Goal: Task Accomplishment & Management: Complete application form

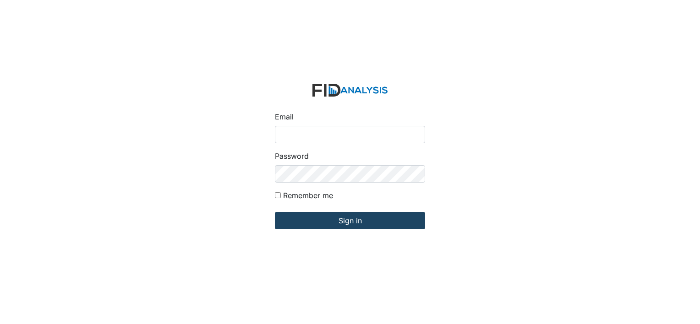
type input "[EMAIL_ADDRESS][DOMAIN_NAME]"
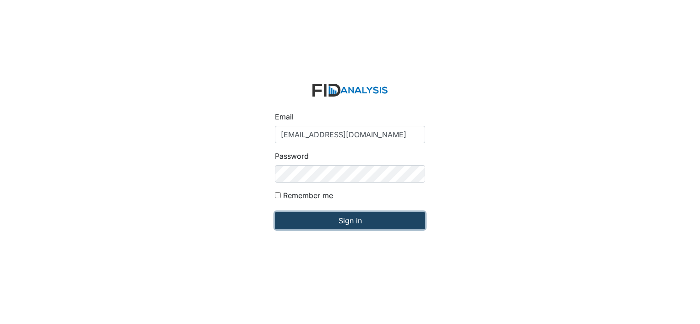
click at [345, 222] on input "Sign in" at bounding box center [350, 220] width 150 height 17
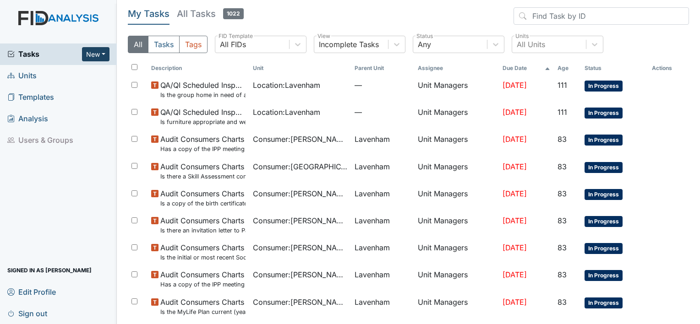
click at [99, 56] on button "New" at bounding box center [95, 54] width 27 height 14
click at [65, 76] on link "Form" at bounding box center [72, 73] width 72 height 15
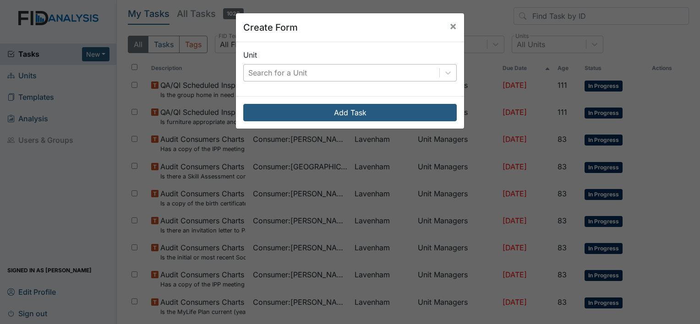
click at [267, 75] on div "Search for a Unit" at bounding box center [277, 72] width 59 height 11
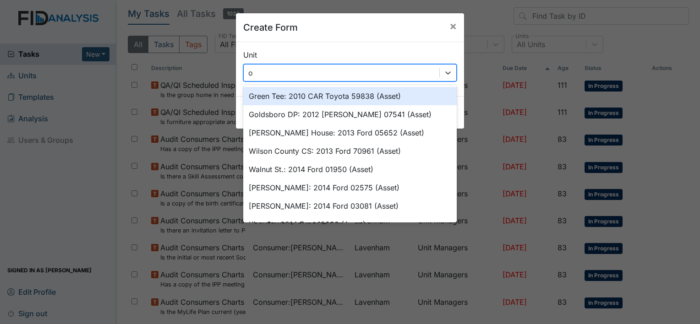
type input "oa"
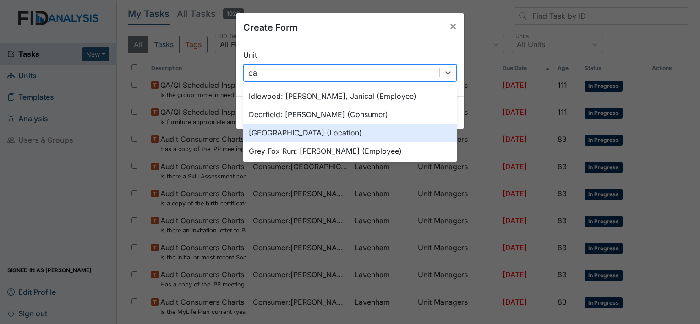
click at [260, 133] on div "Oakdale (Location)" at bounding box center [349, 133] width 213 height 18
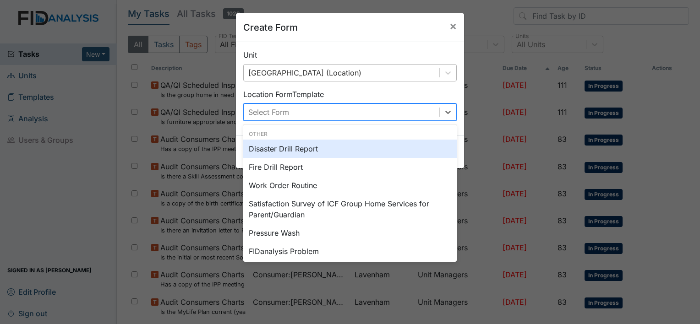
click at [288, 115] on div "Select Form" at bounding box center [342, 112] width 196 height 16
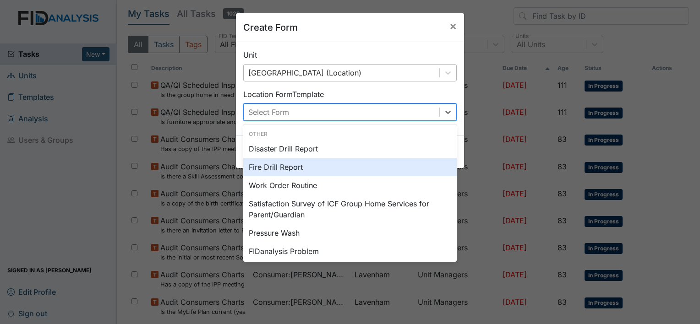
click at [266, 167] on div "Fire Drill Report" at bounding box center [349, 167] width 213 height 18
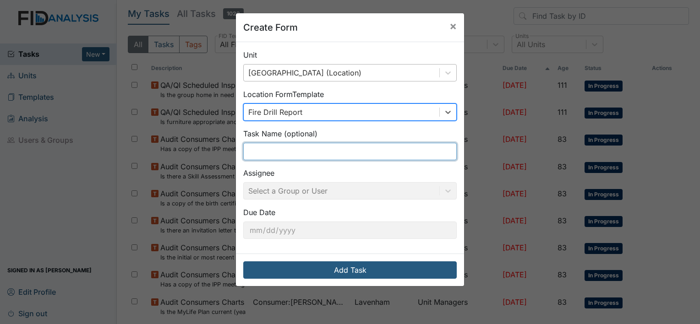
click at [299, 147] on input "text" at bounding box center [349, 151] width 213 height 17
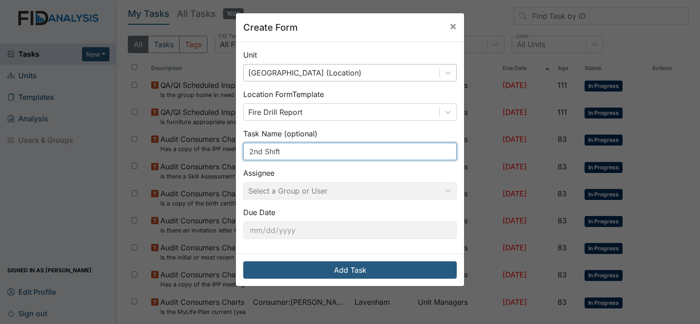
click at [244, 148] on input "2nd Shift" at bounding box center [349, 151] width 213 height 17
click at [245, 151] on input "2nd Shift" at bounding box center [349, 151] width 213 height 17
click at [326, 155] on input "2nd Shift" at bounding box center [349, 151] width 213 height 17
click at [328, 151] on input "2nd Shift" at bounding box center [349, 151] width 213 height 17
click at [246, 151] on input "2nd Shift" at bounding box center [349, 151] width 213 height 17
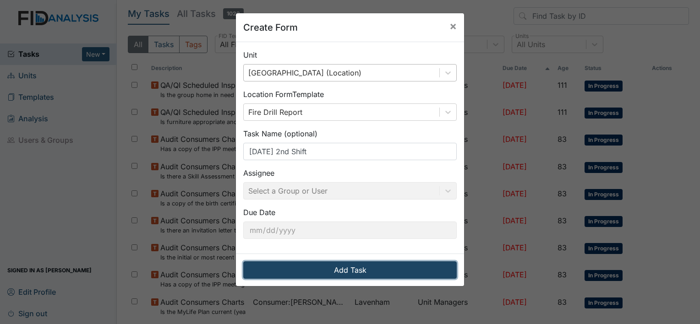
click at [349, 271] on button "Add Task" at bounding box center [349, 269] width 213 height 17
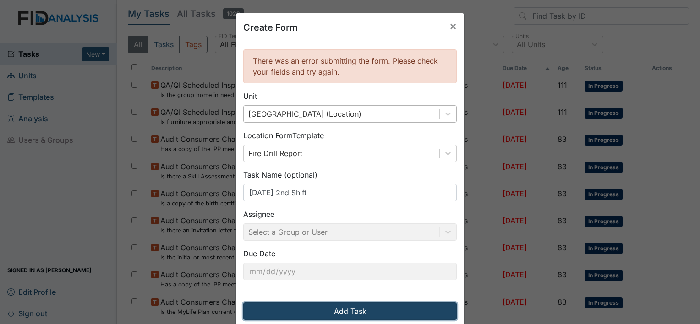
click at [357, 311] on button "Add Task" at bounding box center [349, 311] width 213 height 17
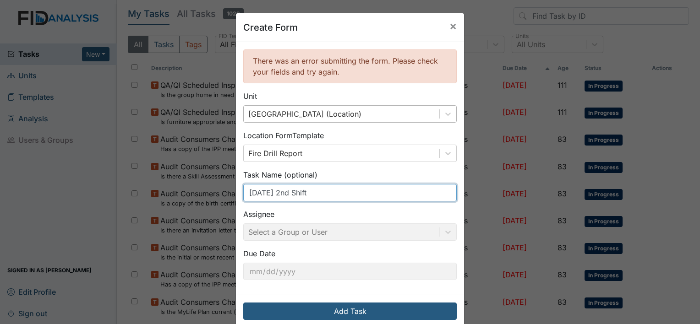
click at [273, 193] on input "8/13/25 2nd Shift" at bounding box center [349, 192] width 213 height 17
drag, startPoint x: 323, startPoint y: 191, endPoint x: 181, endPoint y: 198, distance: 142.1
click at [183, 198] on div "Create Form × There was an error submitting the form. Please check your fields …" at bounding box center [350, 162] width 700 height 324
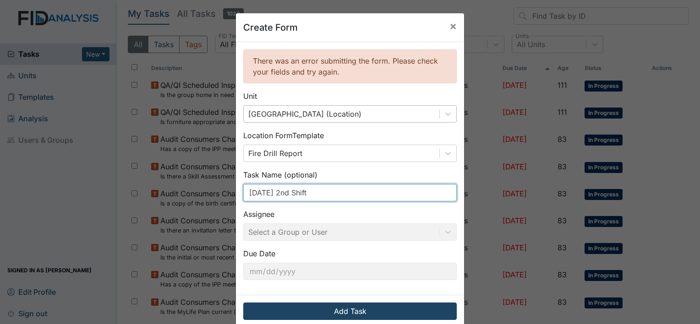
type input "8/13/25 2nd Shift"
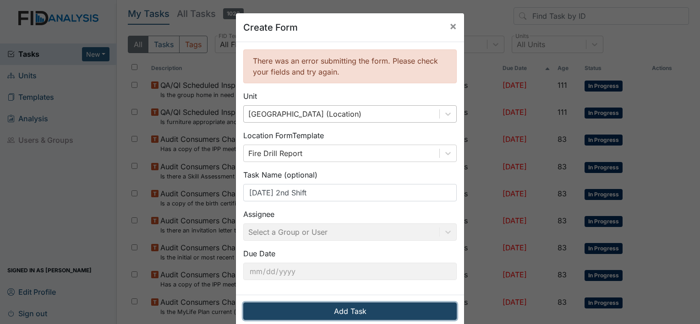
click at [339, 306] on button "Add Task" at bounding box center [349, 311] width 213 height 17
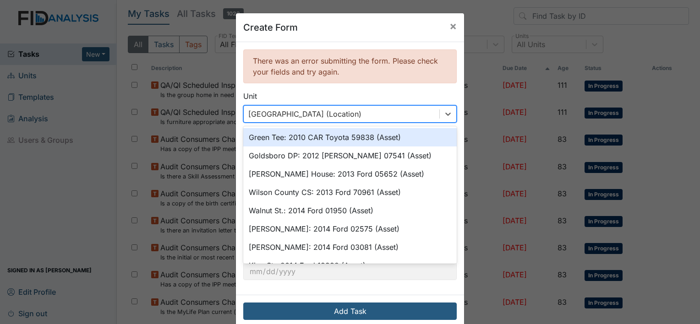
click at [346, 114] on div "[GEOGRAPHIC_DATA] (Location)" at bounding box center [342, 114] width 196 height 16
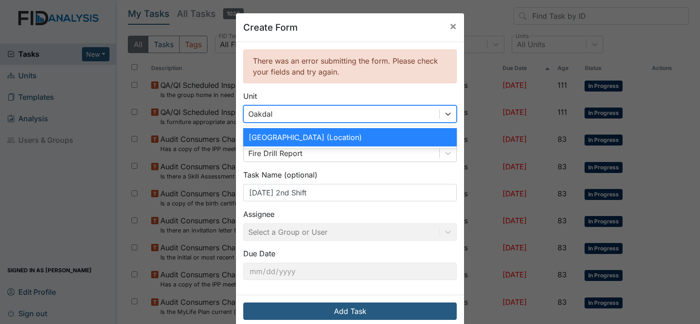
type input "Oakdale"
click at [283, 139] on div "[GEOGRAPHIC_DATA] (Location)" at bounding box center [349, 137] width 213 height 18
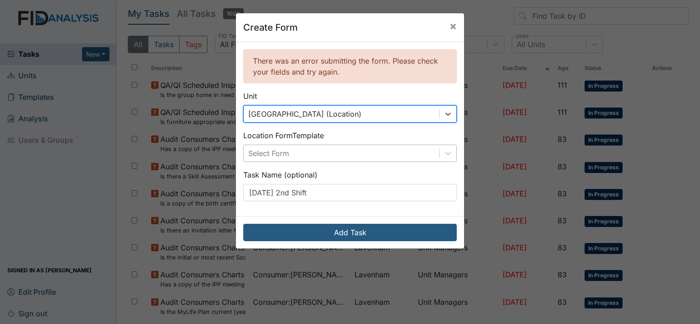
click at [302, 153] on div "Select Form" at bounding box center [342, 153] width 196 height 16
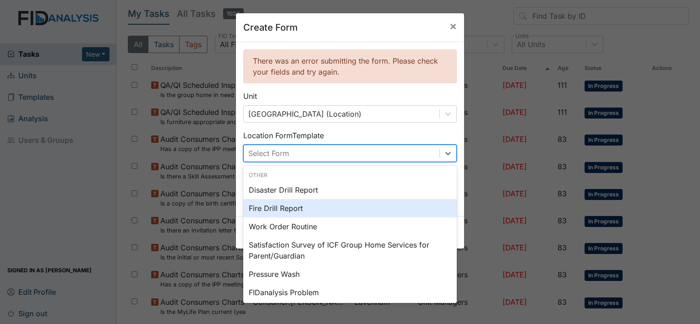
click at [277, 210] on div "Fire Drill Report" at bounding box center [349, 208] width 213 height 18
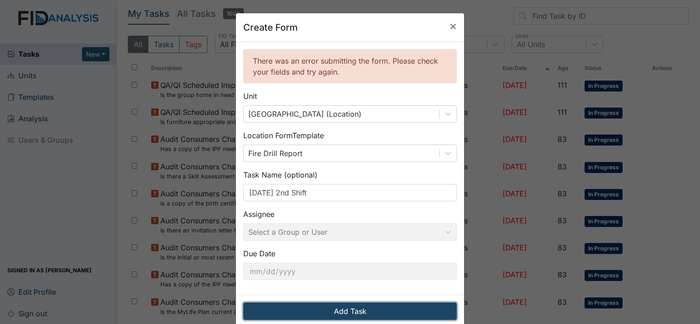
click at [334, 309] on button "Add Task" at bounding box center [349, 311] width 213 height 17
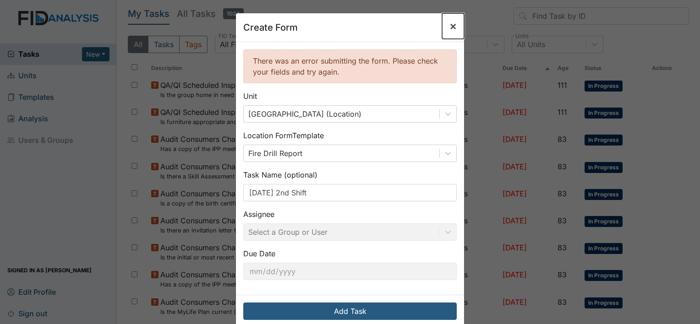
click at [449, 27] on span "×" at bounding box center [452, 25] width 7 height 13
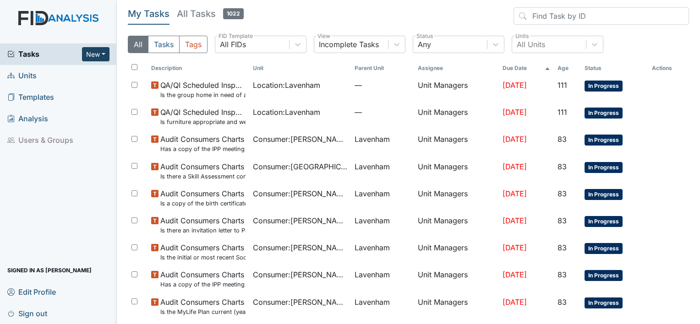
click at [97, 55] on button "New" at bounding box center [95, 54] width 27 height 14
click at [68, 71] on link "Form" at bounding box center [72, 73] width 72 height 15
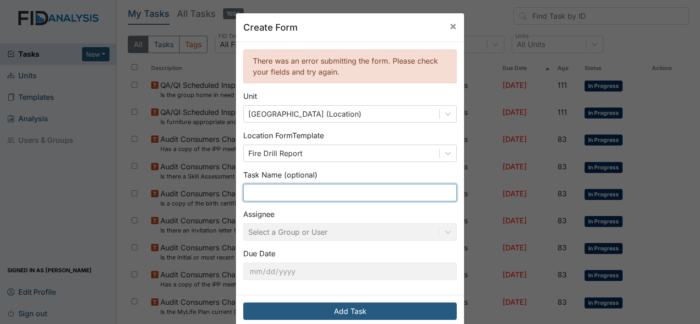
click at [297, 194] on input "text" at bounding box center [349, 192] width 213 height 17
type input "8/13/25 2nd Shift"
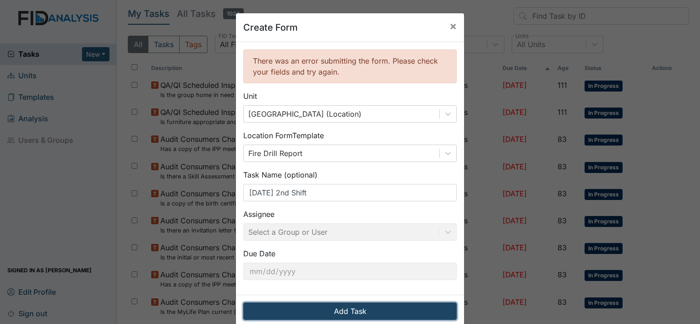
click at [339, 305] on button "Add Task" at bounding box center [349, 311] width 213 height 17
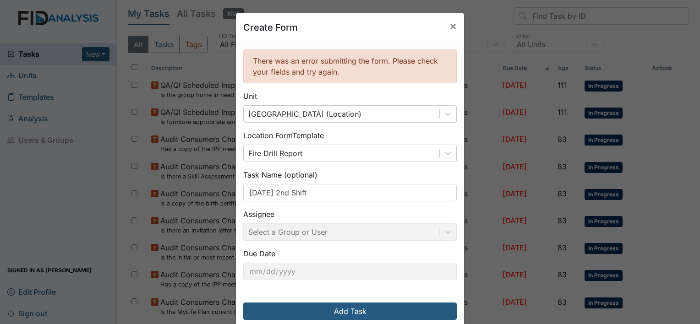
click at [299, 229] on div "Assignee Select a Group or User" at bounding box center [349, 225] width 213 height 32
click at [445, 233] on div "Assignee Select a Group or User" at bounding box center [349, 225] width 213 height 32
click at [443, 232] on div "Assignee Select a Group or User" at bounding box center [349, 225] width 213 height 32
click at [449, 24] on span "×" at bounding box center [452, 25] width 7 height 13
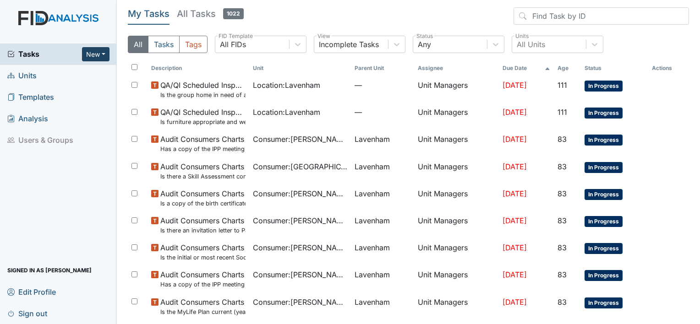
click at [101, 51] on button "New" at bounding box center [95, 54] width 27 height 14
click at [60, 73] on link "Form" at bounding box center [72, 73] width 72 height 15
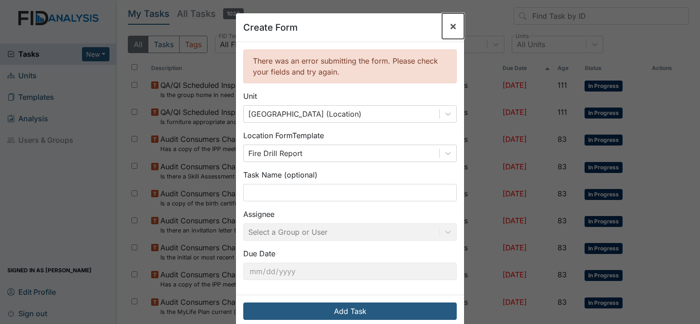
click at [452, 25] on span "×" at bounding box center [452, 25] width 7 height 13
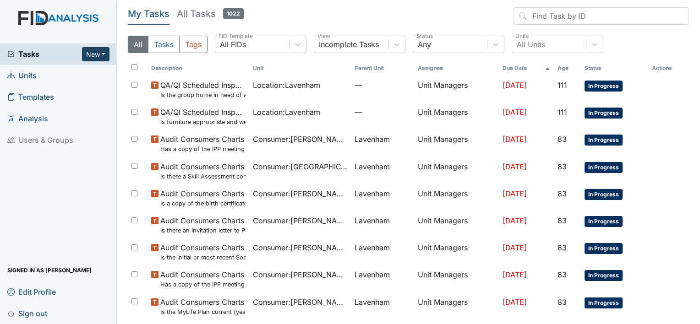
click at [103, 53] on button "New" at bounding box center [95, 54] width 27 height 14
click at [73, 73] on link "Form" at bounding box center [72, 73] width 72 height 15
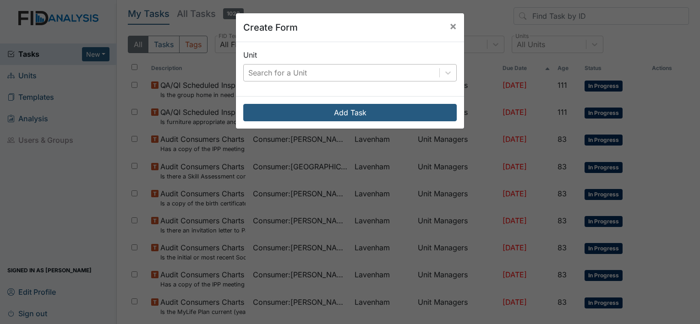
click at [301, 77] on div "Search for a Unit" at bounding box center [277, 72] width 59 height 11
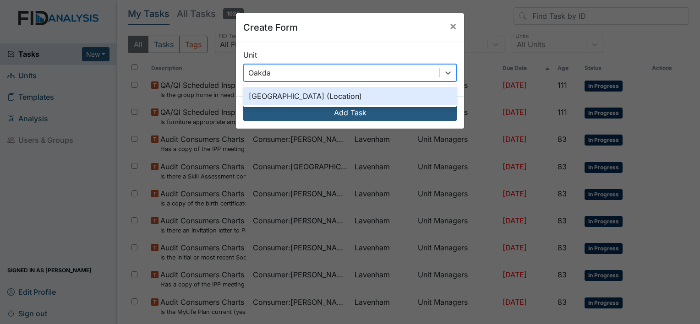
type input "Oakdale"
click at [295, 97] on div "[GEOGRAPHIC_DATA] (Location)" at bounding box center [349, 96] width 213 height 18
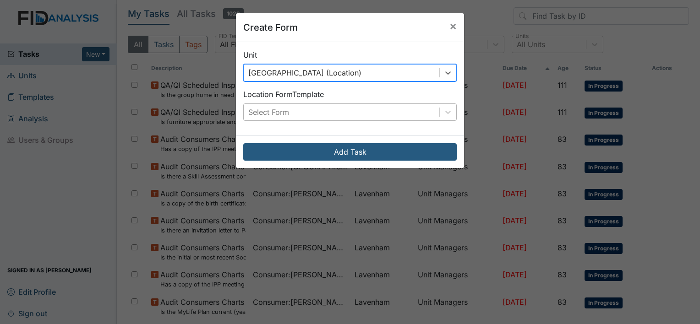
click at [300, 112] on div "Select Form" at bounding box center [342, 112] width 196 height 16
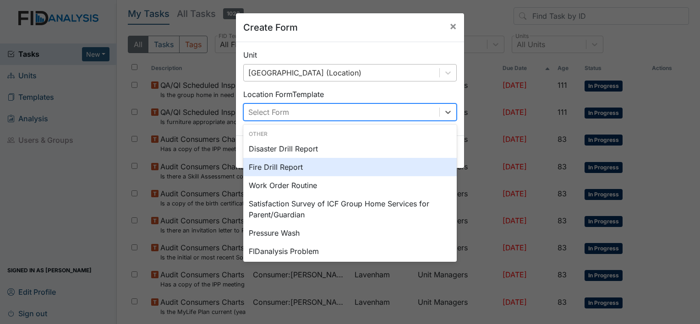
click at [275, 169] on div "Fire Drill Report" at bounding box center [349, 167] width 213 height 18
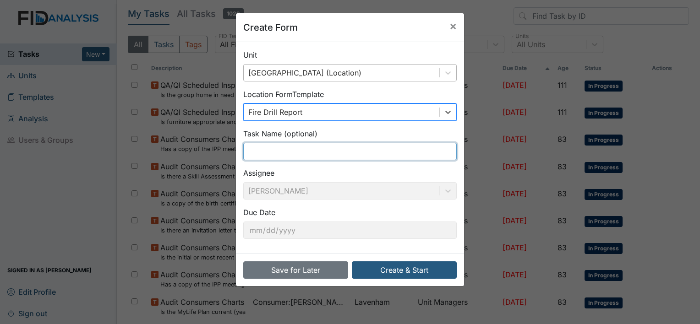
click at [288, 152] on input "text" at bounding box center [349, 151] width 213 height 17
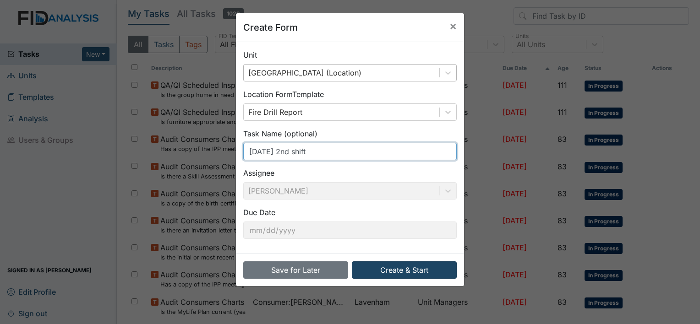
type input "8.13.25 2nd shift"
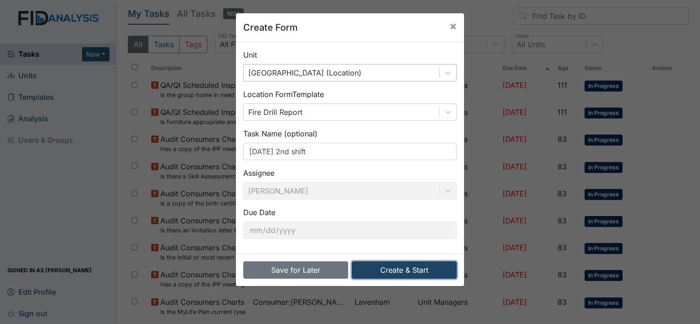
click at [393, 269] on button "Create & Start" at bounding box center [404, 269] width 105 height 17
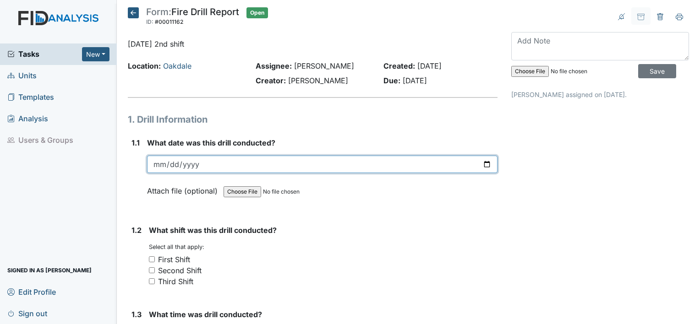
click at [163, 162] on input "date" at bounding box center [322, 164] width 350 height 17
type input "2025-08-13"
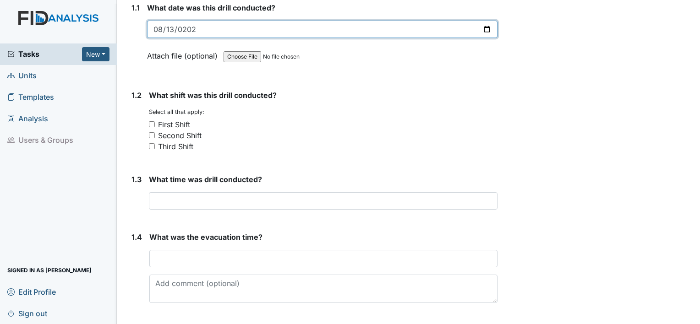
scroll to position [137, 0]
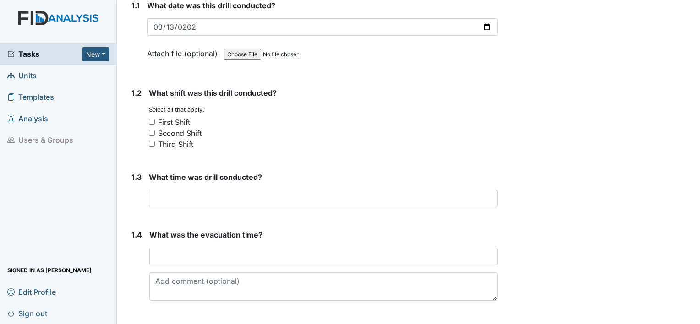
click at [151, 131] on input "Second Shift" at bounding box center [152, 133] width 6 height 6
checkbox input "true"
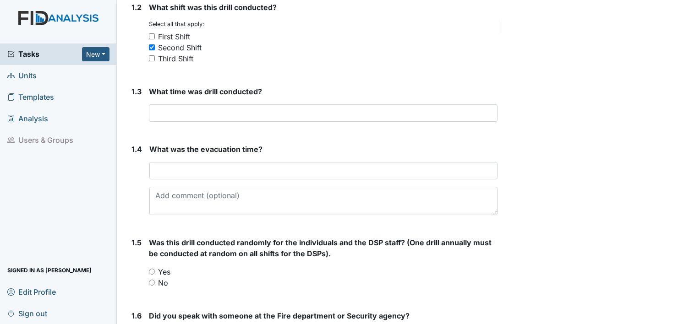
scroll to position [229, 0]
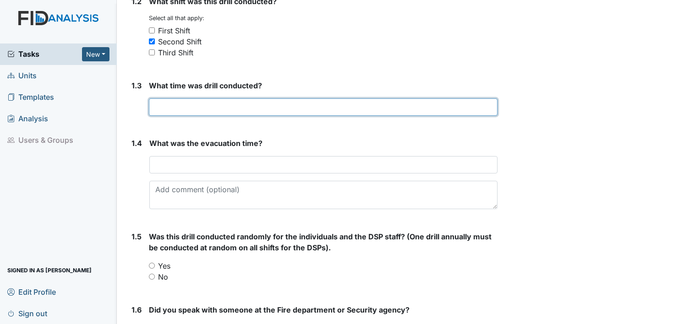
click at [224, 105] on input "text" at bounding box center [323, 106] width 349 height 17
type input "3:39 pm"
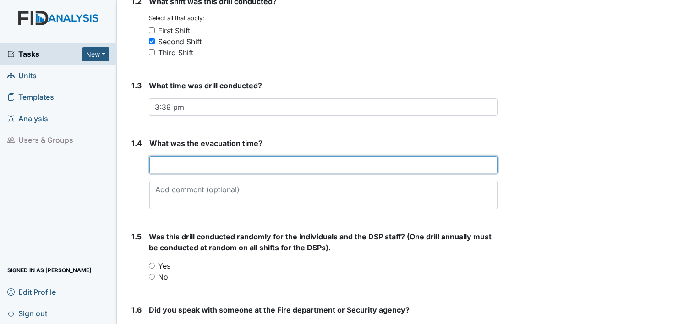
click at [187, 163] on input "text" at bounding box center [323, 164] width 348 height 17
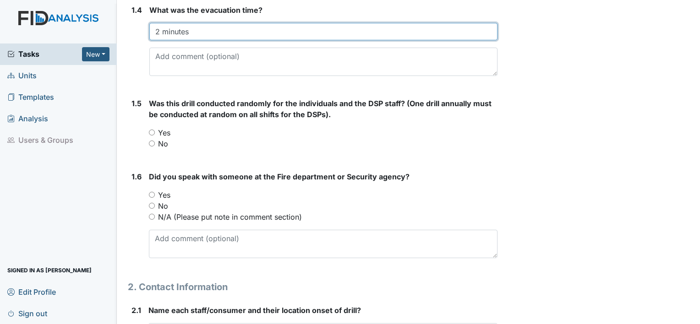
scroll to position [366, 0]
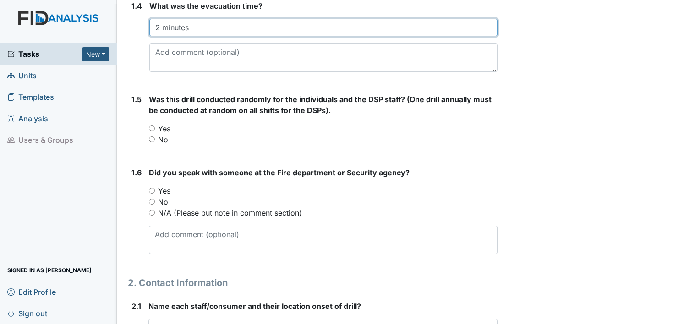
type input "2 minutes"
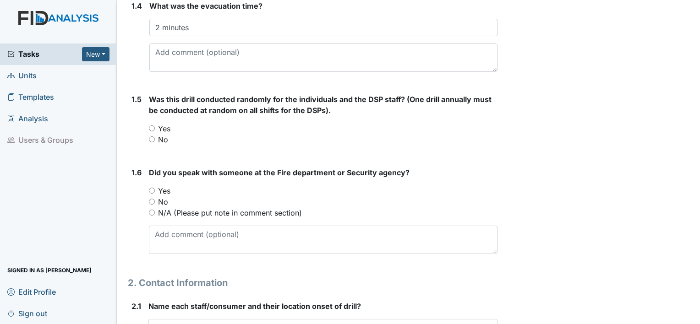
click at [150, 140] on input "No" at bounding box center [152, 139] width 6 height 6
radio input "true"
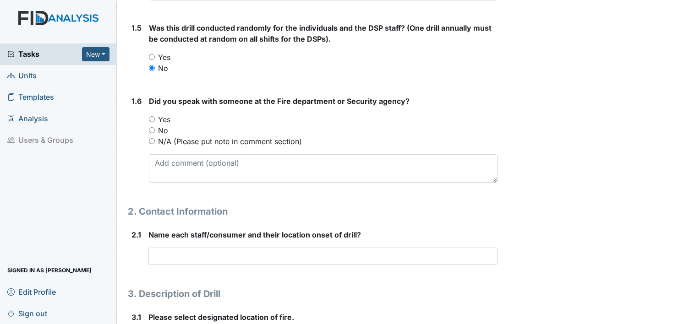
scroll to position [458, 0]
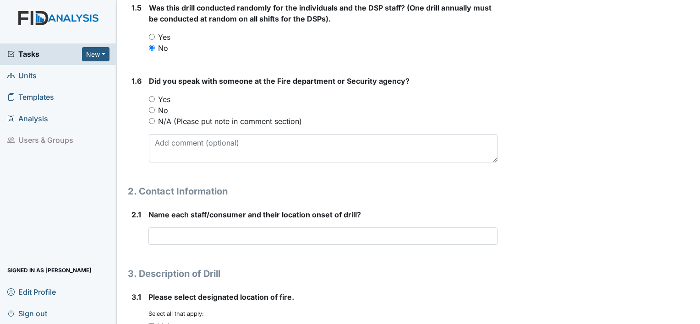
click at [153, 121] on input "N/A (Please put note in comment section)" at bounding box center [152, 121] width 6 height 6
radio input "true"
click at [150, 109] on input "No" at bounding box center [152, 110] width 6 height 6
radio input "true"
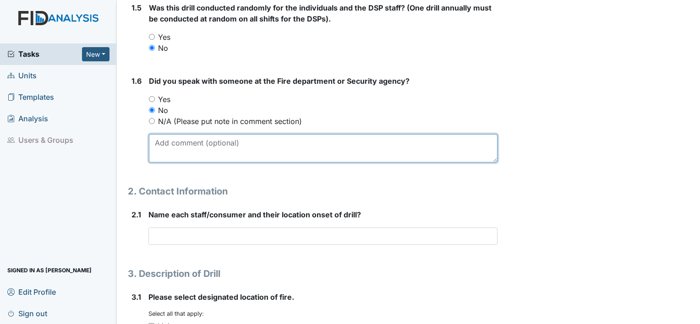
click at [251, 145] on textarea at bounding box center [323, 148] width 349 height 28
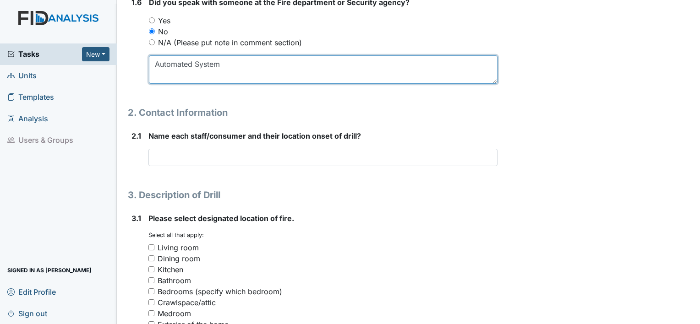
scroll to position [550, 0]
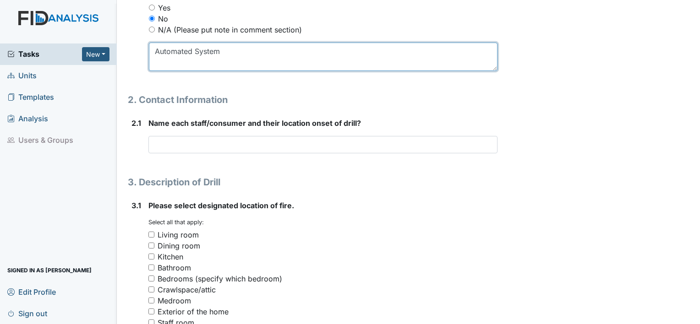
type textarea "Automated System"
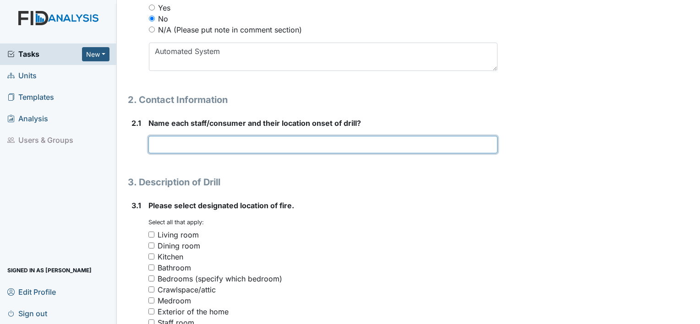
click at [201, 143] on input "text" at bounding box center [322, 144] width 349 height 17
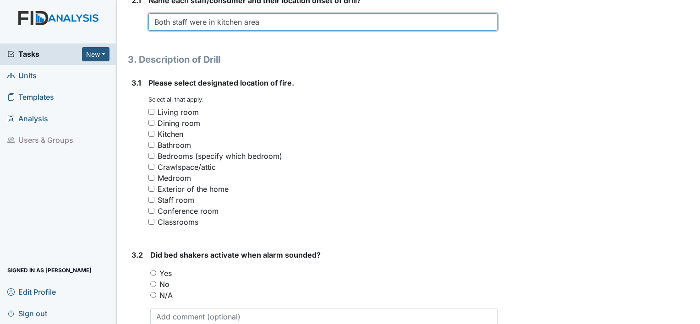
scroll to position [687, 0]
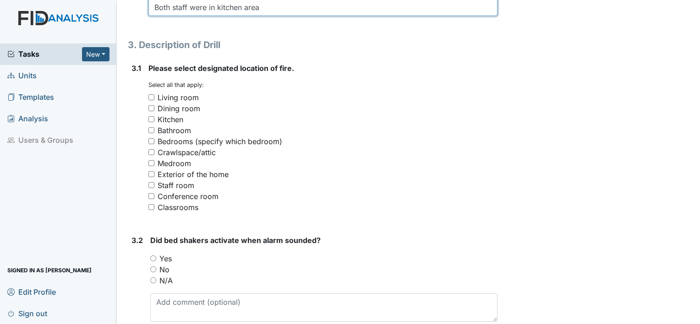
type input "Both staff were in kitchen area"
click at [150, 106] on input "Dining room" at bounding box center [151, 108] width 6 height 6
checkbox input "true"
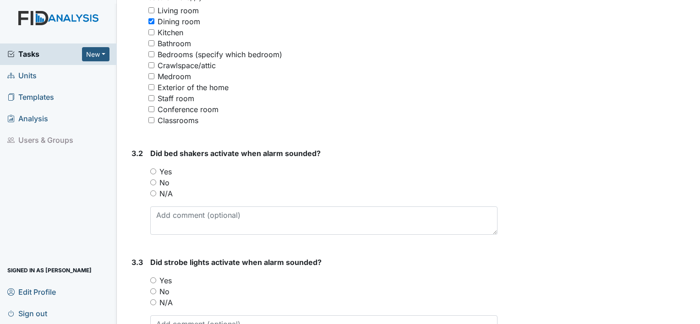
scroll to position [779, 0]
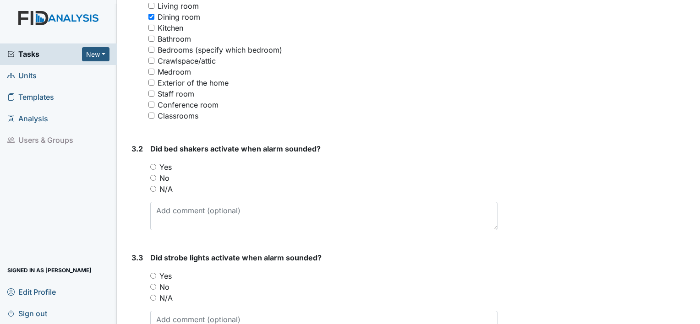
click at [150, 190] on input "N/A" at bounding box center [153, 189] width 6 height 6
radio input "true"
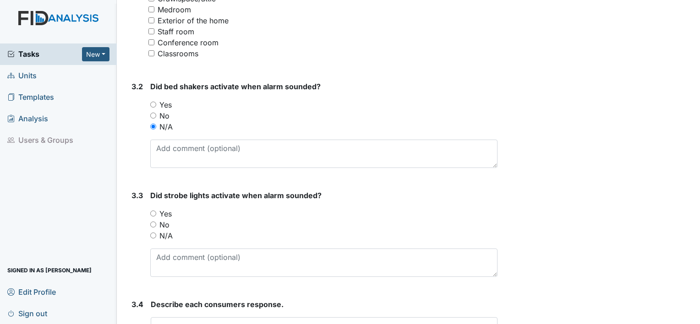
scroll to position [916, 0]
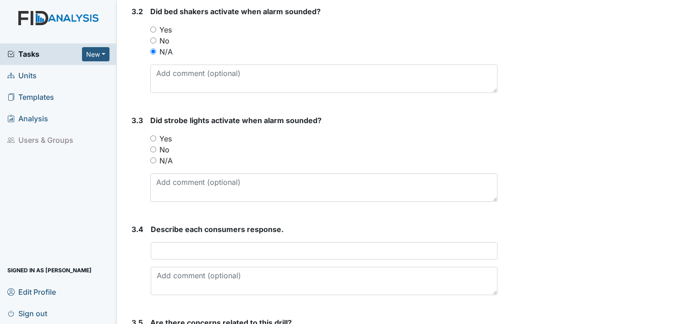
click at [152, 137] on input "Yes" at bounding box center [153, 139] width 6 height 6
radio input "true"
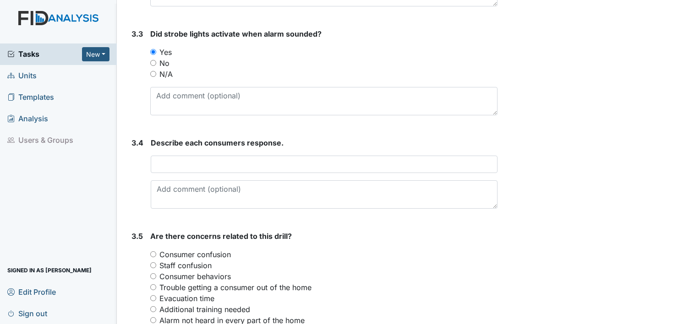
scroll to position [962, 0]
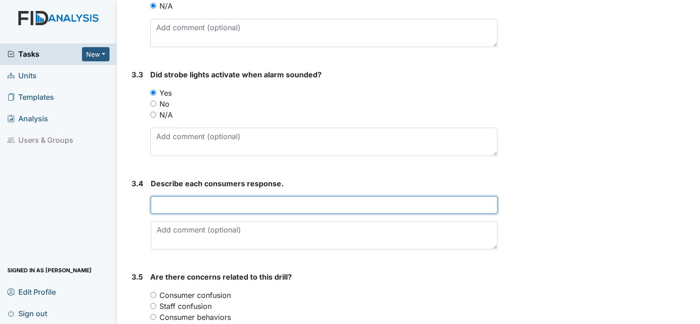
click at [211, 203] on input "text" at bounding box center [324, 204] width 347 height 17
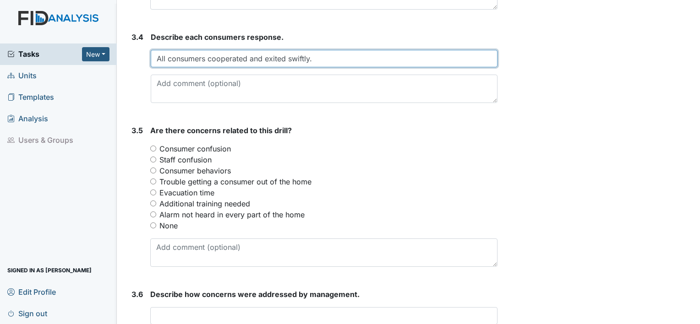
scroll to position [1097, 0]
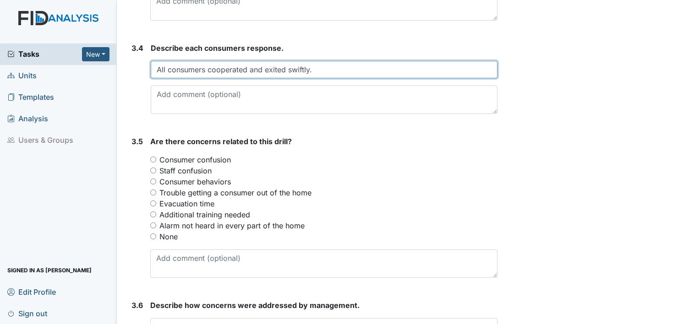
type input "All consumers cooperated and exited swiftly."
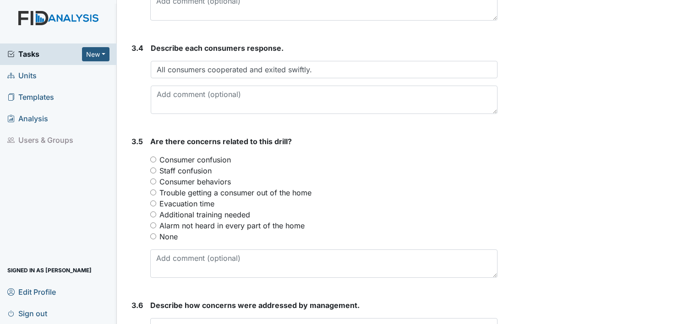
click at [154, 235] on input "None" at bounding box center [153, 237] width 6 height 6
radio input "true"
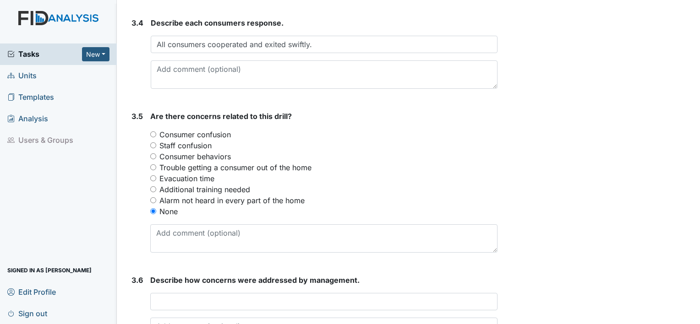
scroll to position [1189, 0]
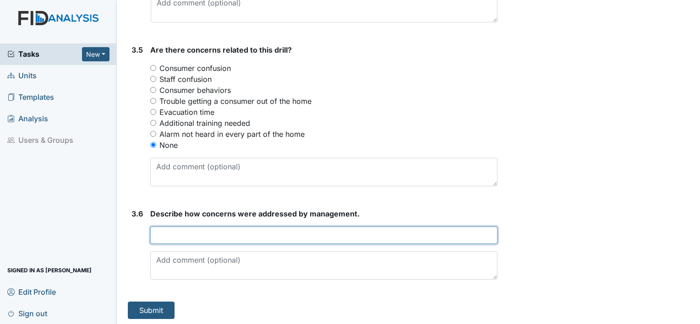
click at [206, 232] on input "text" at bounding box center [323, 235] width 347 height 17
type input "n/a"
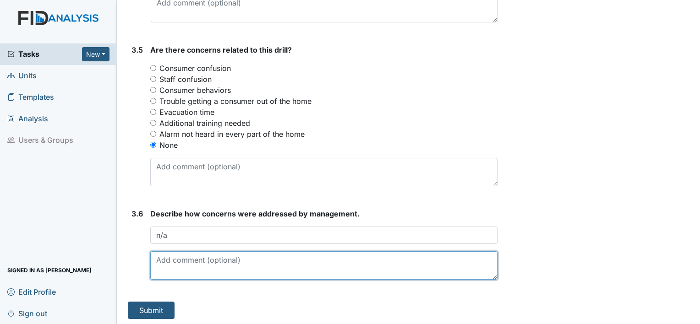
click at [241, 253] on textarea at bounding box center [323, 265] width 347 height 28
type textarea "First time Jamar Skinner orchestrated the fire drill. He did well."
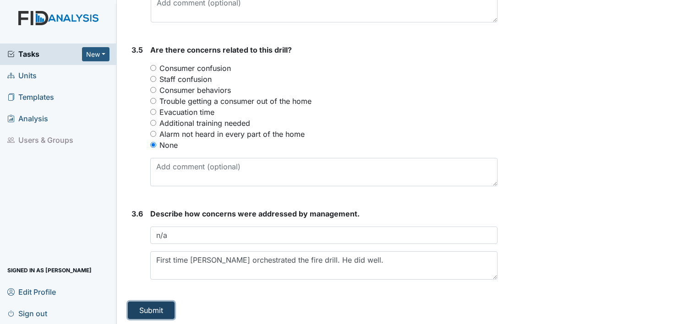
click at [165, 310] on button "Submit" at bounding box center [151, 310] width 47 height 17
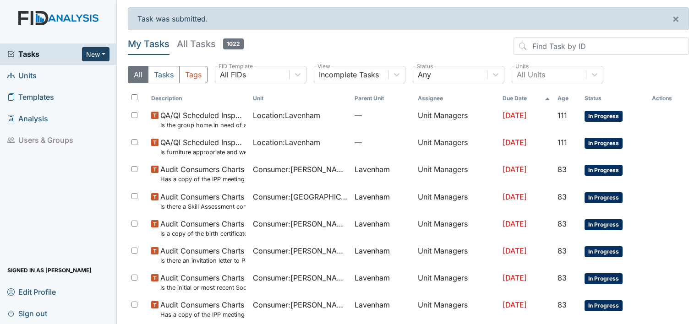
click at [100, 55] on button "New" at bounding box center [95, 54] width 27 height 14
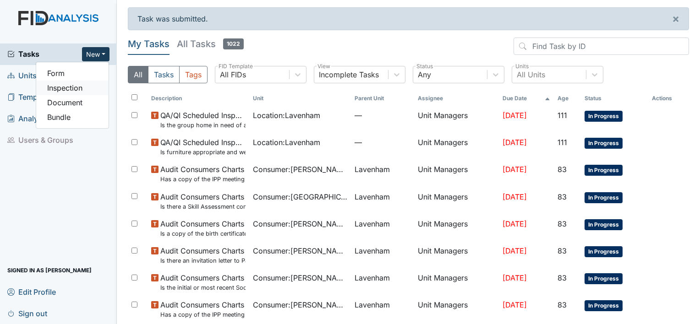
click at [68, 91] on link "Inspection" at bounding box center [72, 88] width 72 height 15
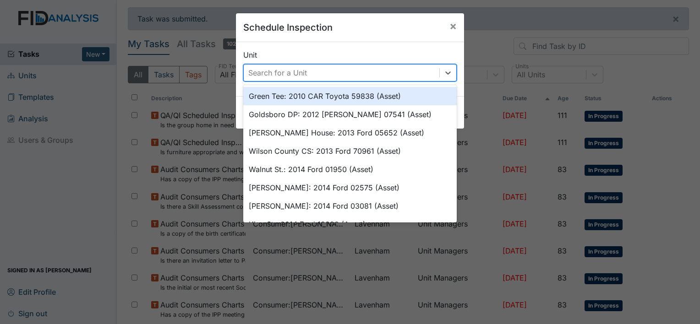
click at [300, 70] on div "Search for a Unit" at bounding box center [277, 72] width 59 height 11
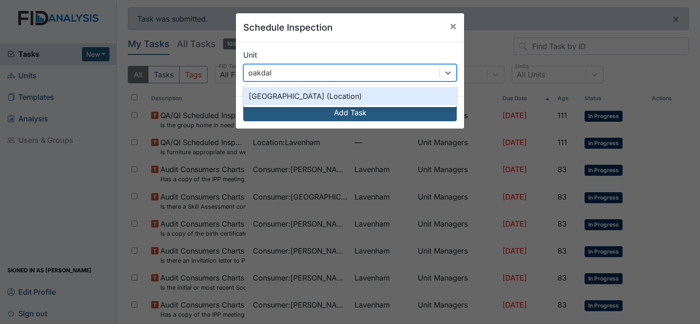
type input "oakdale"
click at [286, 92] on div "Oakdale (Location)" at bounding box center [349, 96] width 213 height 18
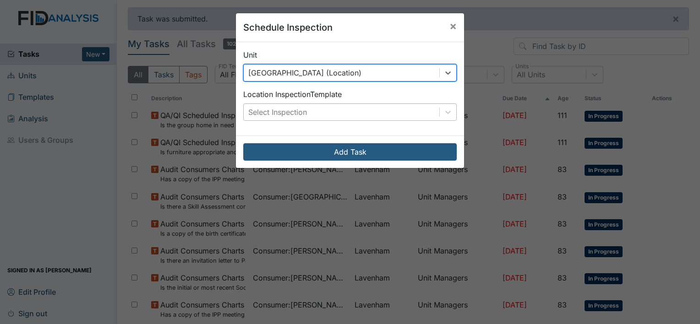
click at [308, 115] on div "Select Inspection" at bounding box center [342, 112] width 196 height 16
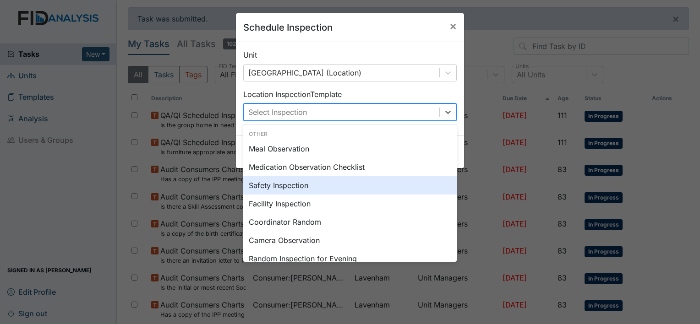
click at [264, 190] on div "Safety Inspection" at bounding box center [349, 185] width 213 height 18
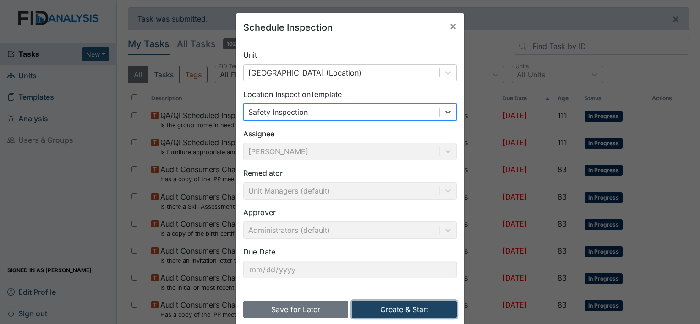
click at [372, 310] on button "Create & Start" at bounding box center [404, 309] width 105 height 17
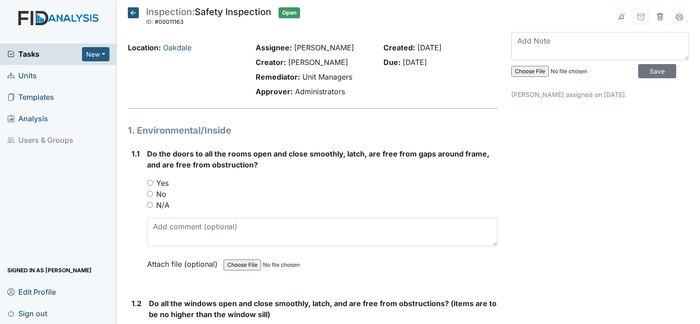
click at [149, 194] on input "No" at bounding box center [150, 194] width 6 height 6
radio input "true"
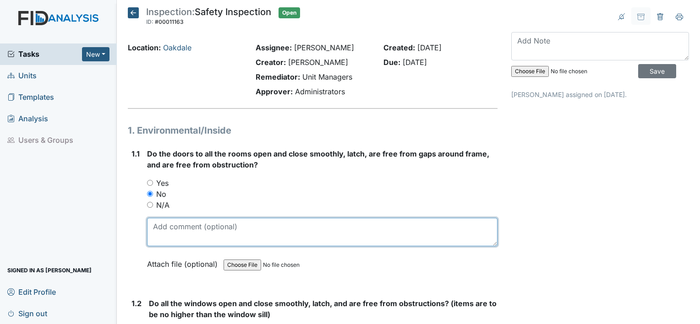
click at [251, 225] on textarea at bounding box center [322, 232] width 350 height 28
type textarea "F"
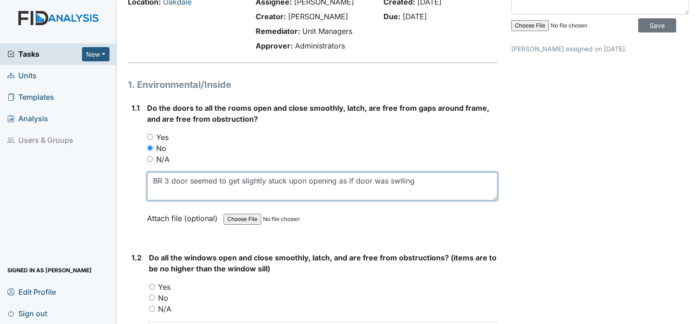
click at [397, 181] on textarea "BR 3 door seemed to get slightly stuck upon opening as if door was swlling" at bounding box center [322, 186] width 350 height 28
click at [423, 183] on textarea "BR 3 door seemed to get slightly stuck upon opening as if door was swelling" at bounding box center [322, 186] width 350 height 28
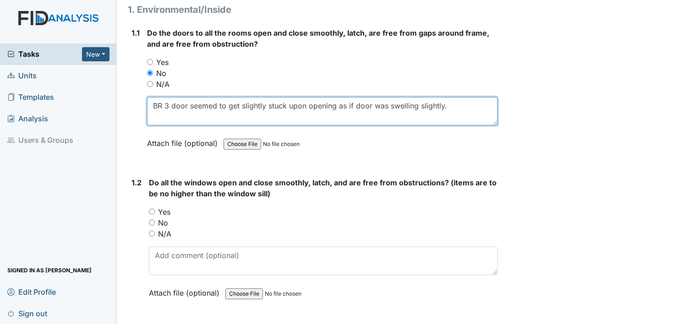
scroll to position [137, 0]
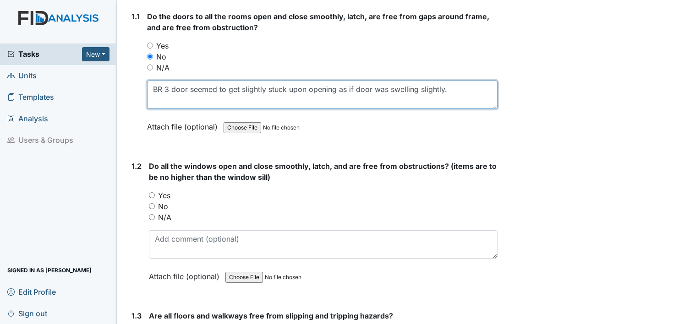
type textarea "BR 3 door seemed to get slightly stuck upon opening as if door was swelling sli…"
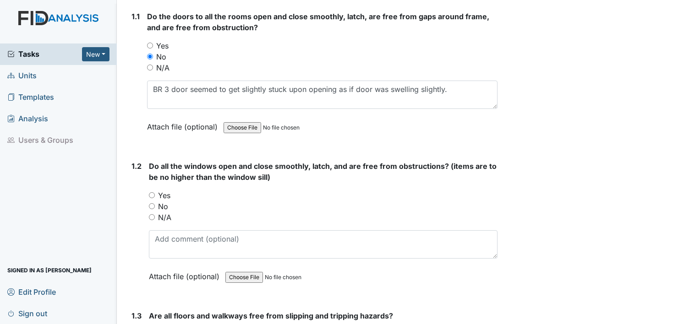
click at [153, 196] on input "Yes" at bounding box center [152, 195] width 6 height 6
radio input "true"
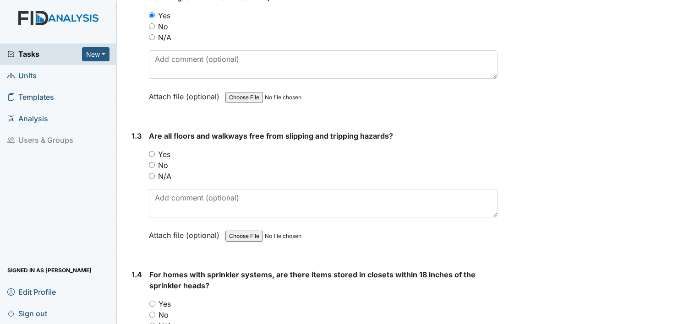
scroll to position [321, 0]
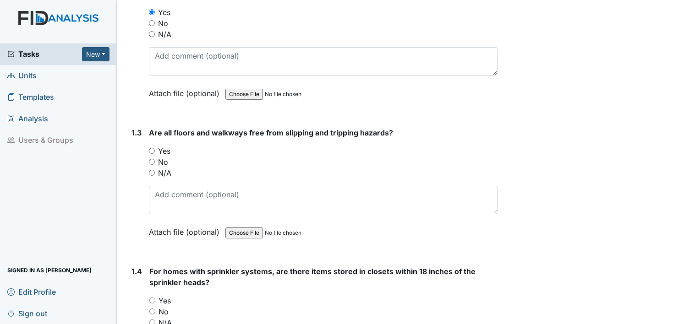
click at [152, 150] on input "Yes" at bounding box center [152, 151] width 6 height 6
radio input "true"
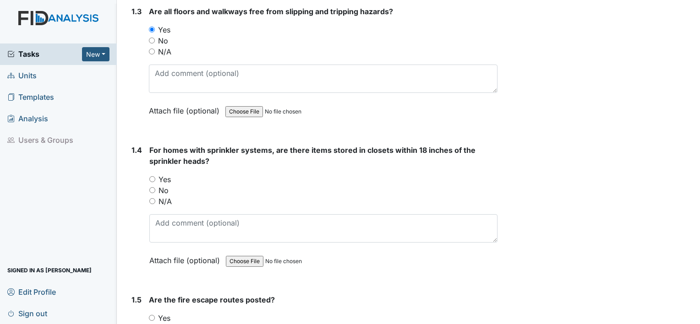
scroll to position [458, 0]
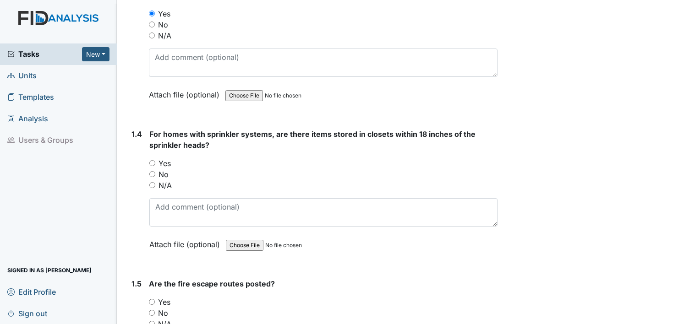
click at [149, 183] on input "N/A" at bounding box center [152, 185] width 6 height 6
radio input "true"
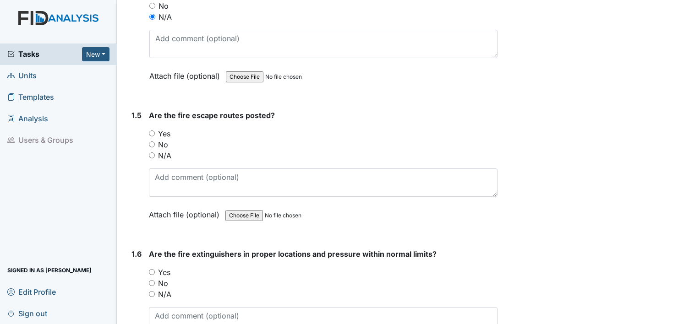
scroll to position [641, 0]
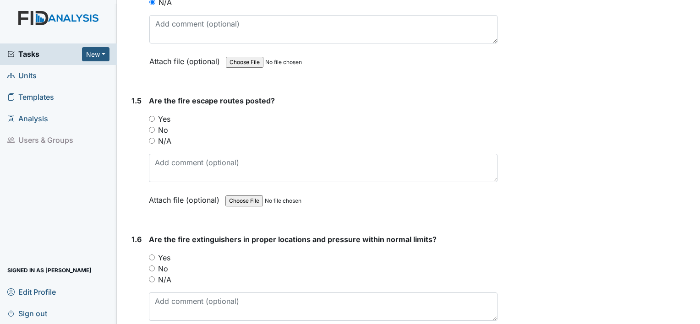
click at [152, 117] on input "Yes" at bounding box center [152, 119] width 6 height 6
radio input "true"
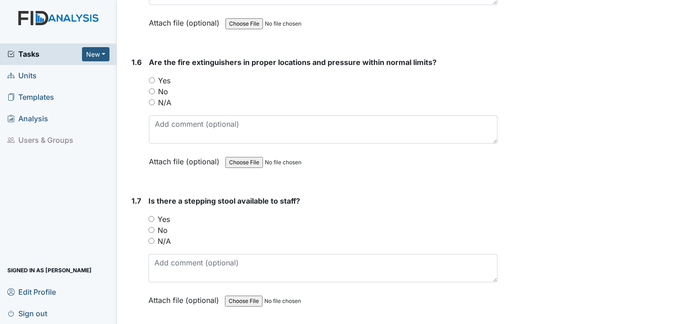
scroll to position [824, 0]
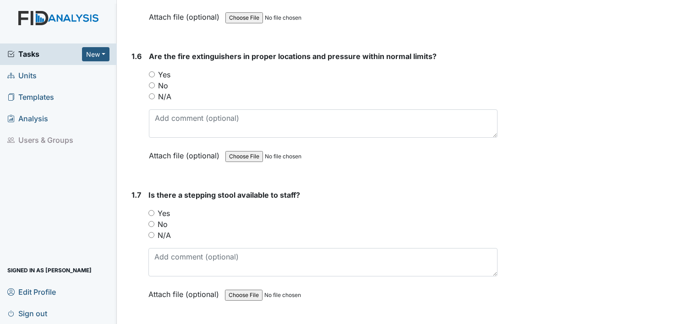
click at [153, 72] on input "Yes" at bounding box center [152, 74] width 6 height 6
radio input "true"
click at [150, 210] on input "Yes" at bounding box center [151, 213] width 6 height 6
radio input "true"
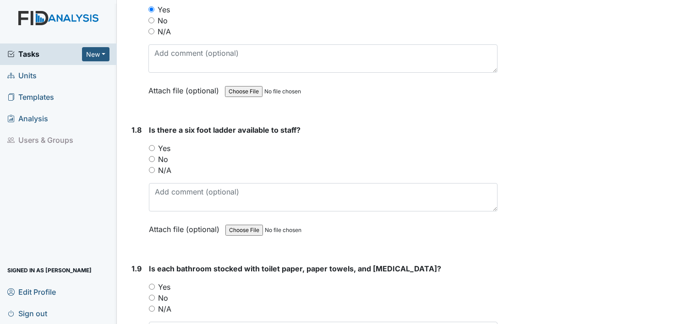
scroll to position [1053, 0]
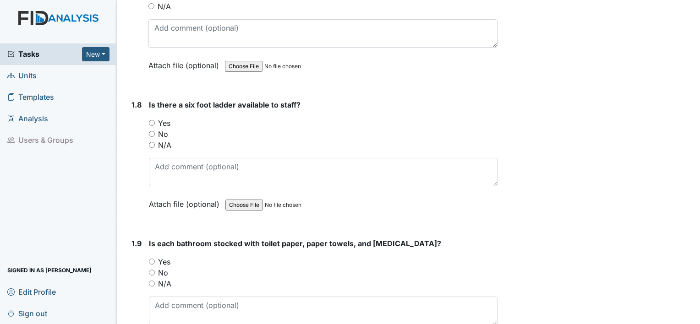
click at [152, 120] on input "Yes" at bounding box center [152, 123] width 6 height 6
radio input "true"
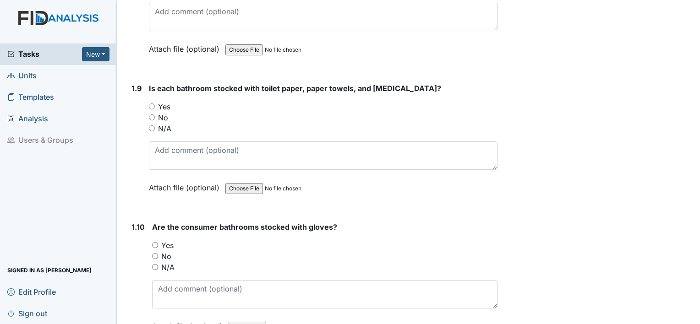
scroll to position [1237, 0]
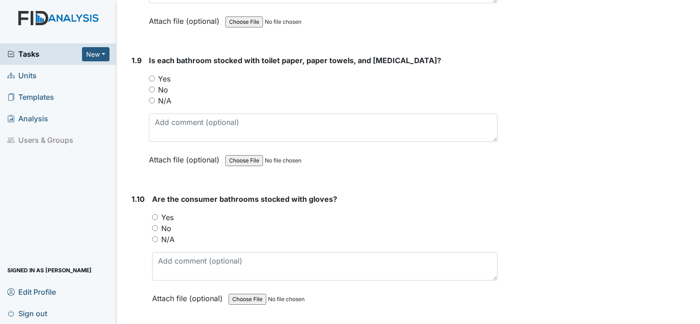
click at [153, 76] on input "Yes" at bounding box center [152, 79] width 6 height 6
radio input "true"
click at [154, 214] on input "Yes" at bounding box center [155, 217] width 6 height 6
radio input "true"
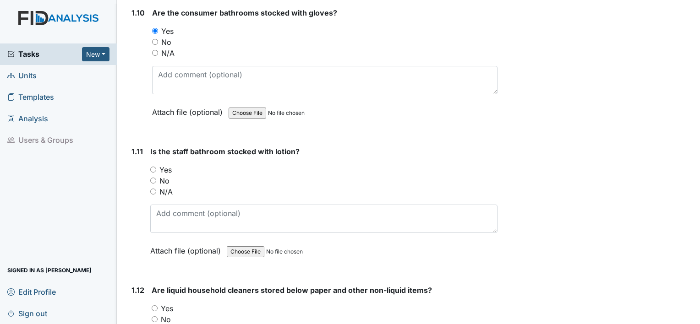
scroll to position [1465, 0]
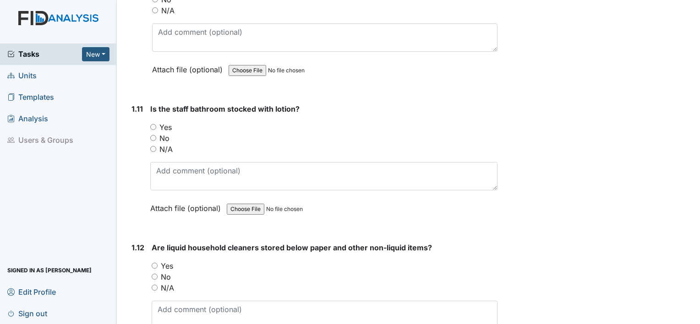
click at [153, 124] on input "Yes" at bounding box center [153, 127] width 6 height 6
radio input "true"
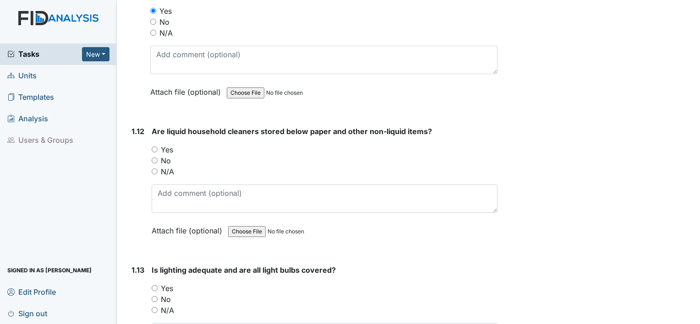
scroll to position [1603, 0]
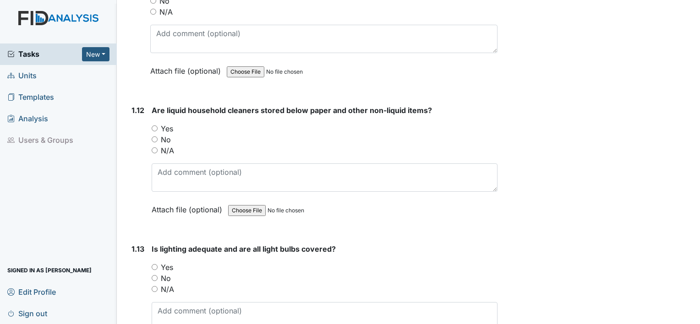
click at [152, 125] on input "Yes" at bounding box center [155, 128] width 6 height 6
radio input "true"
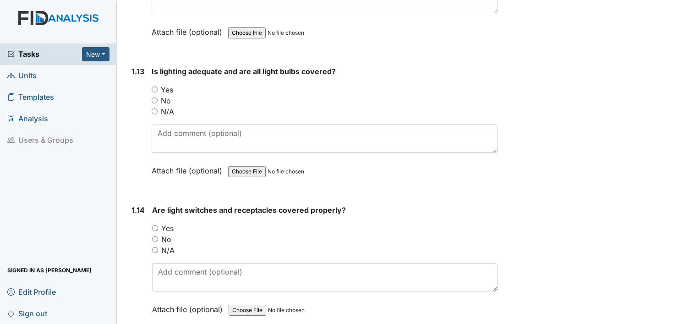
scroll to position [1786, 0]
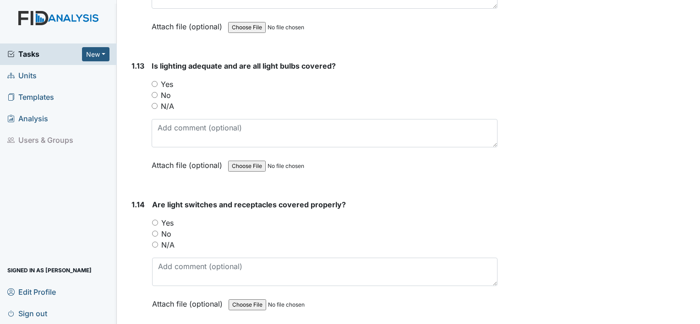
click at [155, 81] on input "Yes" at bounding box center [155, 84] width 6 height 6
radio input "true"
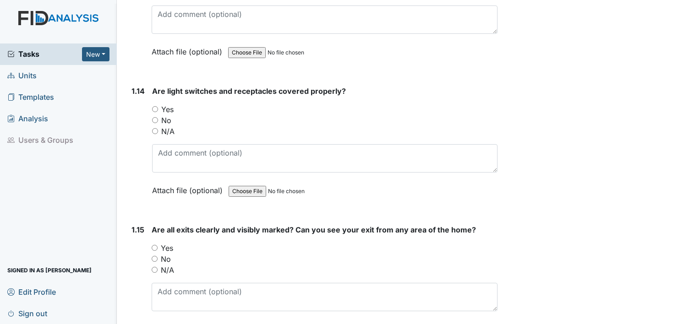
scroll to position [1923, 0]
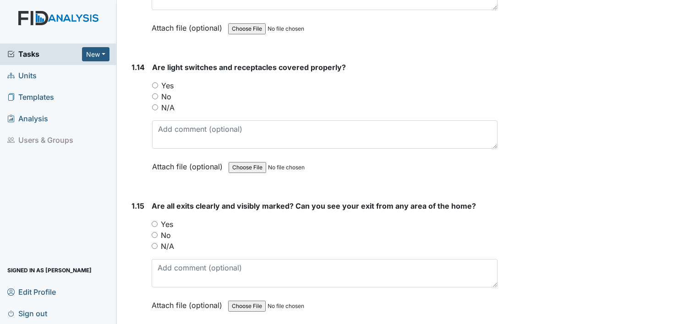
click at [153, 82] on input "Yes" at bounding box center [155, 85] width 6 height 6
radio input "true"
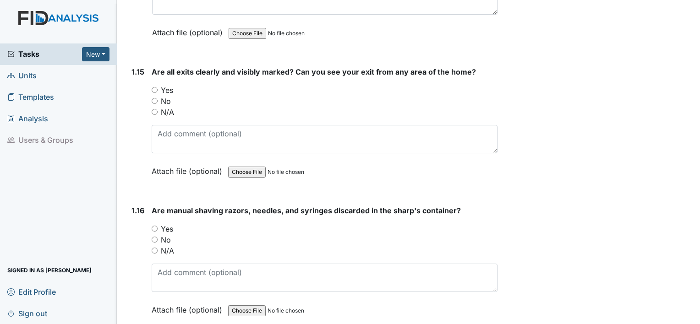
scroll to position [2061, 0]
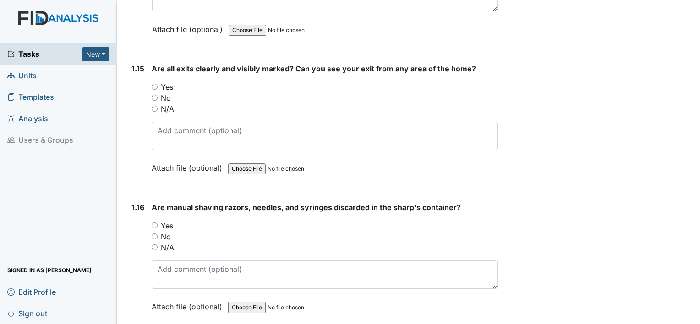
click at [154, 84] on input "Yes" at bounding box center [155, 87] width 6 height 6
radio input "true"
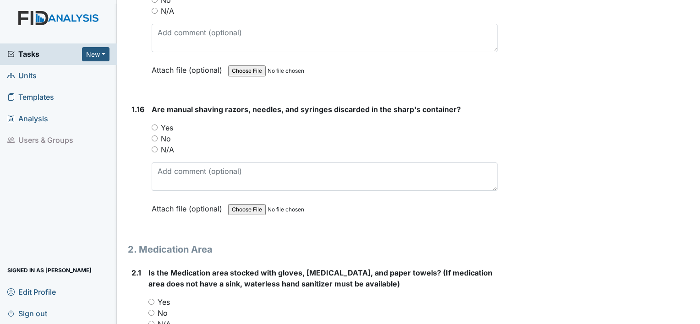
scroll to position [2198, 0]
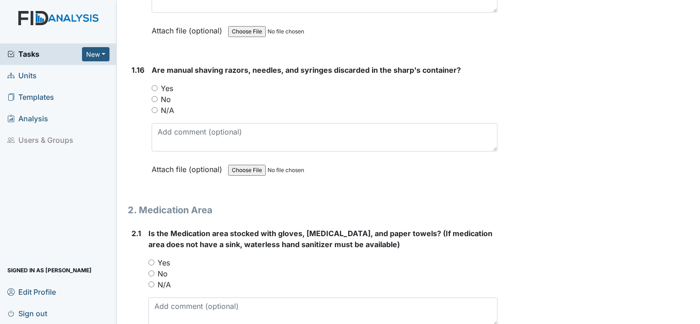
click at [153, 107] on input "N/A" at bounding box center [155, 110] width 6 height 6
radio input "true"
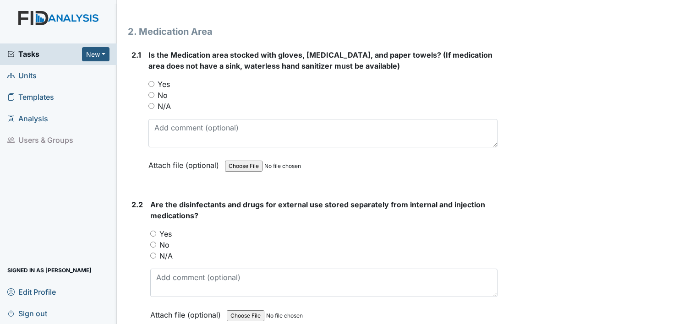
scroll to position [2381, 0]
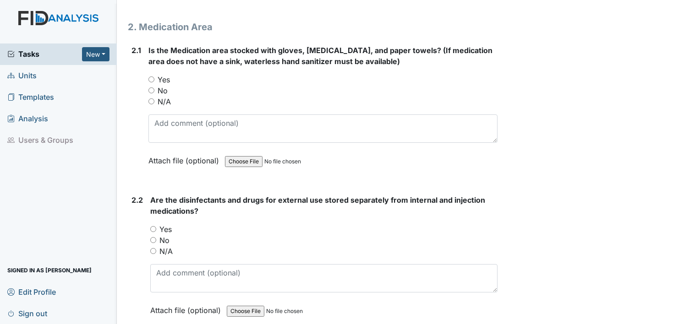
click at [151, 76] on input "Yes" at bounding box center [151, 79] width 6 height 6
radio input "true"
click at [154, 226] on input "Yes" at bounding box center [153, 229] width 6 height 6
radio input "true"
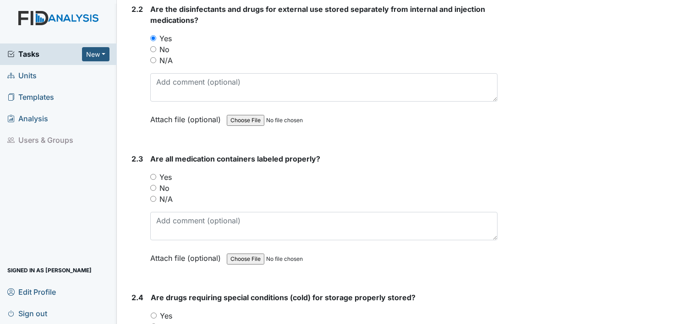
scroll to position [2610, 0]
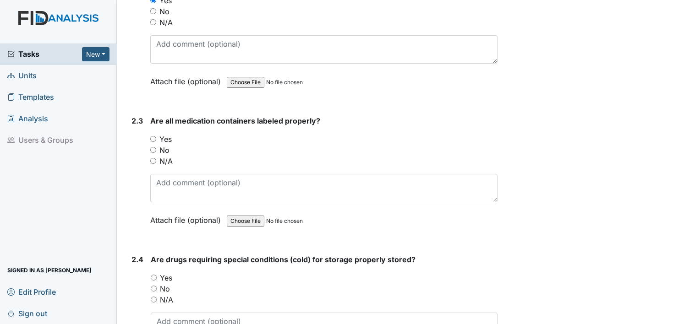
click at [151, 136] on input "Yes" at bounding box center [153, 139] width 6 height 6
radio input "true"
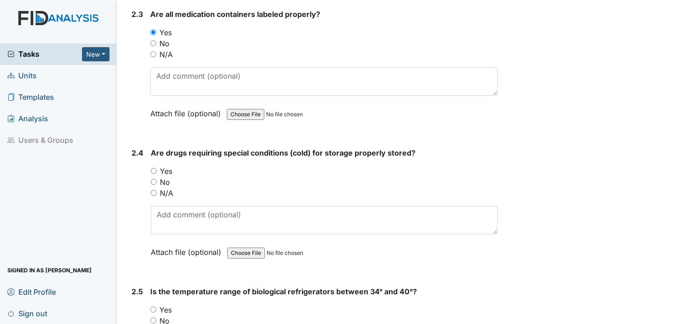
scroll to position [2702, 0]
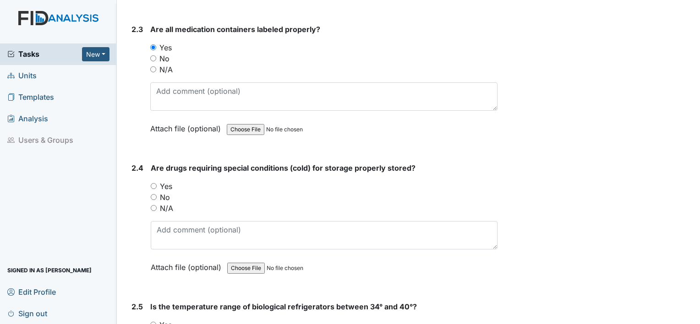
click at [155, 205] on input "N/A" at bounding box center [154, 208] width 6 height 6
radio input "true"
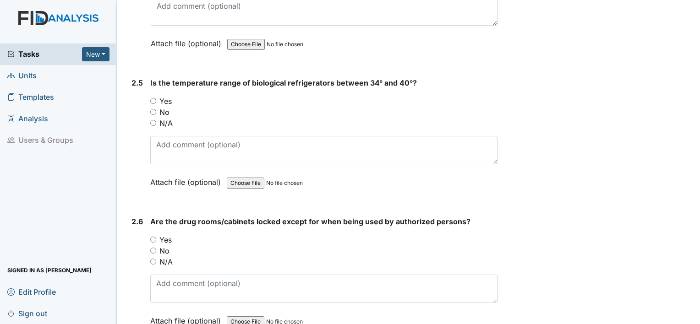
scroll to position [2931, 0]
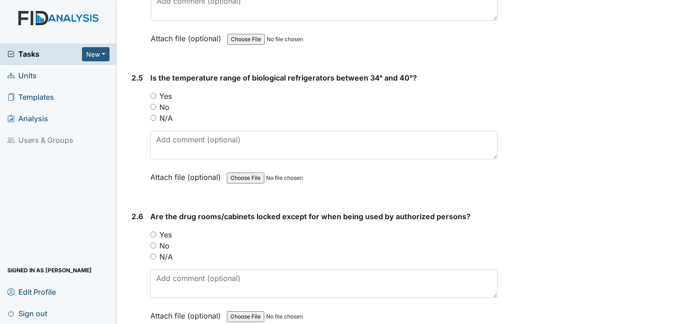
click at [152, 115] on input "N/A" at bounding box center [153, 118] width 6 height 6
radio input "true"
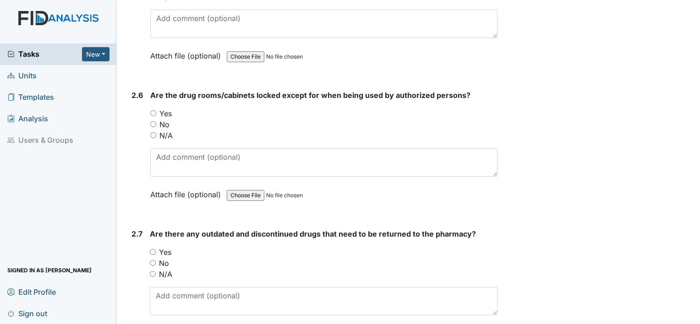
scroll to position [3068, 0]
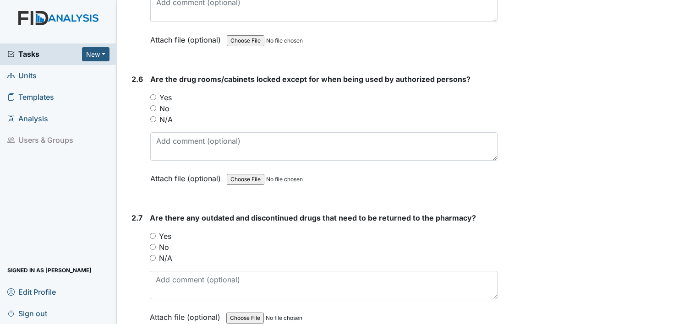
click at [151, 94] on input "Yes" at bounding box center [153, 97] width 6 height 6
radio input "true"
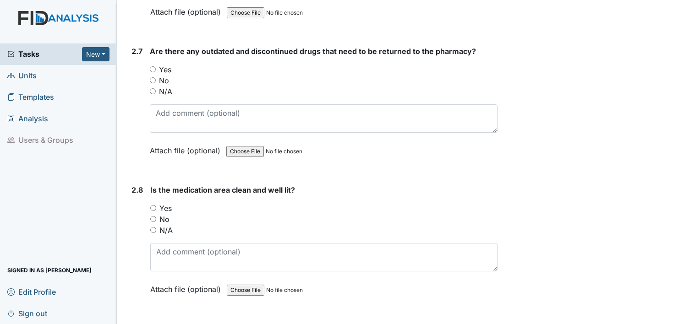
scroll to position [3252, 0]
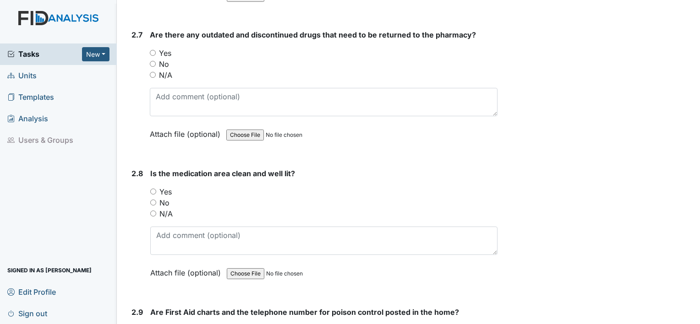
click at [151, 61] on input "No" at bounding box center [153, 64] width 6 height 6
radio input "true"
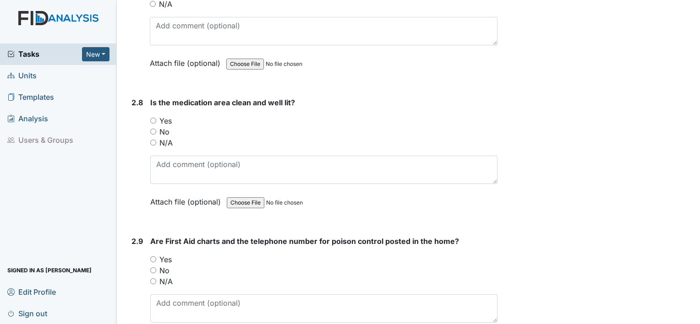
scroll to position [3389, 0]
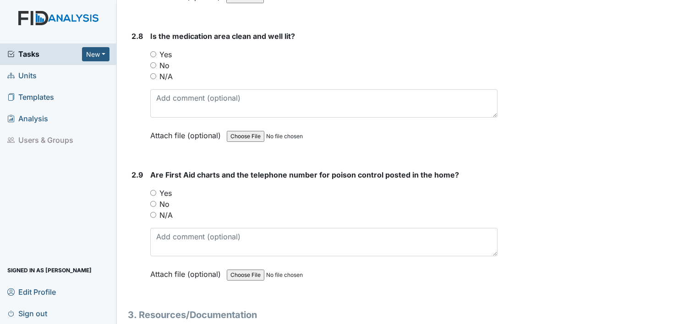
click at [151, 44] on div "2.8 Is the medication area clean and well lit? You must select one of the below…" at bounding box center [313, 93] width 370 height 124
click at [153, 51] on input "Yes" at bounding box center [153, 54] width 6 height 6
radio input "true"
click at [151, 190] on input "Yes" at bounding box center [153, 193] width 6 height 6
radio input "true"
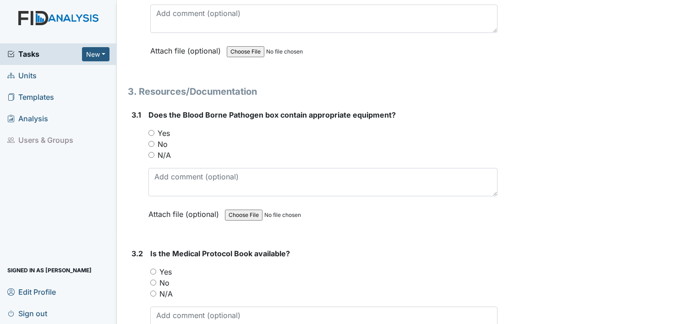
scroll to position [3618, 0]
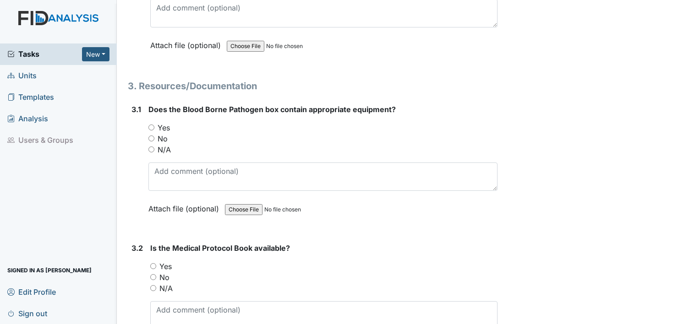
click at [148, 125] on input "Yes" at bounding box center [151, 128] width 6 height 6
radio input "true"
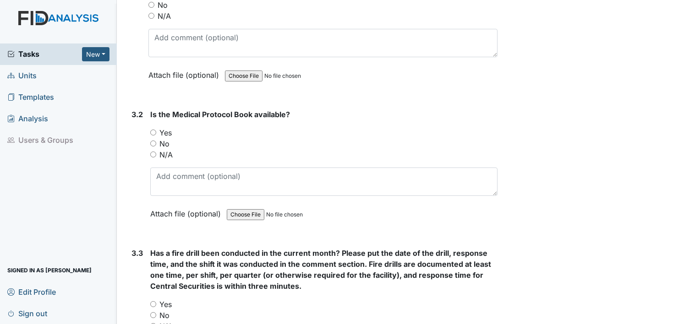
scroll to position [3755, 0]
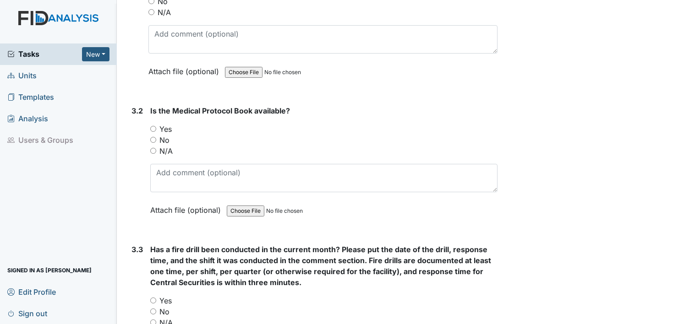
click at [151, 126] on input "Yes" at bounding box center [153, 129] width 6 height 6
radio input "true"
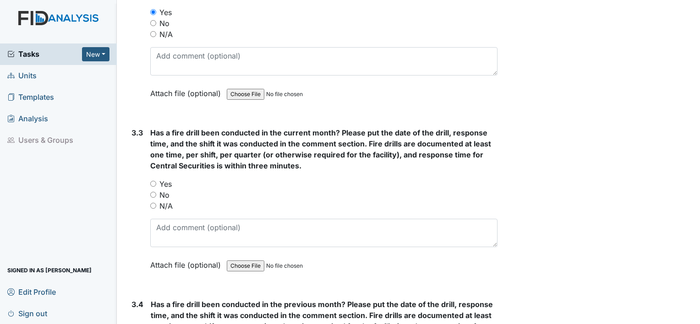
scroll to position [3893, 0]
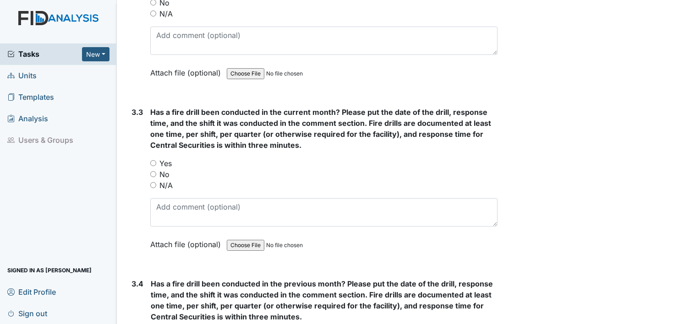
click at [152, 160] on input "Yes" at bounding box center [153, 163] width 6 height 6
radio input "true"
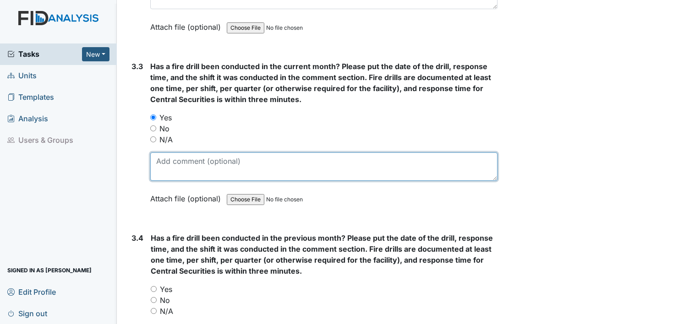
click at [213, 153] on textarea at bounding box center [323, 167] width 347 height 28
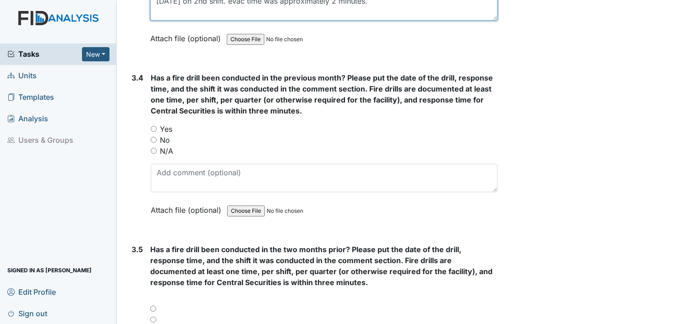
scroll to position [4122, 0]
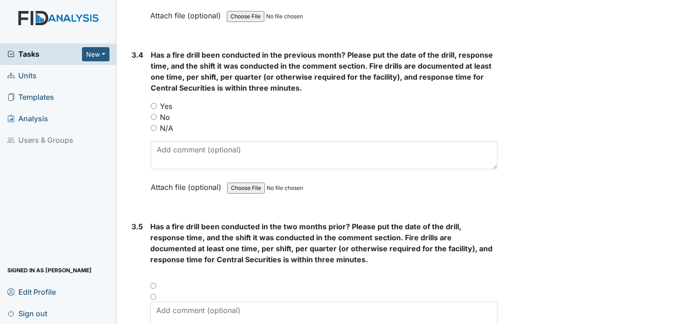
type textarea "8.13.25 on 2nd shift. evac time was approximately 2 minutes."
click at [152, 103] on input "Yes" at bounding box center [154, 106] width 6 height 6
radio input "true"
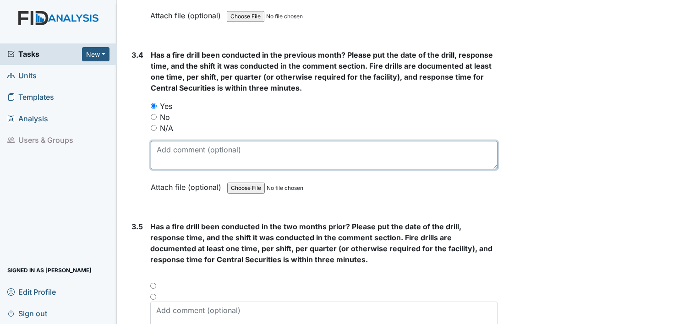
click at [221, 141] on textarea at bounding box center [324, 155] width 347 height 28
click at [207, 141] on textarea at bounding box center [324, 155] width 347 height 28
click at [397, 141] on textarea "7.5.25 on 1st shift. Evac time was approximately 2.5 minutes" at bounding box center [324, 155] width 347 height 28
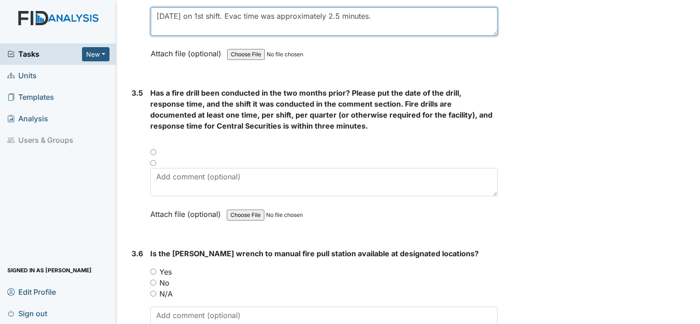
scroll to position [4259, 0]
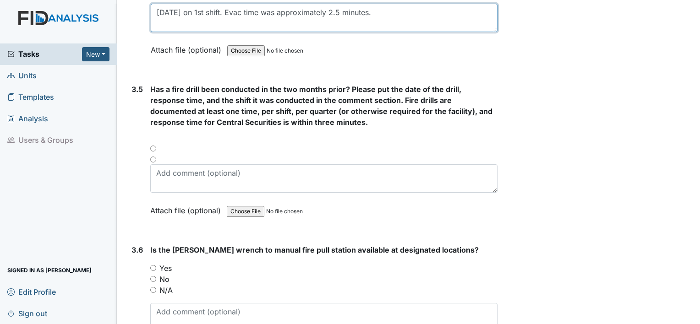
type textarea "7.5.25 on 1st shift. Evac time was approximately 2.5 minutes."
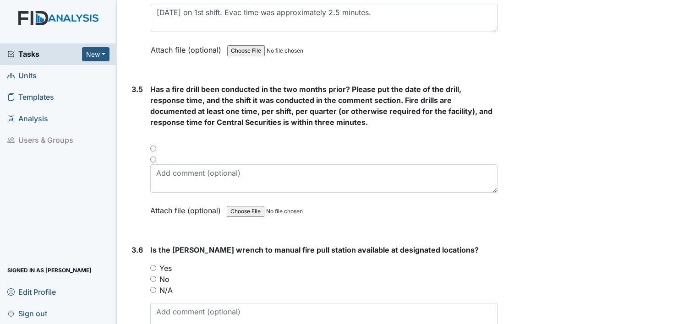
click at [151, 146] on div at bounding box center [323, 151] width 347 height 11
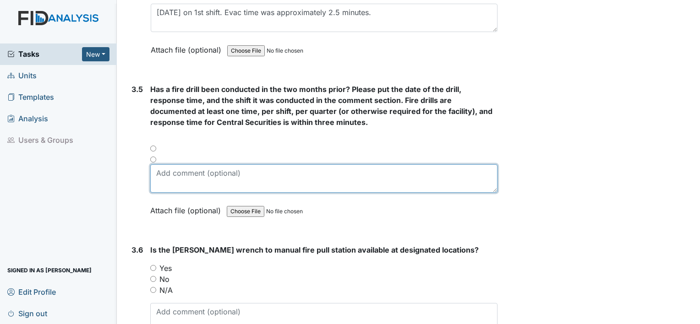
click at [201, 164] on textarea at bounding box center [323, 178] width 347 height 28
type textarea "y"
type textarea "Yes,"
click at [207, 164] on textarea "Yes," at bounding box center [323, 178] width 347 height 28
type textarea "Yes, 6."
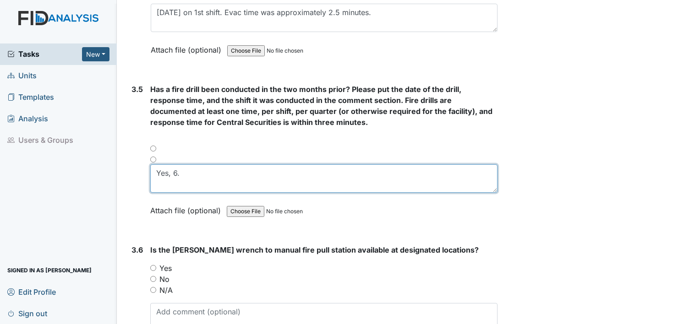
click at [217, 164] on textarea "Yes, 6." at bounding box center [323, 178] width 347 height 28
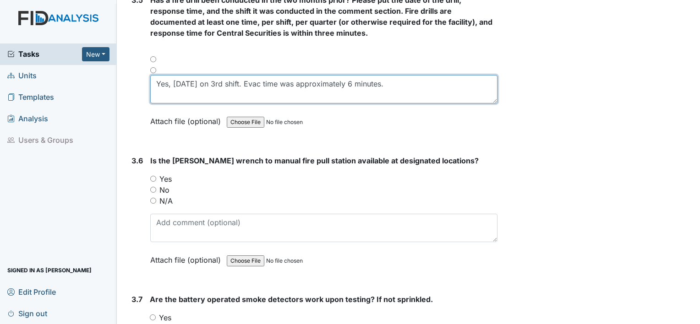
scroll to position [4351, 0]
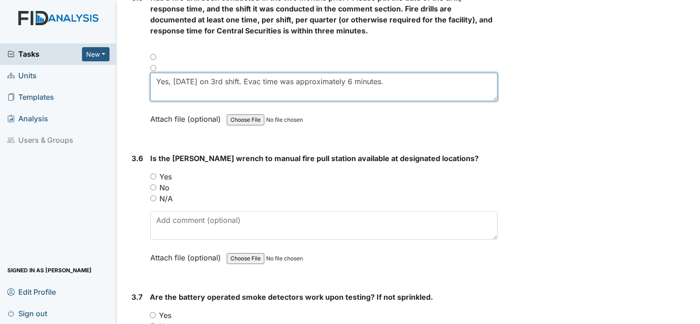
type textarea "Yes, 6.21.25 on 3rd shift. Evac time was approximately 6 minutes."
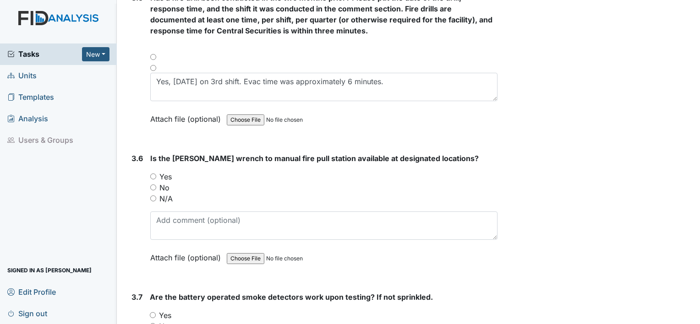
click at [152, 174] on input "Yes" at bounding box center [153, 177] width 6 height 6
radio input "true"
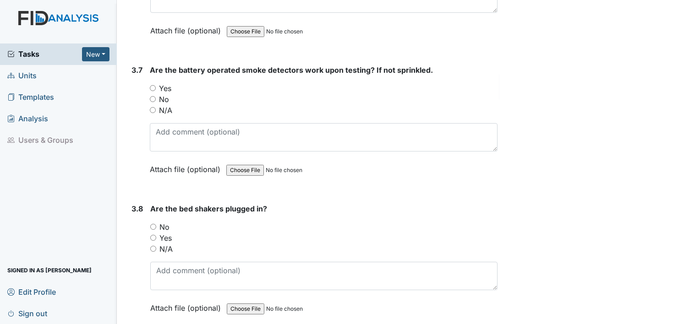
scroll to position [4580, 0]
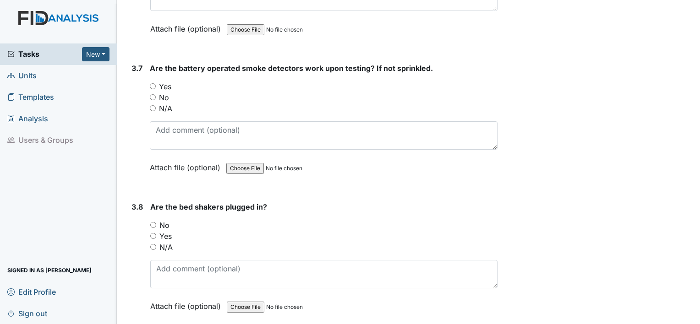
click at [153, 83] on input "Yes" at bounding box center [153, 86] width 6 height 6
radio input "true"
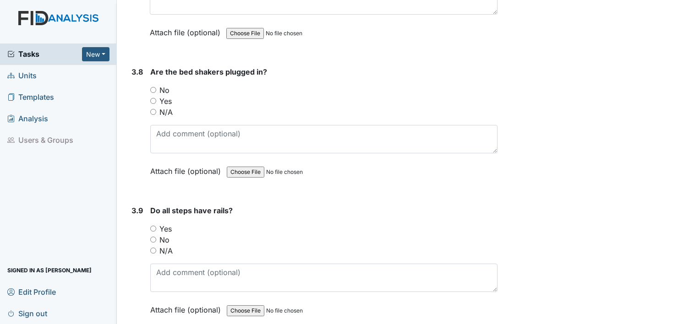
scroll to position [4717, 0]
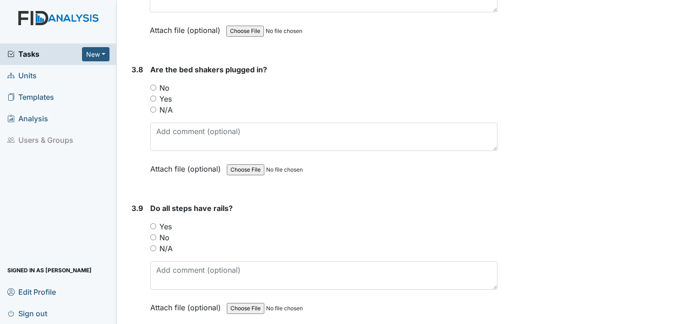
click at [154, 107] on input "N/A" at bounding box center [153, 110] width 6 height 6
radio input "true"
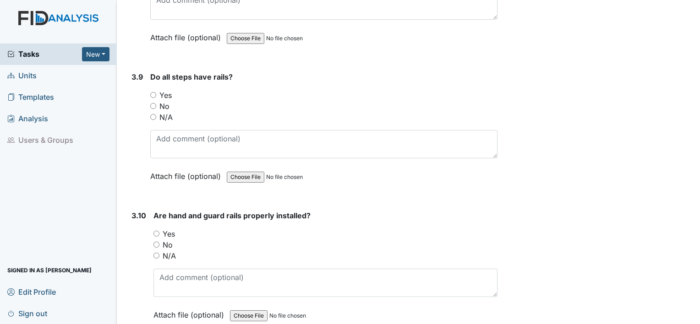
scroll to position [4854, 0]
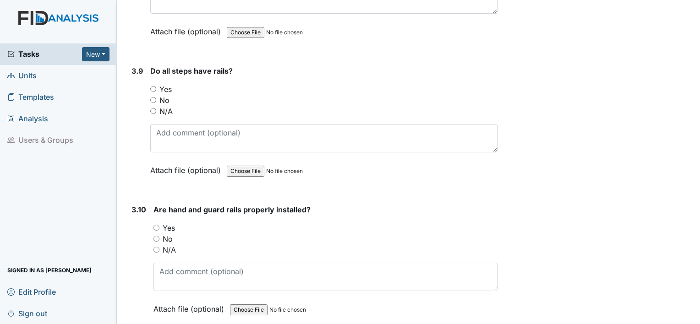
click at [153, 86] on input "Yes" at bounding box center [153, 89] width 6 height 6
radio input "true"
click at [154, 225] on input "Yes" at bounding box center [156, 228] width 6 height 6
radio input "true"
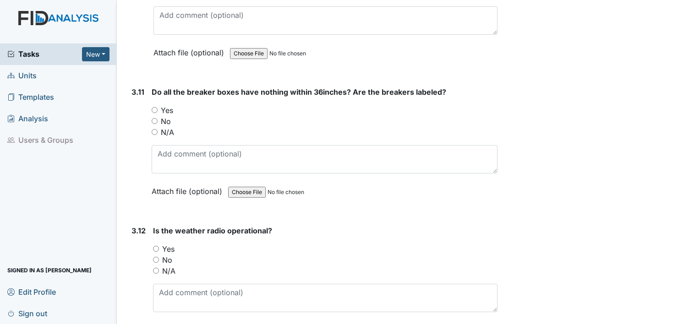
scroll to position [5129, 0]
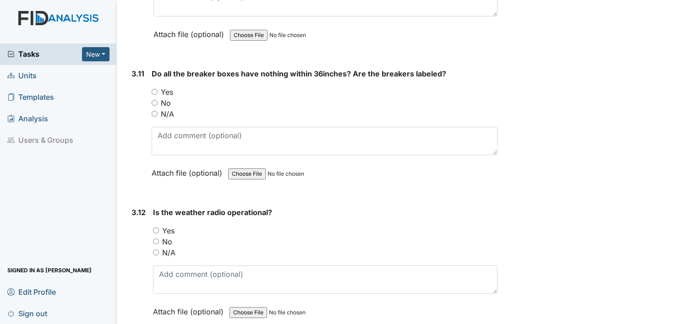
click at [153, 89] on input "Yes" at bounding box center [155, 92] width 6 height 6
radio input "true"
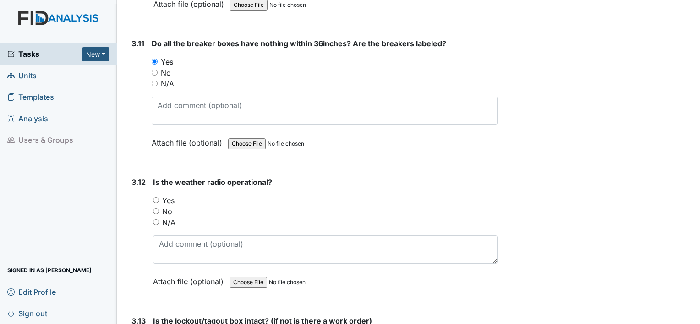
scroll to position [5175, 0]
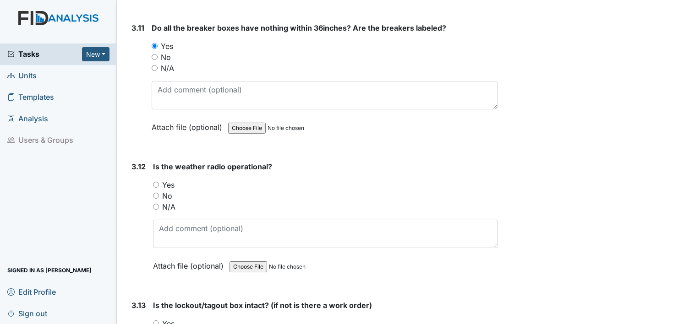
click at [155, 180] on div "Yes" at bounding box center [325, 185] width 344 height 11
click at [155, 182] on input "Yes" at bounding box center [156, 185] width 6 height 6
radio input "true"
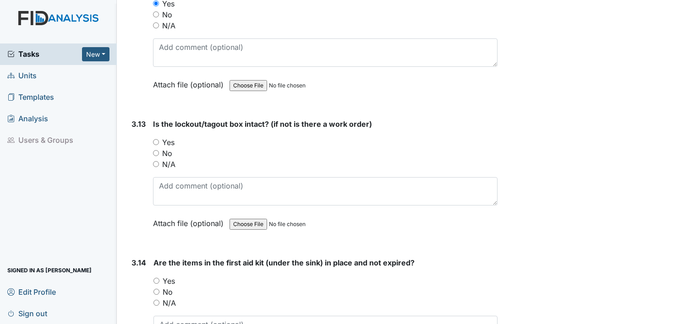
scroll to position [5358, 0]
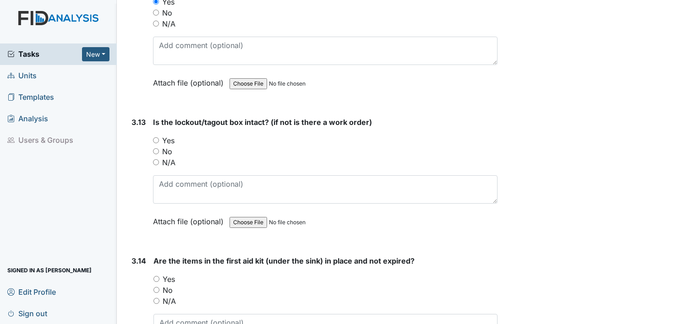
click at [156, 137] on input "Yes" at bounding box center [156, 140] width 6 height 6
radio input "true"
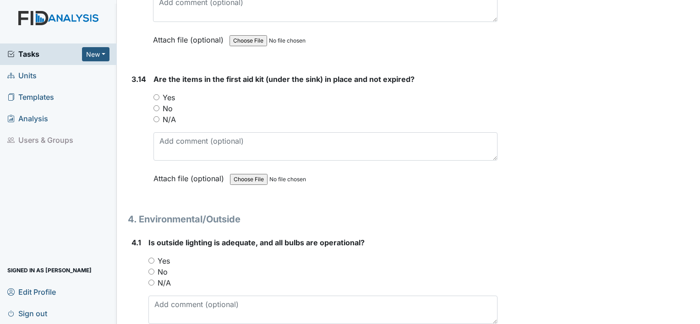
scroll to position [5541, 0]
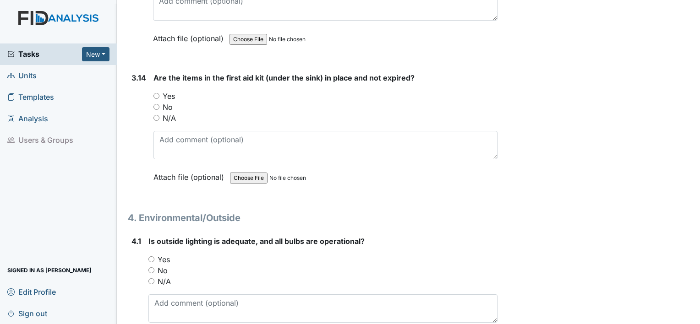
click at [156, 93] on input "Yes" at bounding box center [156, 96] width 6 height 6
radio input "true"
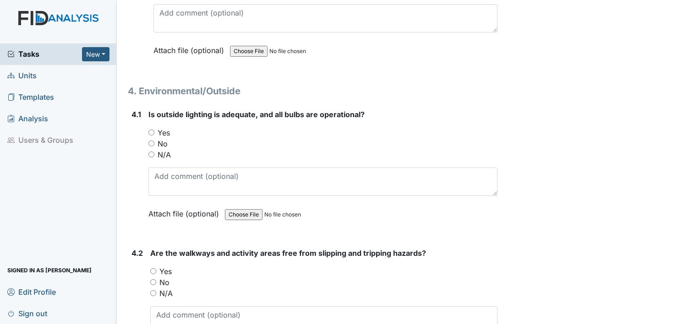
scroll to position [5679, 0]
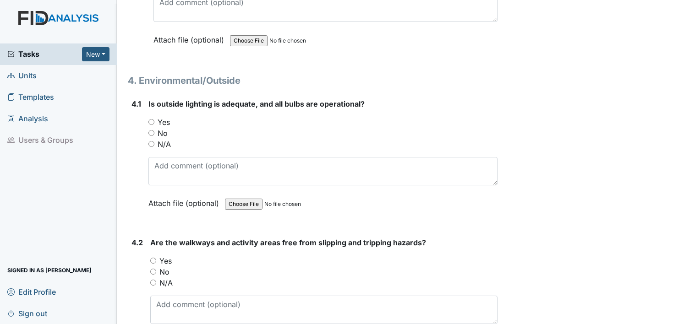
click at [152, 119] on input "Yes" at bounding box center [151, 122] width 6 height 6
radio input "true"
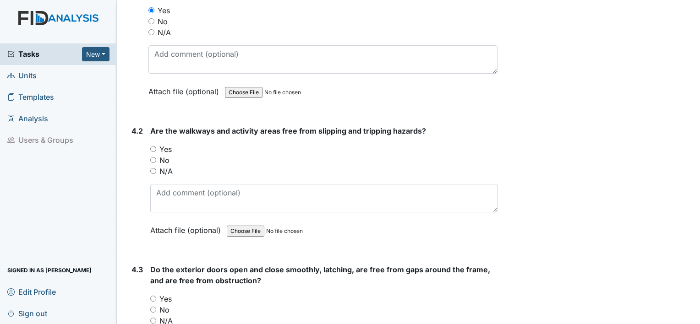
scroll to position [5816, 0]
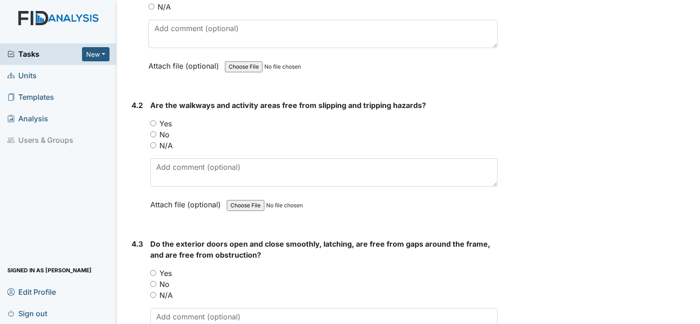
click at [155, 120] on input "Yes" at bounding box center [153, 123] width 6 height 6
radio input "true"
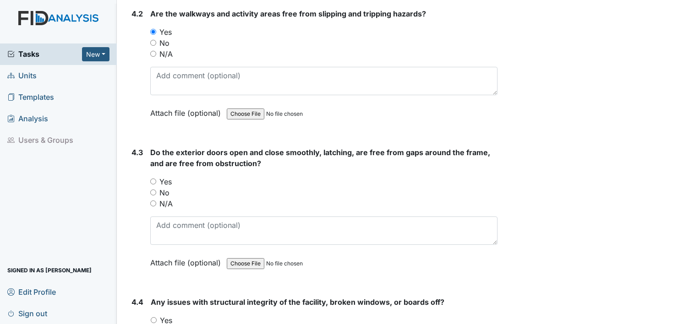
scroll to position [5954, 0]
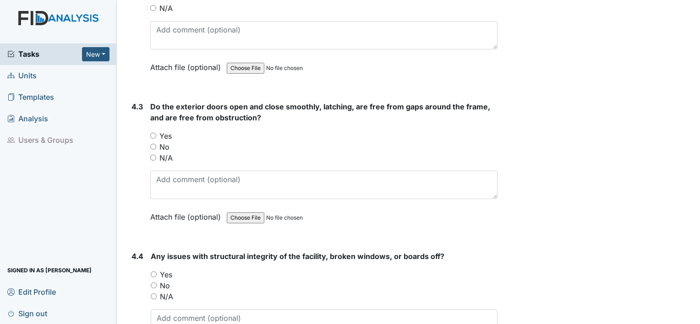
click at [152, 133] on input "Yes" at bounding box center [153, 136] width 6 height 6
radio input "true"
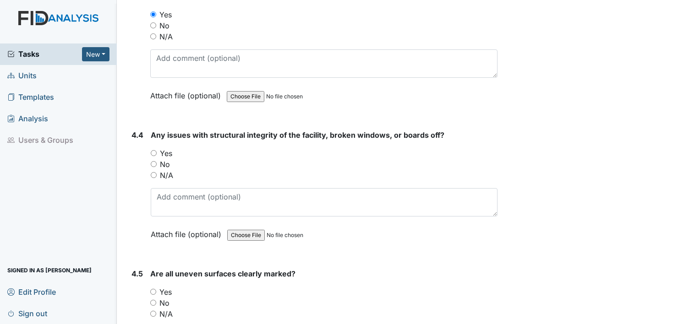
scroll to position [6091, 0]
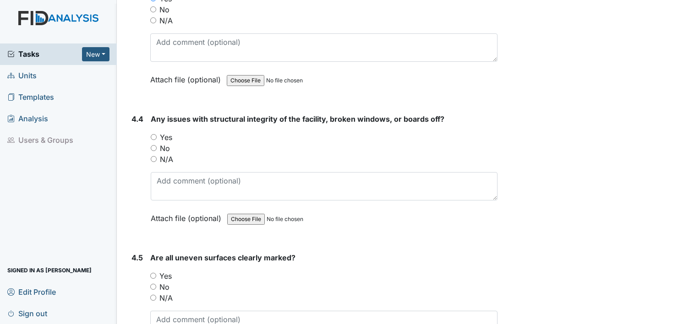
click at [152, 145] on input "No" at bounding box center [154, 148] width 6 height 6
radio input "true"
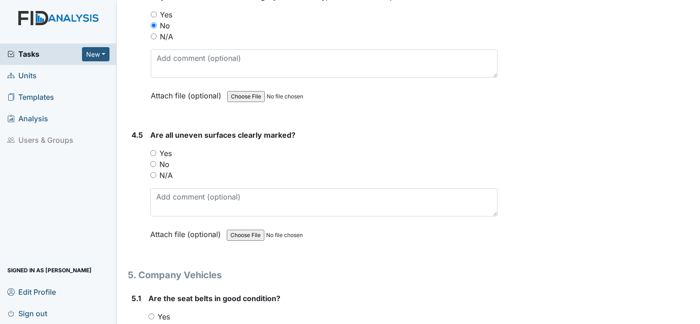
scroll to position [6228, 0]
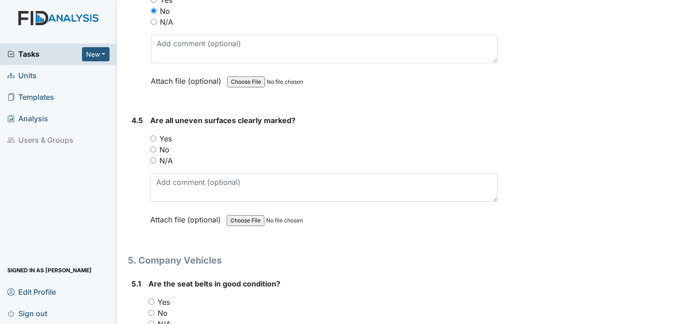
click at [150, 136] on input "Yes" at bounding box center [153, 139] width 6 height 6
radio input "true"
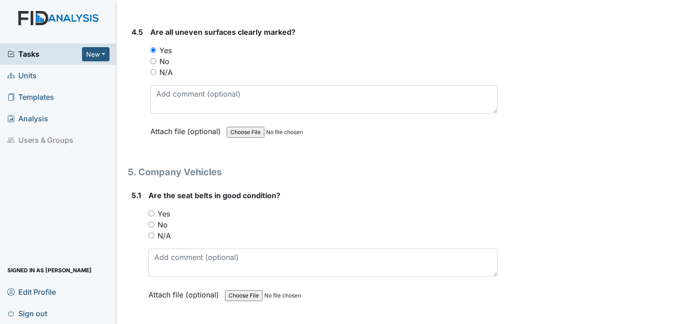
scroll to position [6366, 0]
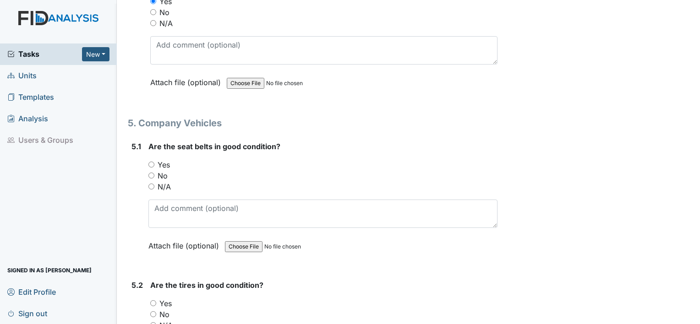
click at [151, 162] on input "Yes" at bounding box center [151, 165] width 6 height 6
radio input "true"
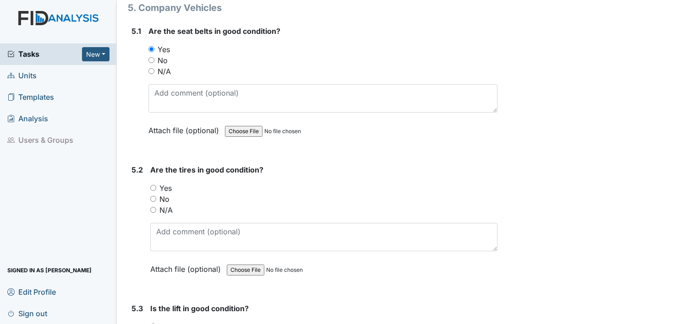
scroll to position [6503, 0]
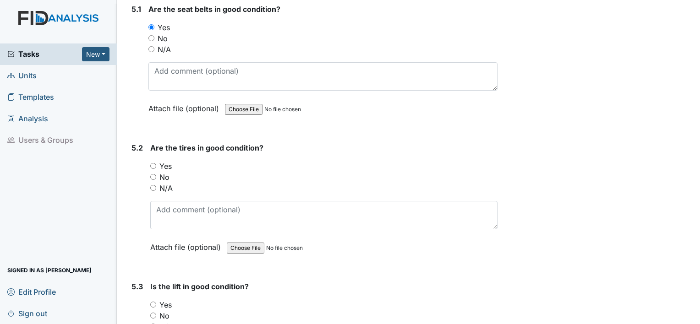
click at [153, 163] on input "Yes" at bounding box center [153, 166] width 6 height 6
radio input "true"
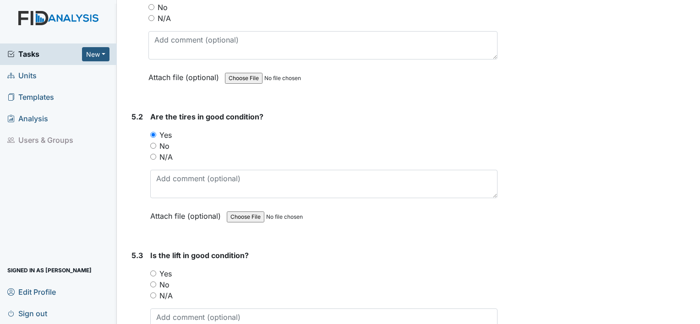
scroll to position [6595, 0]
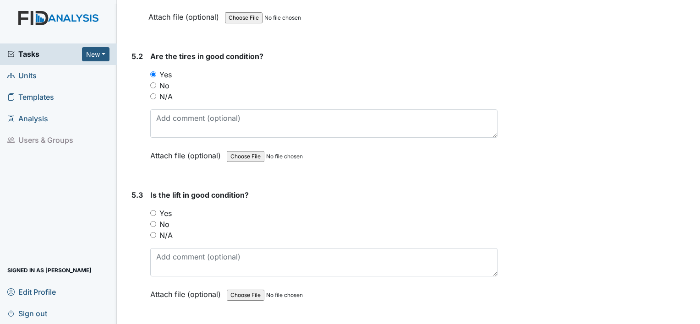
click at [152, 232] on input "N/A" at bounding box center [153, 235] width 6 height 6
radio input "true"
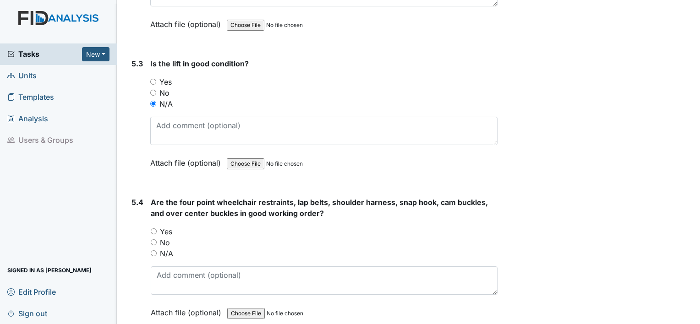
scroll to position [6732, 0]
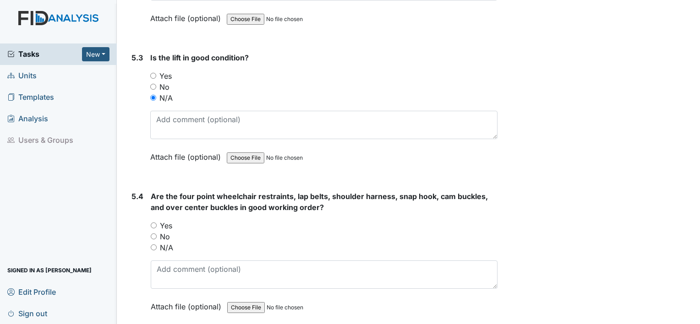
drag, startPoint x: 154, startPoint y: 229, endPoint x: 159, endPoint y: 228, distance: 5.6
click at [154, 245] on input "N/A" at bounding box center [154, 248] width 6 height 6
radio input "true"
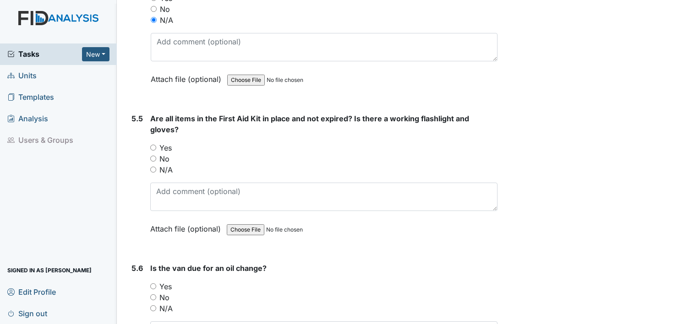
scroll to position [6961, 0]
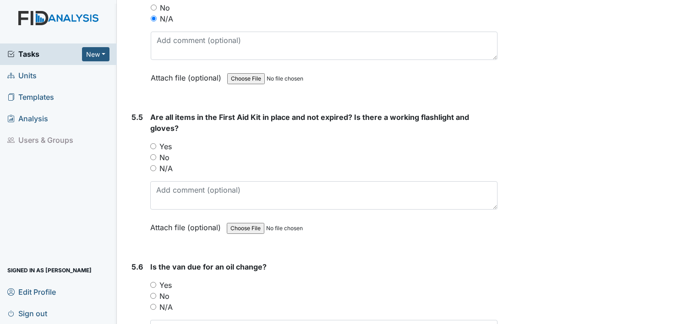
click at [151, 143] on input "Yes" at bounding box center [153, 146] width 6 height 6
radio input "true"
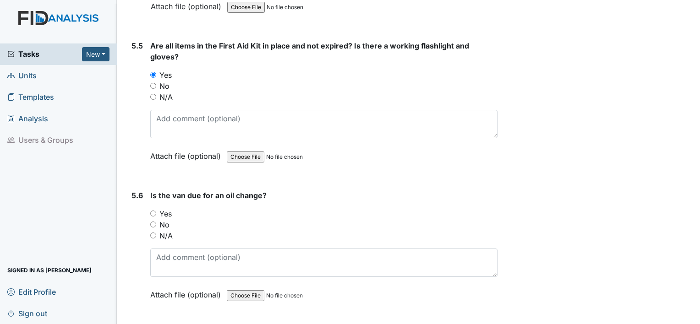
scroll to position [7038, 0]
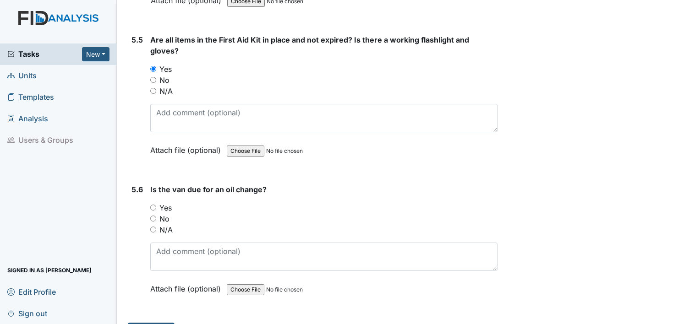
click at [152, 216] on input "No" at bounding box center [153, 219] width 6 height 6
radio input "true"
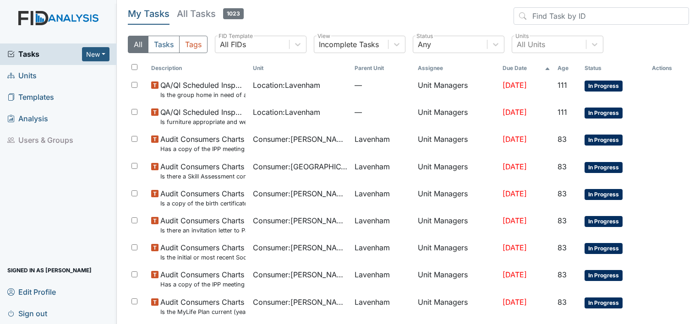
click at [47, 77] on link "Units" at bounding box center [58, 76] width 117 height 22
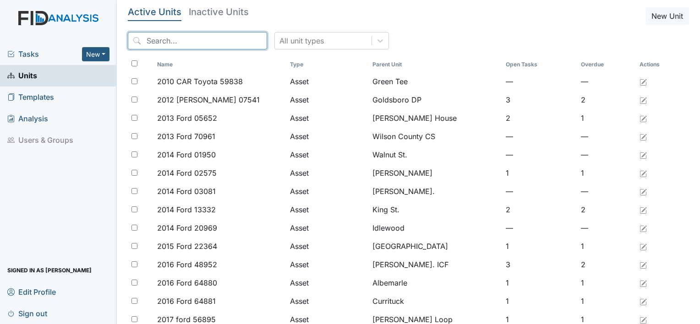
click at [225, 46] on input "search" at bounding box center [197, 40] width 139 height 17
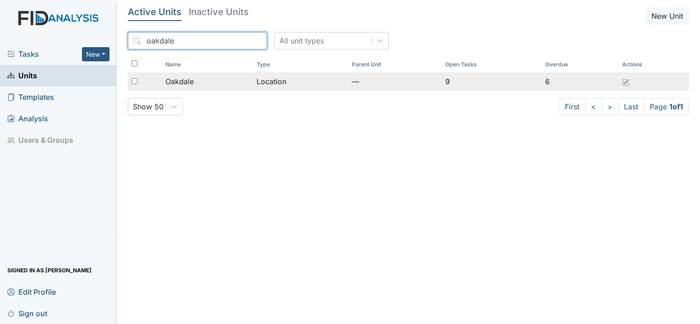
type input "oakdale"
click at [175, 80] on span "Oakdale" at bounding box center [179, 81] width 28 height 11
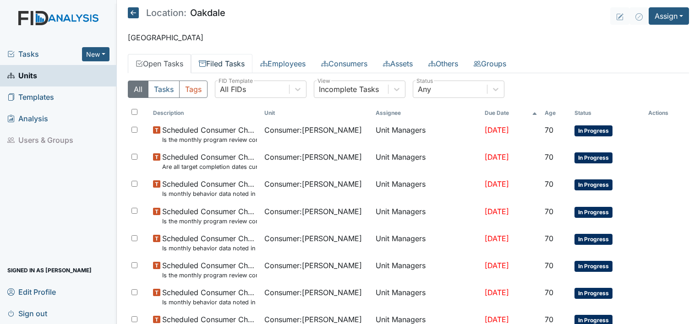
click at [228, 62] on link "Filed Tasks" at bounding box center [221, 63] width 61 height 19
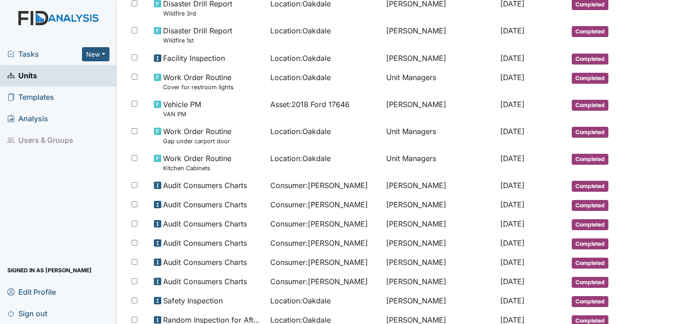
scroll to position [508, 0]
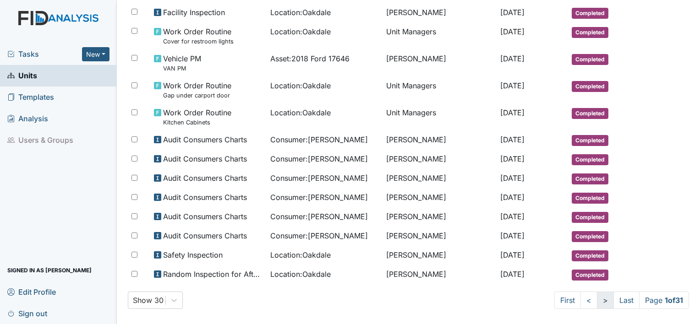
click at [597, 294] on link ">" at bounding box center [605, 300] width 17 height 17
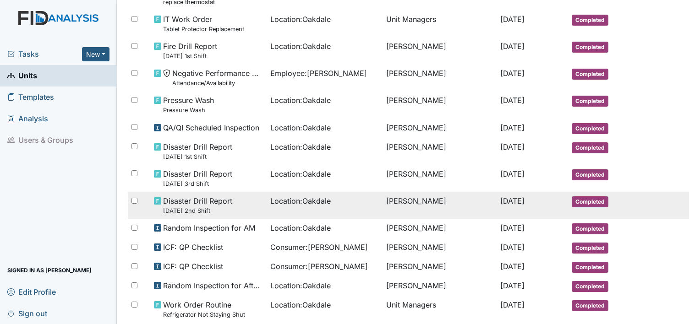
scroll to position [29, 0]
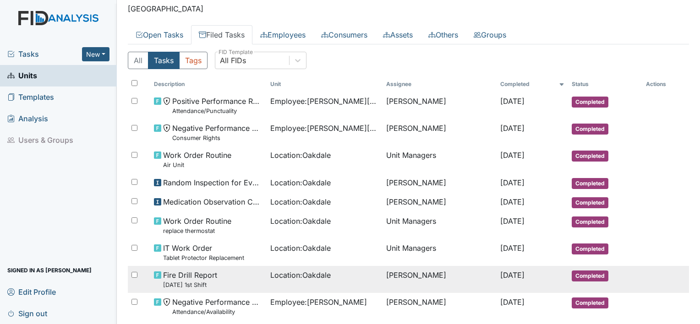
click at [203, 277] on span "Fire Drill Report 7/5/25 1st Shift" at bounding box center [190, 280] width 54 height 20
click at [202, 277] on span "Fire Drill Report 7/5/25 1st Shift" at bounding box center [190, 280] width 54 height 20
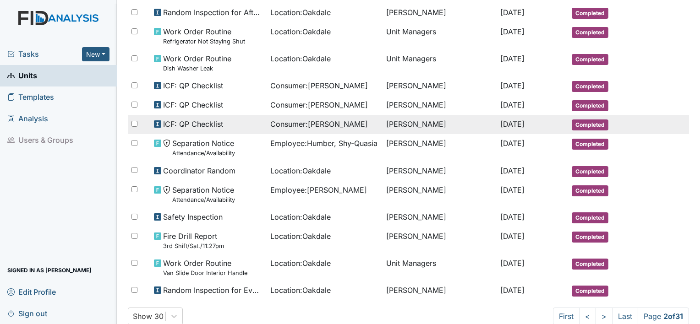
scroll to position [549, 0]
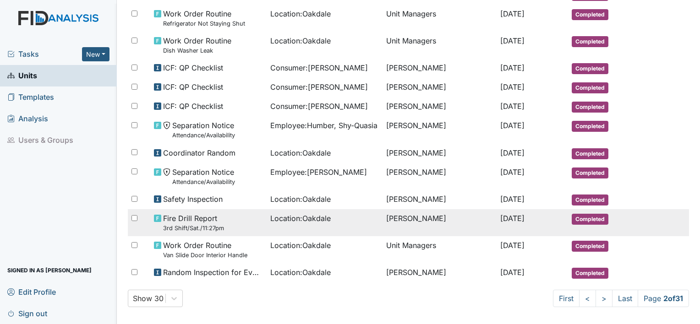
click at [174, 224] on small "3rd Shift/Sat./11:27pm" at bounding box center [193, 228] width 61 height 9
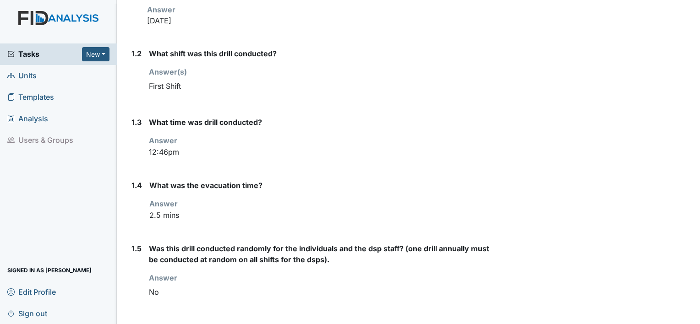
scroll to position [183, 0]
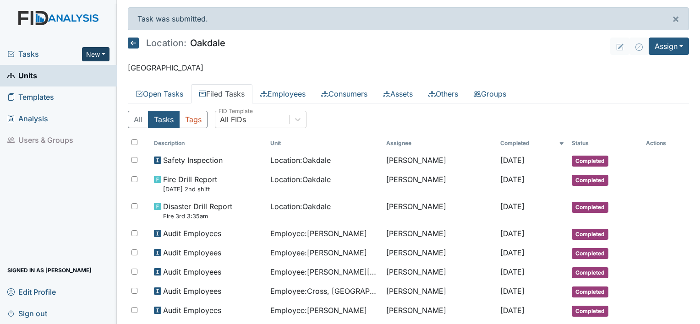
click at [107, 53] on button "New" at bounding box center [95, 54] width 27 height 14
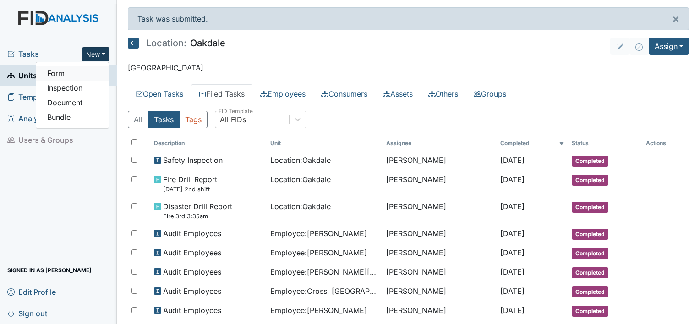
click at [64, 76] on link "Form" at bounding box center [72, 73] width 72 height 15
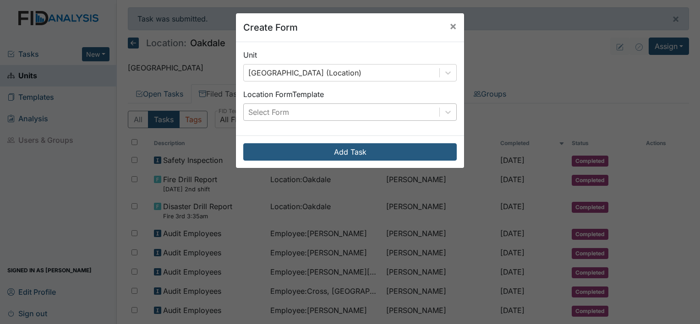
click at [278, 114] on div "Select Form" at bounding box center [268, 112] width 41 height 11
click at [452, 27] on span "×" at bounding box center [452, 25] width 7 height 13
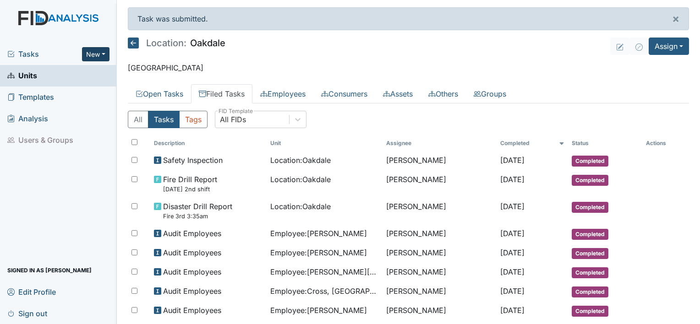
click at [98, 54] on button "New" at bounding box center [95, 54] width 27 height 14
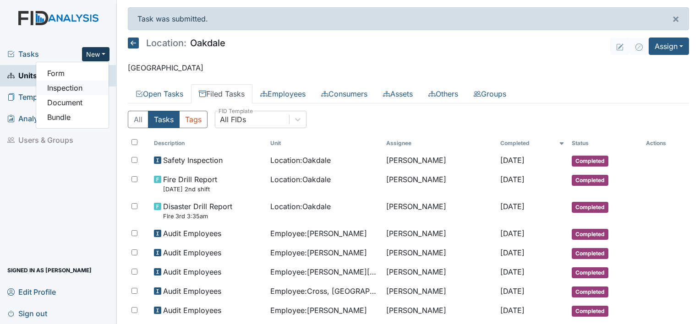
click at [75, 91] on link "Inspection" at bounding box center [72, 88] width 72 height 15
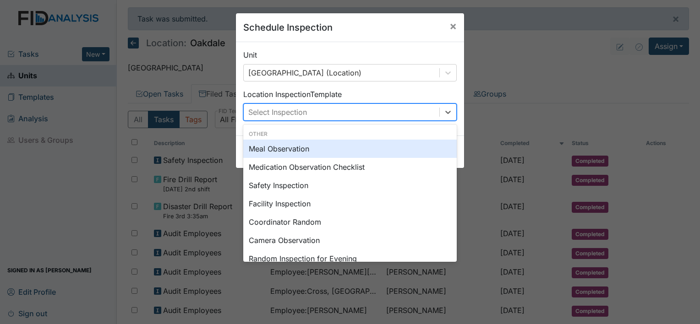
click at [306, 117] on div "Select Inspection" at bounding box center [342, 112] width 196 height 16
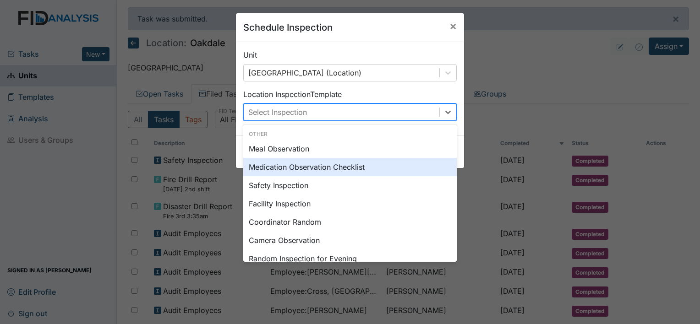
click at [275, 169] on div "Medication Observation Checklist" at bounding box center [349, 167] width 213 height 18
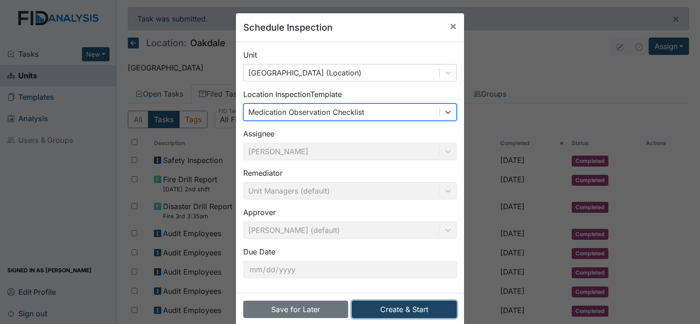
click at [401, 309] on button "Create & Start" at bounding box center [404, 309] width 105 height 17
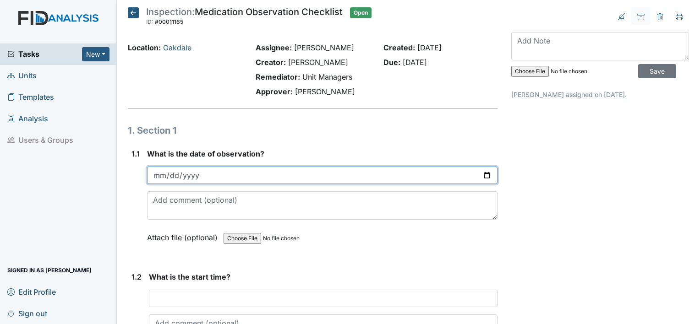
click at [161, 173] on input "date" at bounding box center [322, 175] width 350 height 17
type input "0025-08-14"
click at [194, 170] on input "date" at bounding box center [322, 175] width 350 height 17
click at [160, 179] on input "date" at bounding box center [322, 175] width 350 height 17
click at [169, 175] on input "2025-08-13" at bounding box center [322, 175] width 350 height 17
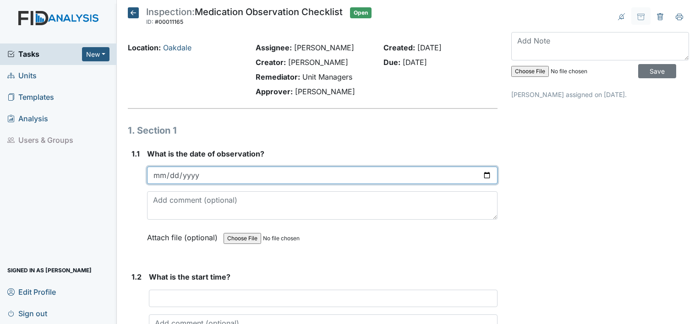
type input "2025-08-14"
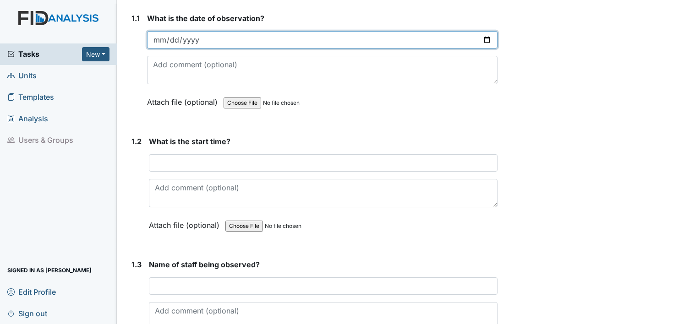
scroll to position [137, 0]
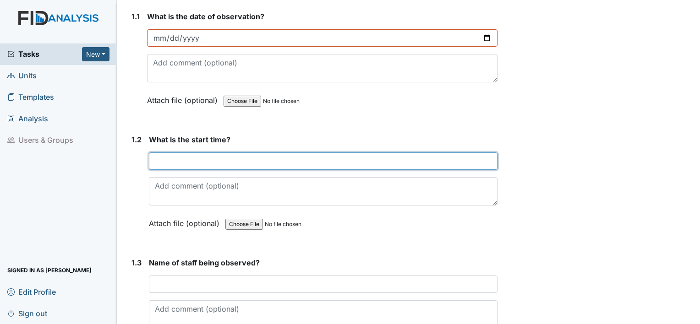
click at [191, 159] on input "text" at bounding box center [323, 161] width 349 height 17
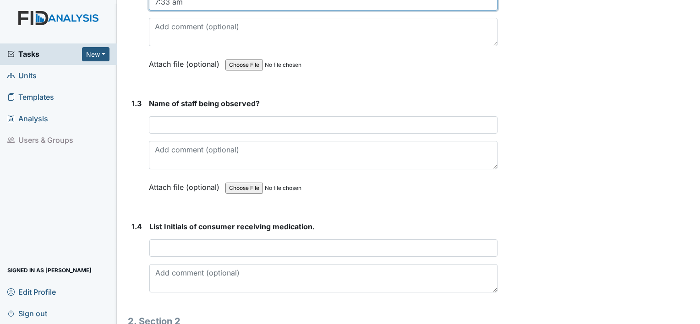
scroll to position [321, 0]
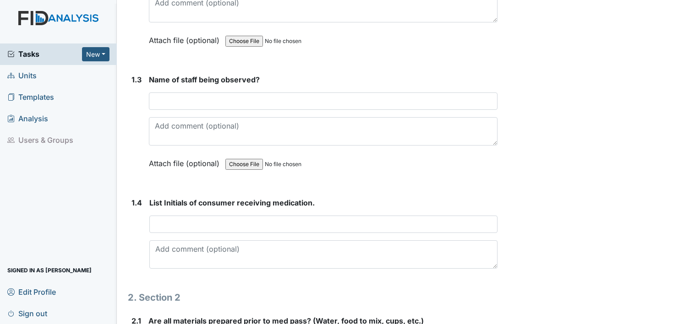
type input "7:33 am"
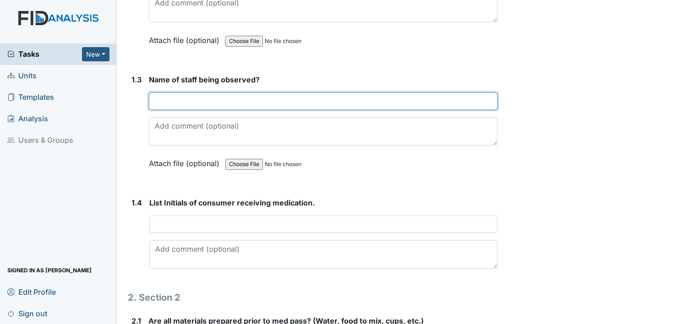
click at [171, 98] on input "text" at bounding box center [323, 101] width 349 height 17
type input "[PERSON_NAME]"
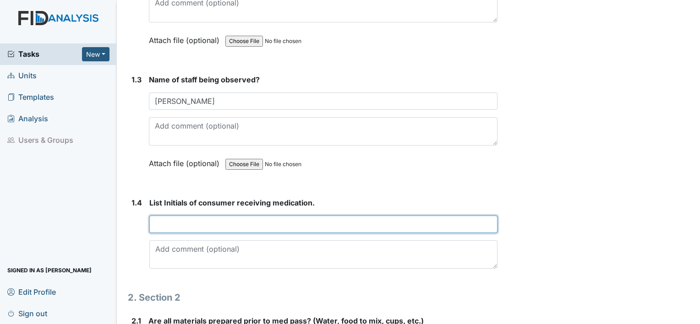
click at [175, 220] on input "text" at bounding box center [323, 224] width 348 height 17
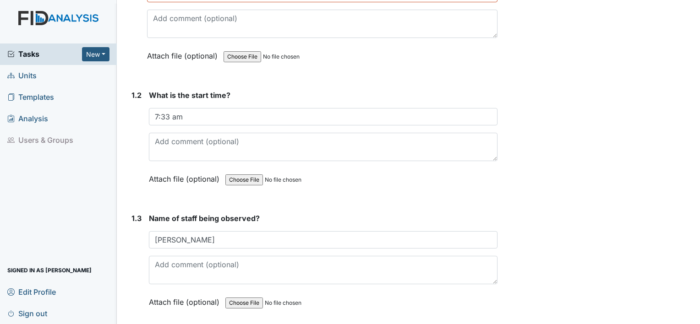
scroll to position [92, 0]
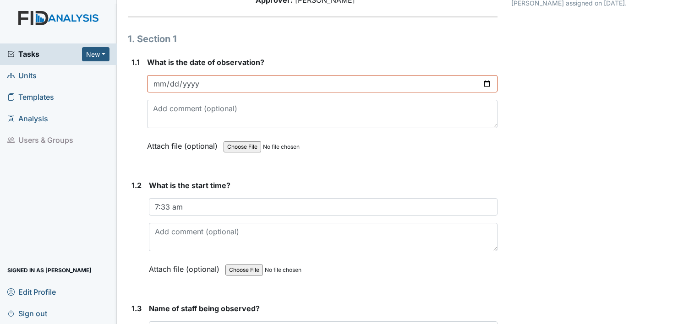
type input "JM"
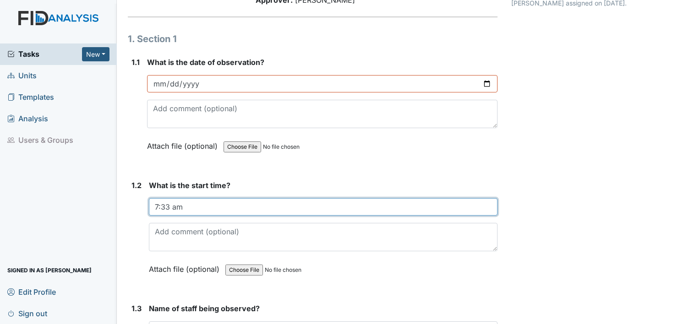
drag, startPoint x: 170, startPoint y: 207, endPoint x: 162, endPoint y: 211, distance: 9.4
click at [162, 211] on input "7:33 am" at bounding box center [323, 206] width 349 height 17
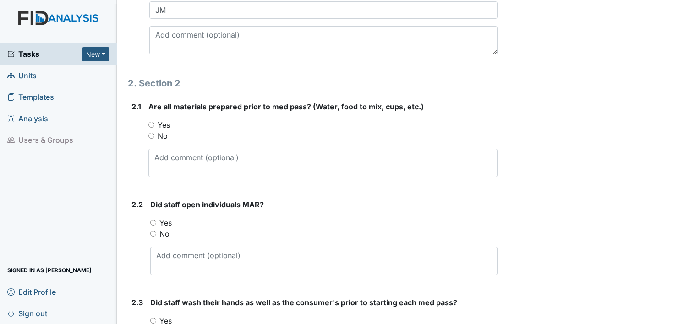
scroll to position [550, 0]
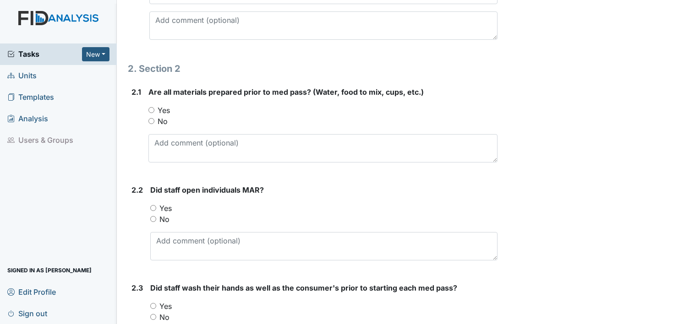
type input "7:50 am"
click at [150, 109] on input "Yes" at bounding box center [151, 110] width 6 height 6
radio input "true"
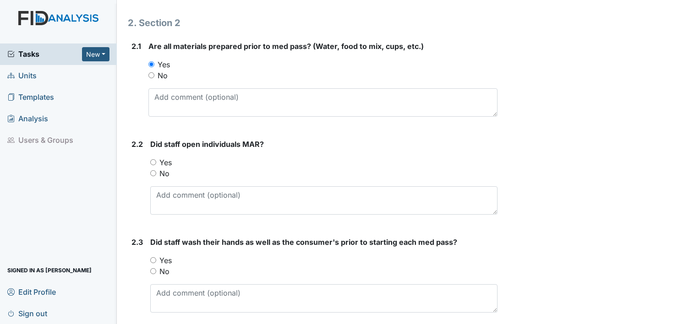
click at [150, 160] on input "Yes" at bounding box center [153, 162] width 6 height 6
radio input "true"
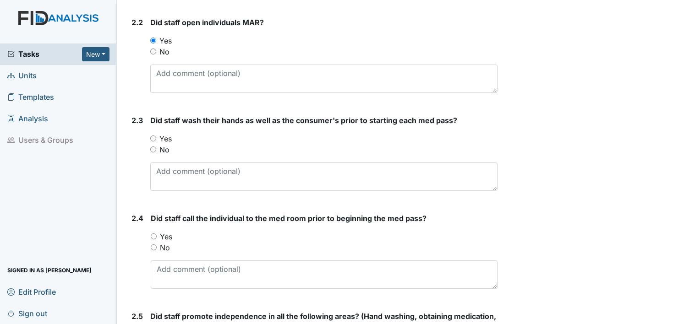
scroll to position [733, 0]
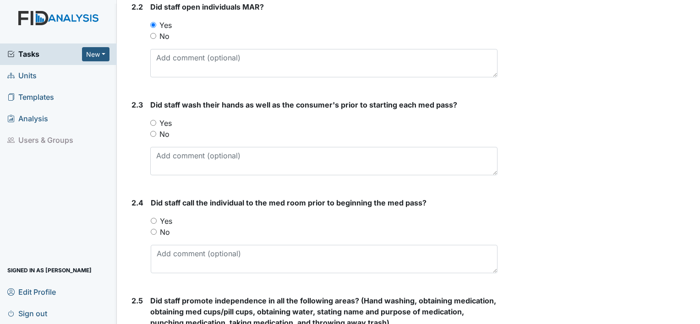
click at [152, 120] on input "Yes" at bounding box center [153, 123] width 6 height 6
radio input "true"
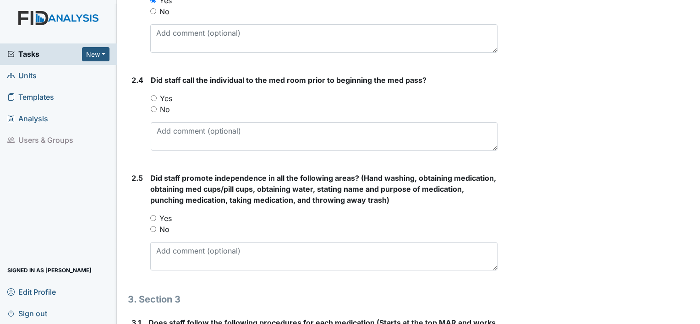
scroll to position [870, 0]
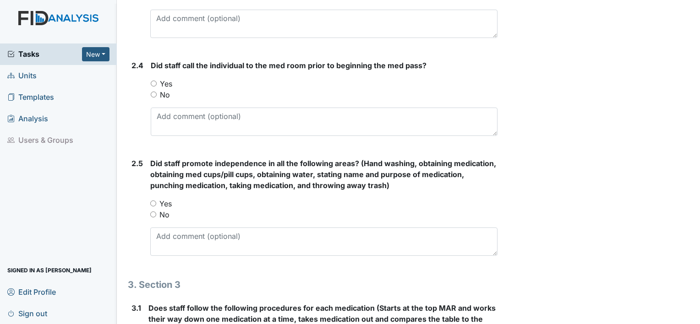
click at [152, 81] on input "Yes" at bounding box center [154, 84] width 6 height 6
radio input "true"
click at [152, 202] on input "Yes" at bounding box center [153, 204] width 6 height 6
radio input "true"
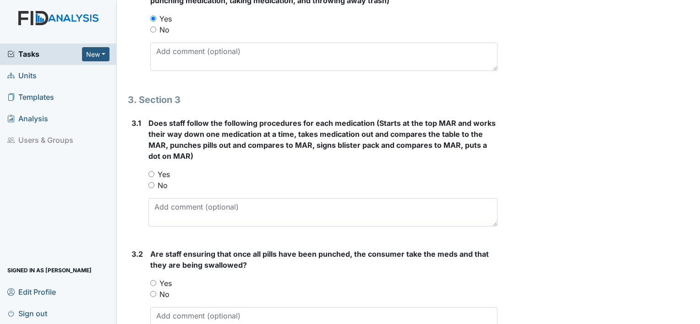
scroll to position [1099, 0]
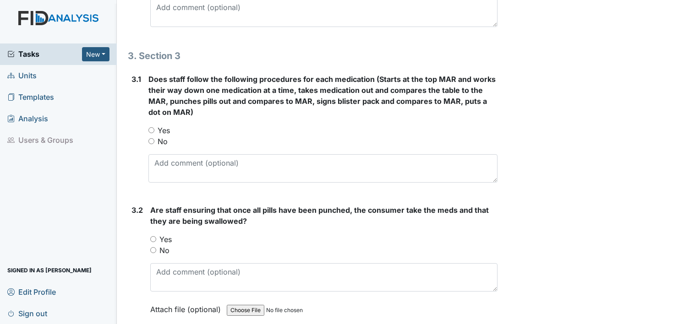
click at [150, 129] on input "Yes" at bounding box center [151, 130] width 6 height 6
radio input "true"
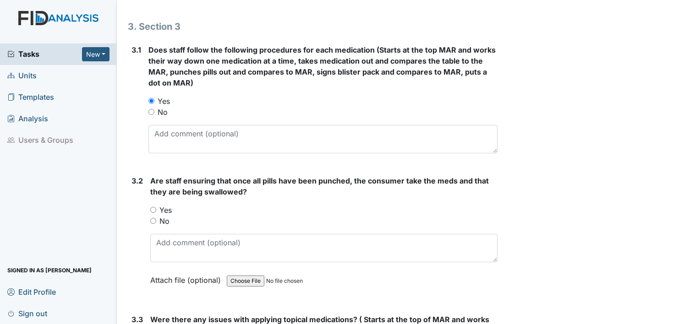
scroll to position [1145, 0]
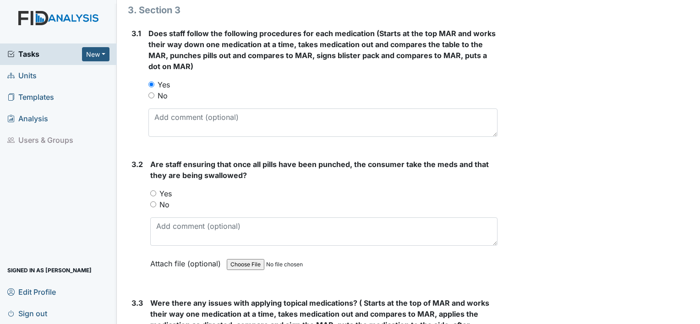
click at [151, 192] on input "Yes" at bounding box center [153, 194] width 6 height 6
radio input "true"
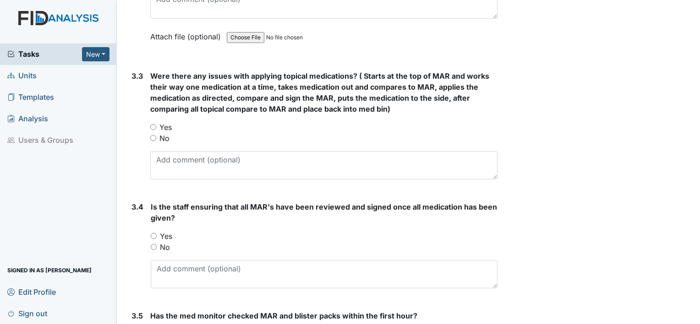
scroll to position [1374, 0]
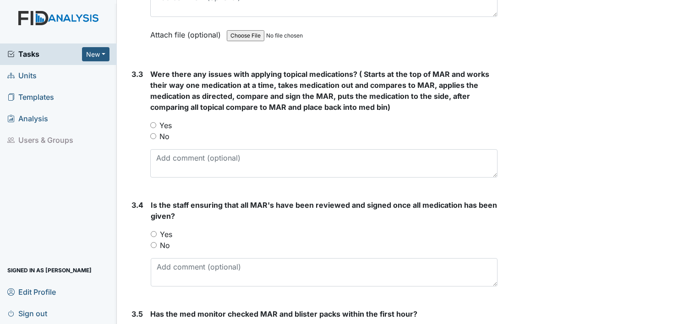
click at [152, 135] on input "No" at bounding box center [153, 136] width 6 height 6
radio input "true"
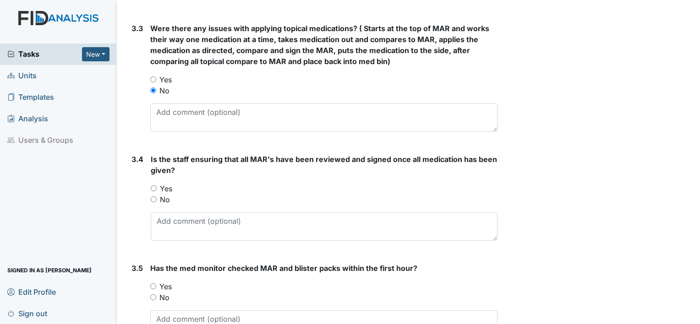
scroll to position [1465, 0]
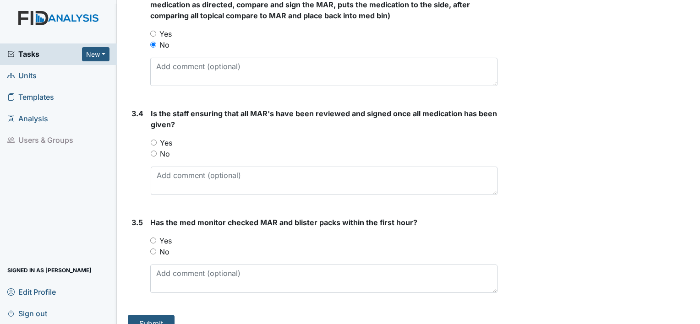
click at [154, 140] on input "Yes" at bounding box center [154, 143] width 6 height 6
radio input "true"
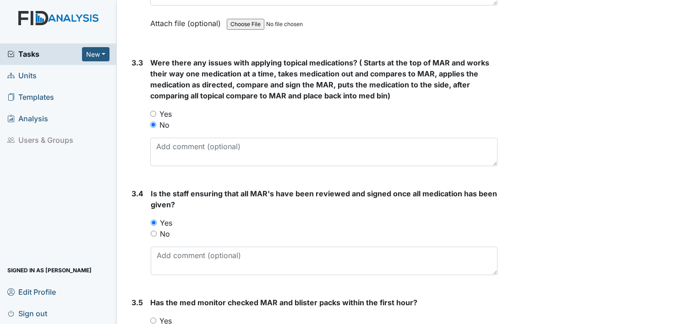
scroll to position [1477, 0]
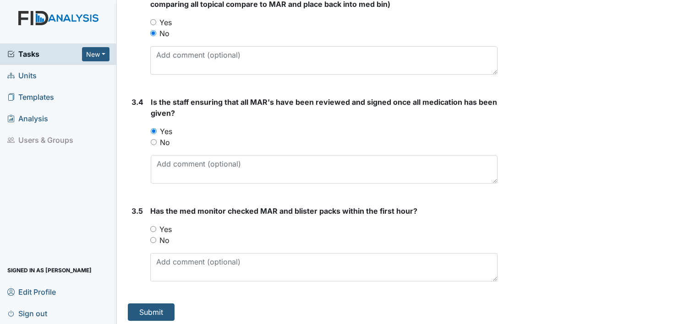
click at [152, 226] on input "Yes" at bounding box center [153, 229] width 6 height 6
radio input "true"
click at [166, 307] on button "Submit" at bounding box center [151, 312] width 47 height 17
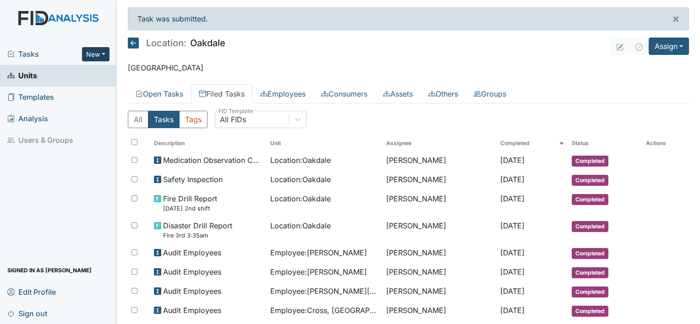
click at [100, 57] on button "New" at bounding box center [95, 54] width 27 height 14
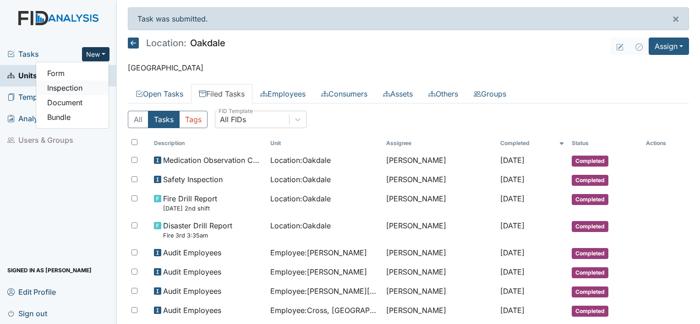
click at [68, 87] on link "Inspection" at bounding box center [72, 88] width 72 height 15
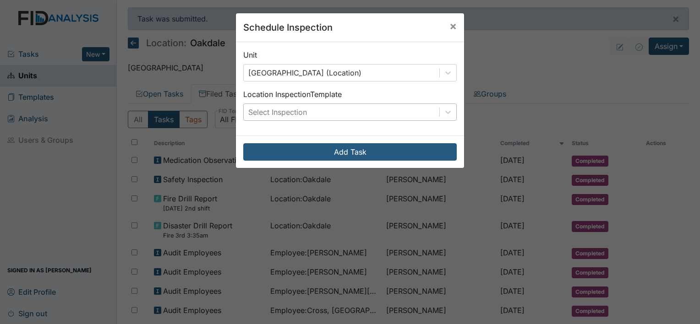
click at [300, 113] on div "Select Inspection" at bounding box center [277, 112] width 59 height 11
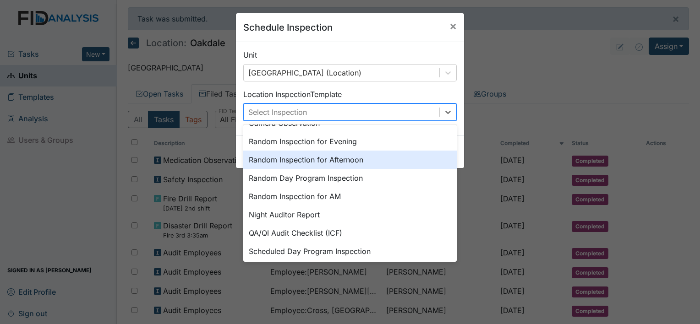
scroll to position [137, 0]
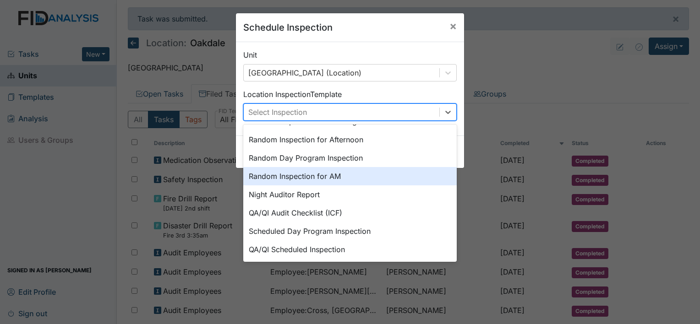
click at [315, 178] on div "Random Inspection for AM" at bounding box center [349, 176] width 213 height 18
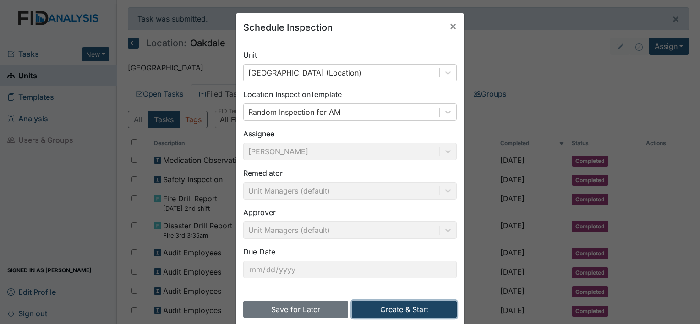
click at [412, 310] on button "Create & Start" at bounding box center [404, 309] width 105 height 17
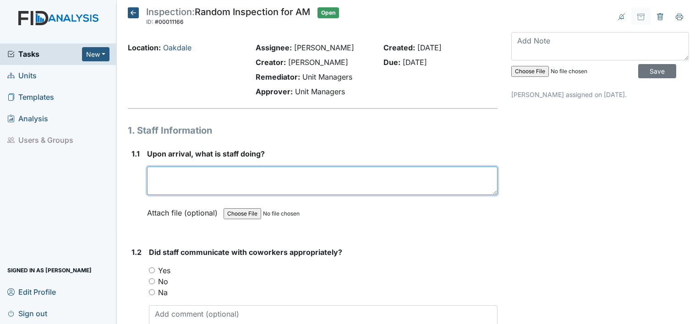
click at [174, 173] on textarea at bounding box center [322, 181] width 350 height 28
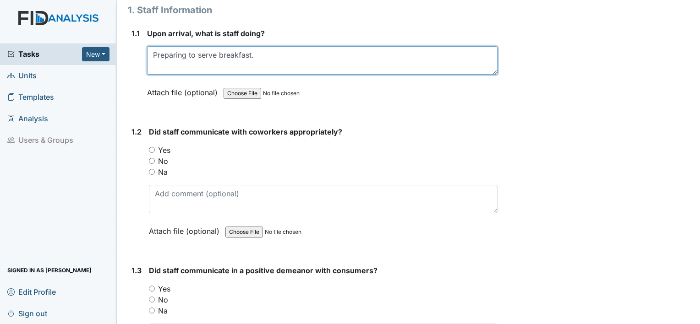
scroll to position [137, 0]
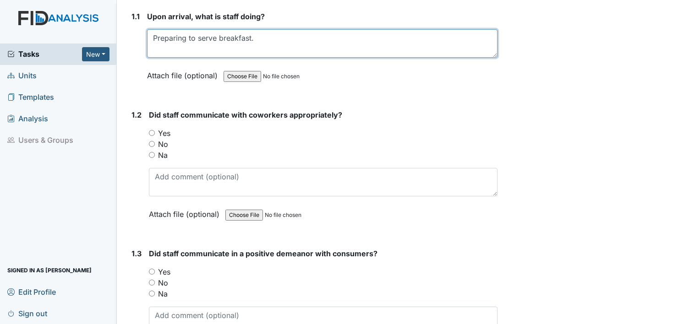
type textarea "Preparing to serve breakfast."
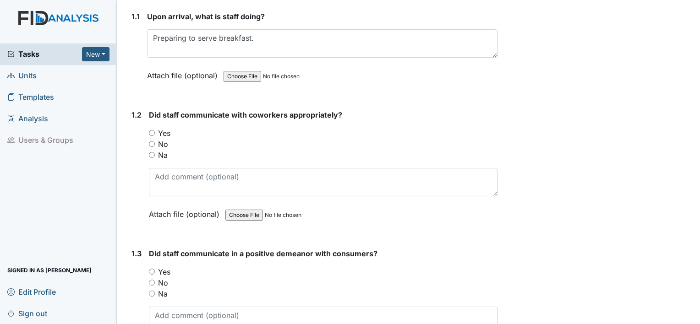
click at [153, 130] on input "Yes" at bounding box center [152, 133] width 6 height 6
radio input "true"
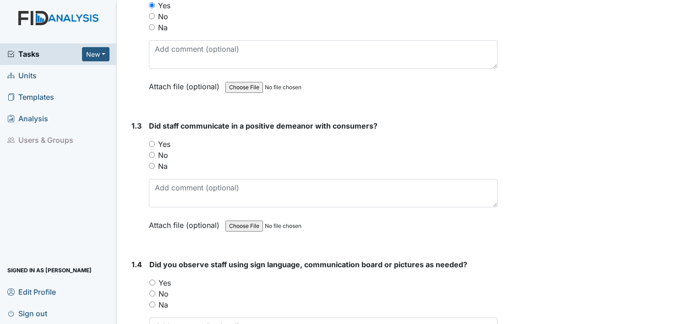
scroll to position [275, 0]
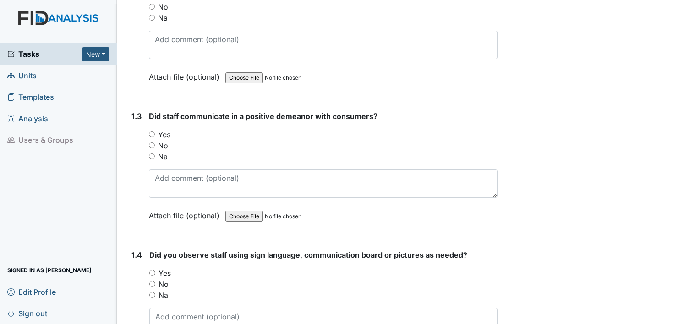
click at [149, 131] on input "Yes" at bounding box center [152, 134] width 6 height 6
radio input "true"
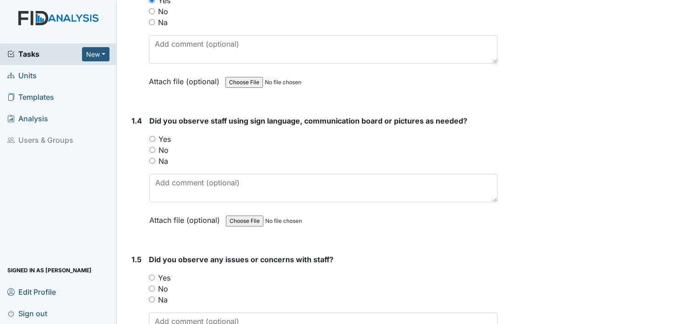
scroll to position [412, 0]
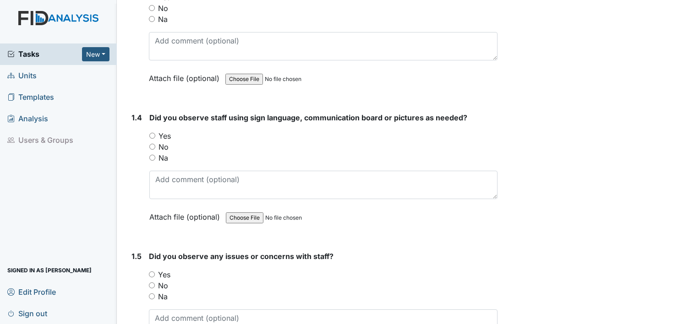
click at [151, 135] on input "Yes" at bounding box center [152, 136] width 6 height 6
radio input "true"
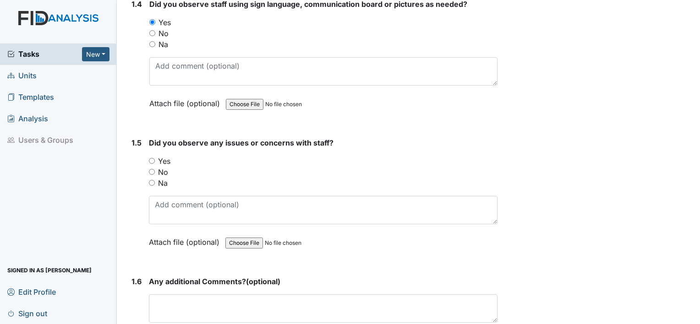
scroll to position [550, 0]
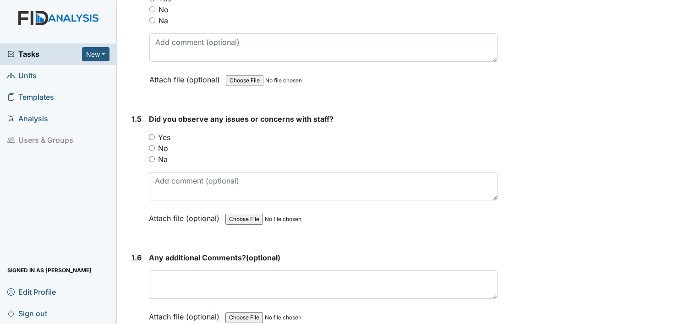
click at [150, 134] on input "Yes" at bounding box center [152, 137] width 6 height 6
radio input "true"
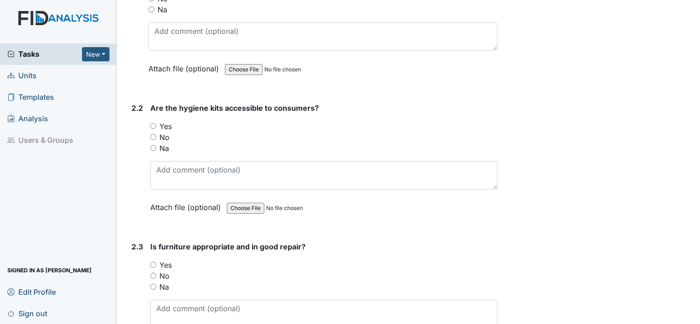
scroll to position [962, 0]
click at [152, 123] on input "Yes" at bounding box center [153, 126] width 6 height 6
radio input "true"
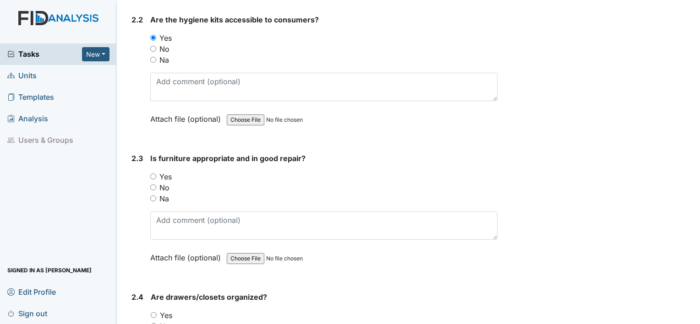
scroll to position [1099, 0]
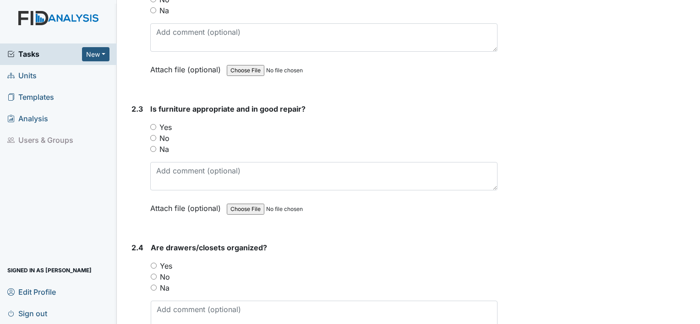
click at [154, 124] on input "Yes" at bounding box center [153, 127] width 6 height 6
radio input "true"
click at [152, 135] on input "No" at bounding box center [153, 138] width 6 height 6
radio input "true"
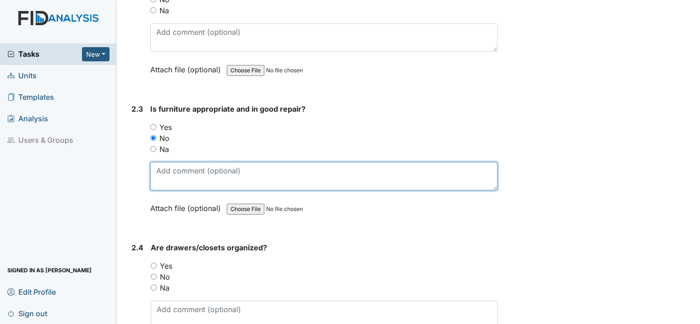
click at [254, 166] on textarea at bounding box center [323, 176] width 347 height 28
type textarea "N"
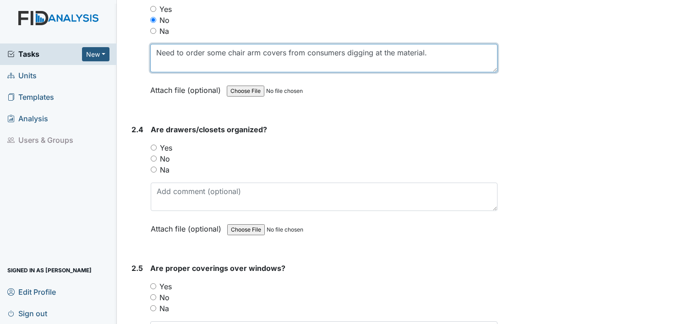
scroll to position [1237, 0]
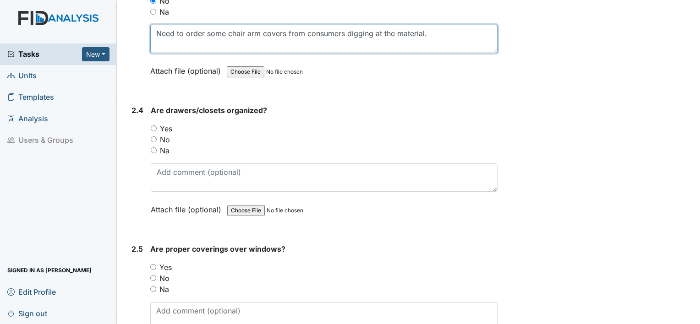
type textarea "Need to order some chair arm covers from consumers digging at the material."
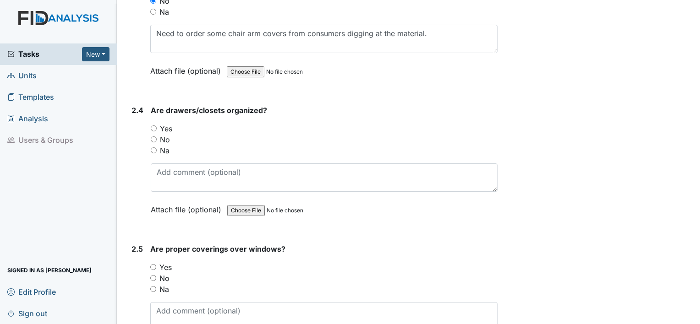
click at [153, 136] on input "No" at bounding box center [154, 139] width 6 height 6
radio input "true"
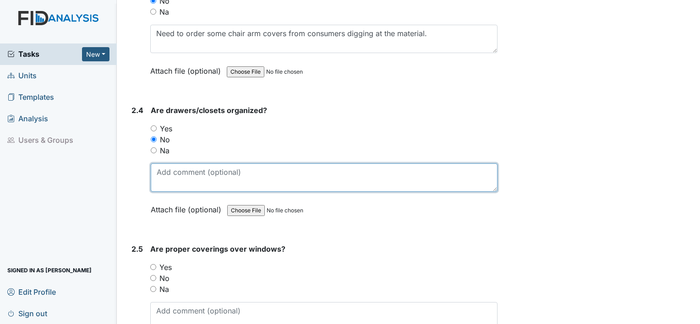
click at [270, 170] on textarea at bounding box center [324, 177] width 347 height 28
type textarea "C"
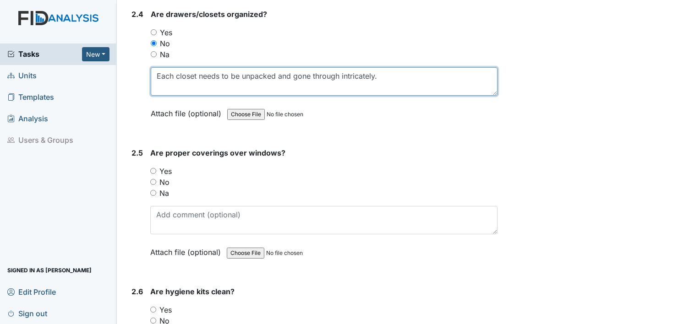
scroll to position [1374, 0]
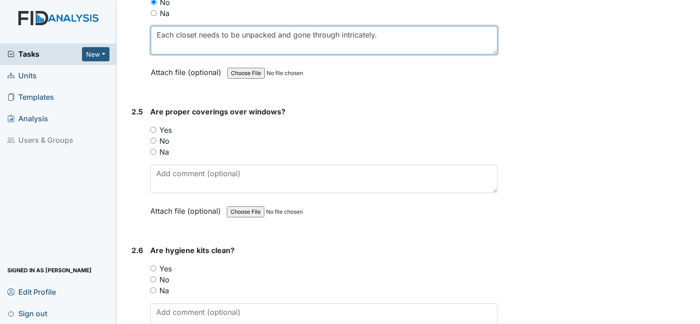
type textarea "Each closet needs to be unpacked and gone through intricately."
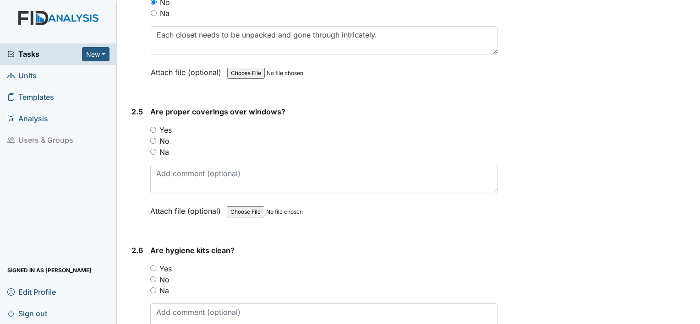
click at [151, 127] on input "Yes" at bounding box center [153, 130] width 6 height 6
radio input "true"
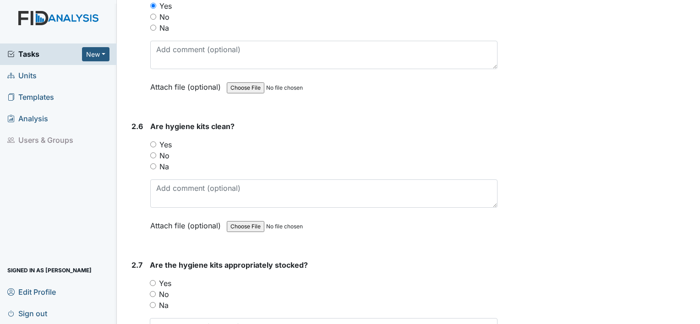
scroll to position [1511, 0]
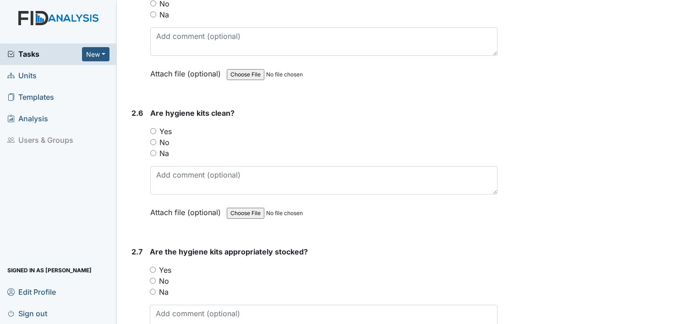
click at [151, 128] on input "Yes" at bounding box center [153, 131] width 6 height 6
radio input "true"
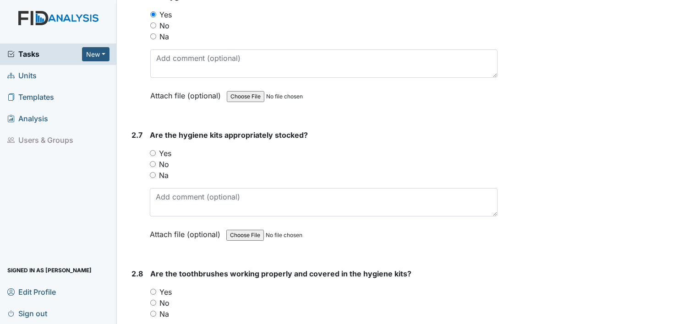
scroll to position [1649, 0]
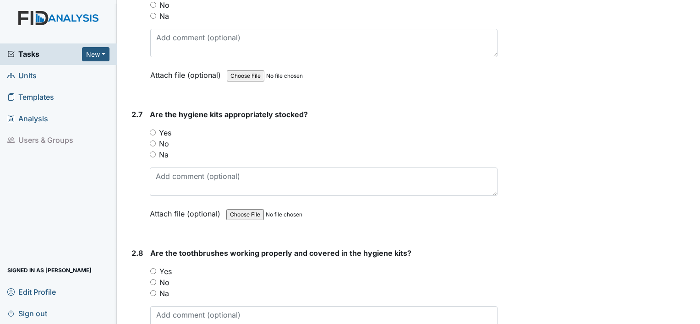
click at [152, 130] on input "Yes" at bounding box center [153, 133] width 6 height 6
radio input "true"
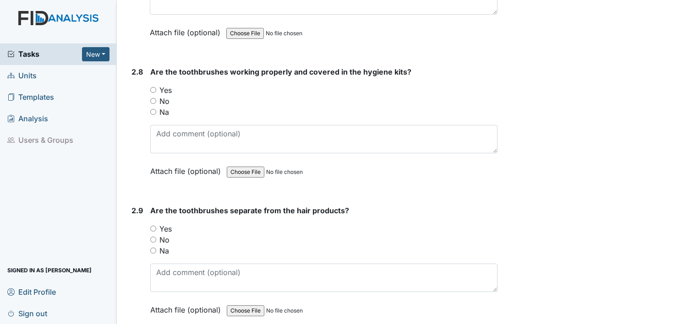
scroll to position [1832, 0]
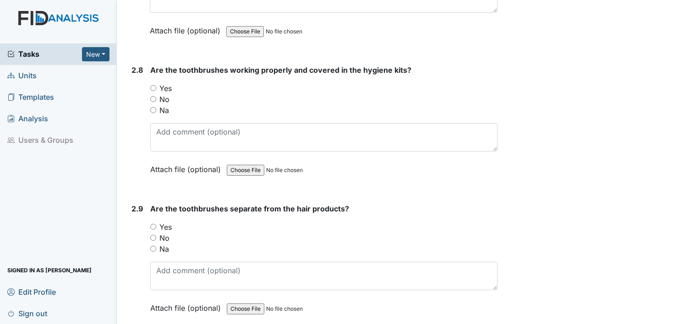
click at [151, 85] on input "Yes" at bounding box center [153, 88] width 6 height 6
radio input "true"
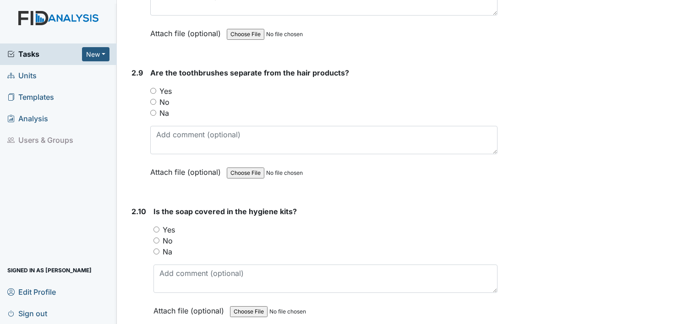
scroll to position [1969, 0]
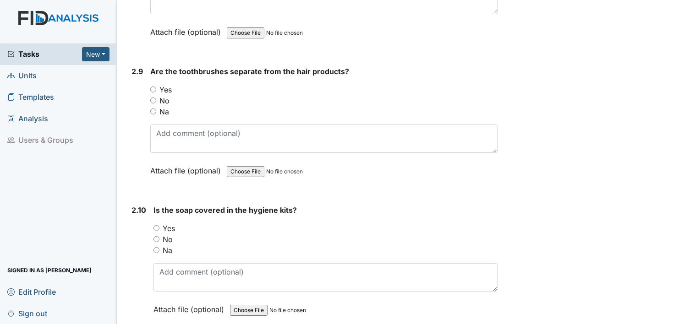
click at [152, 87] on input "Yes" at bounding box center [153, 90] width 6 height 6
radio input "true"
click at [155, 225] on input "Yes" at bounding box center [156, 228] width 6 height 6
radio input "true"
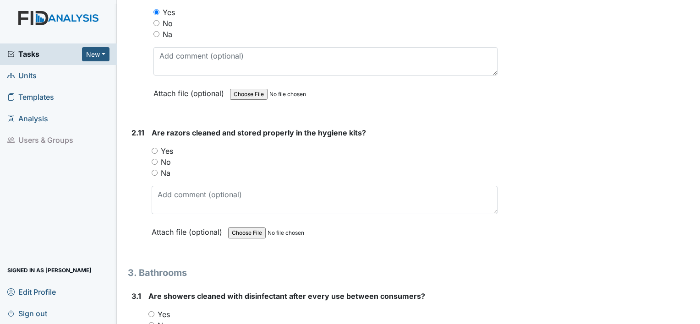
scroll to position [2198, 0]
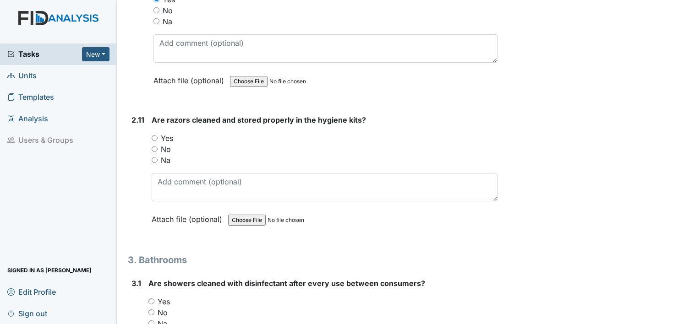
click at [153, 157] on input "Na" at bounding box center [155, 160] width 6 height 6
radio input "true"
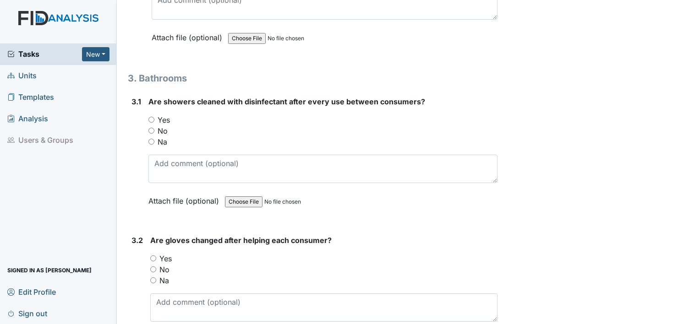
scroll to position [2381, 0]
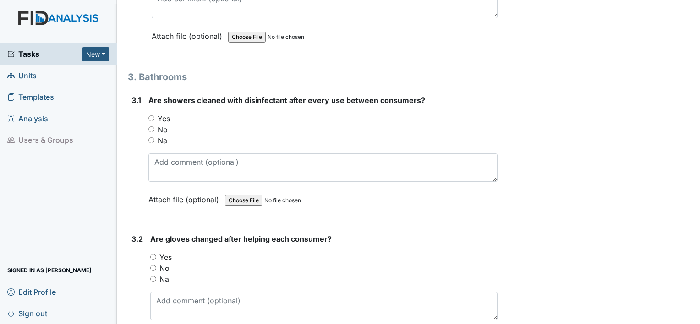
click at [150, 137] on input "Na" at bounding box center [151, 140] width 6 height 6
radio input "true"
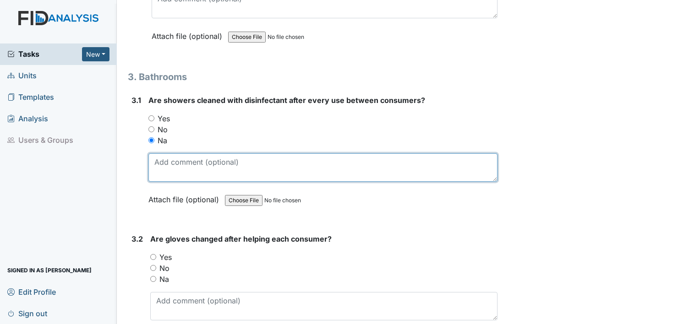
click at [231, 155] on textarea at bounding box center [322, 167] width 349 height 28
type textarea "3"
drag, startPoint x: 195, startPoint y: 155, endPoint x: 205, endPoint y: 155, distance: 10.1
click at [197, 155] on textarea "3rd shift has the consumers bathed and dressed" at bounding box center [322, 167] width 349 height 28
click at [333, 155] on textarea "3rd shift had the consumers bathed and dressed" at bounding box center [322, 167] width 349 height 28
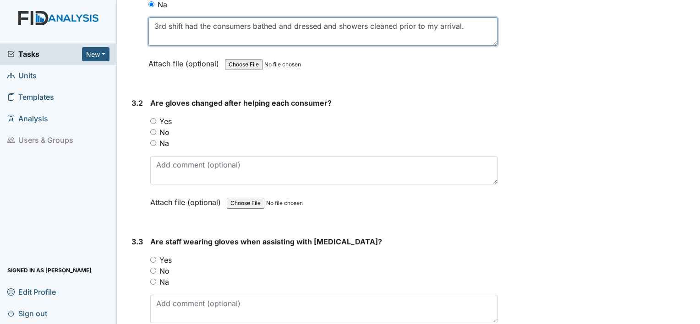
scroll to position [2519, 0]
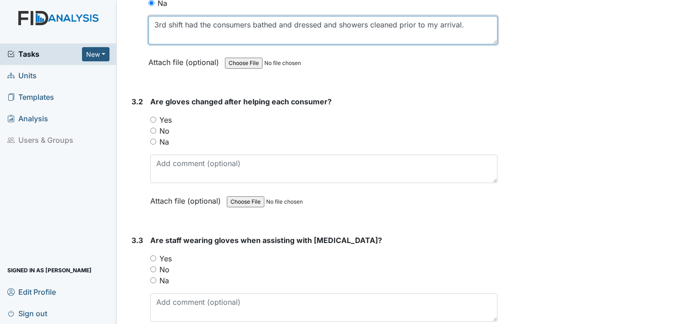
type textarea "3rd shift had the consumers bathed and dressed and showers cleaned prior to my …"
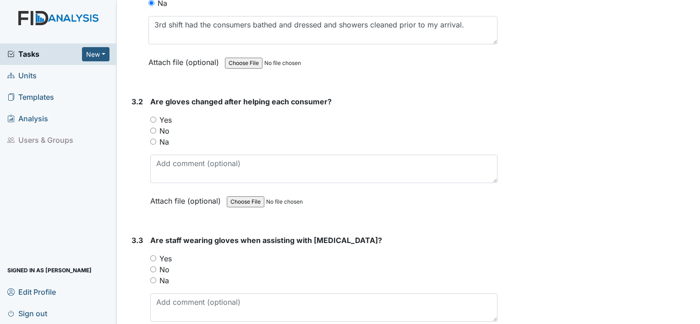
click at [153, 117] on input "Yes" at bounding box center [153, 120] width 6 height 6
radio input "true"
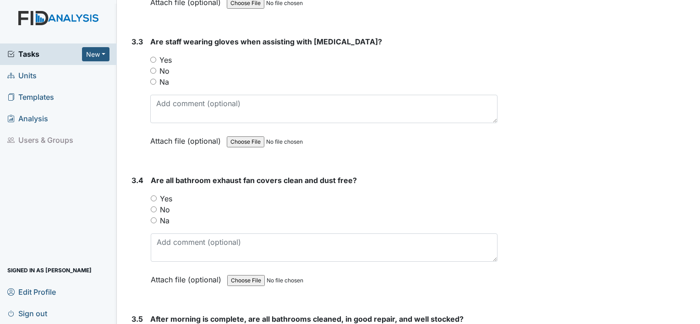
scroll to position [2702, 0]
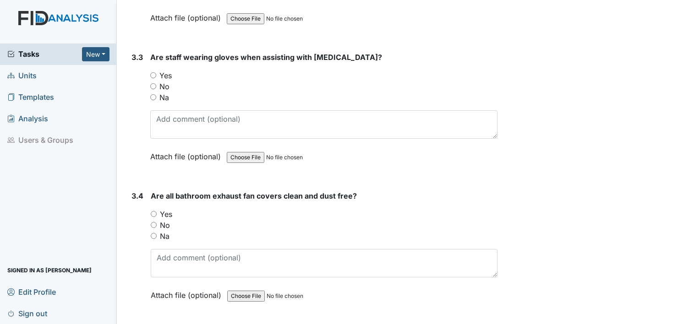
click at [152, 72] on input "Yes" at bounding box center [153, 75] width 6 height 6
radio input "true"
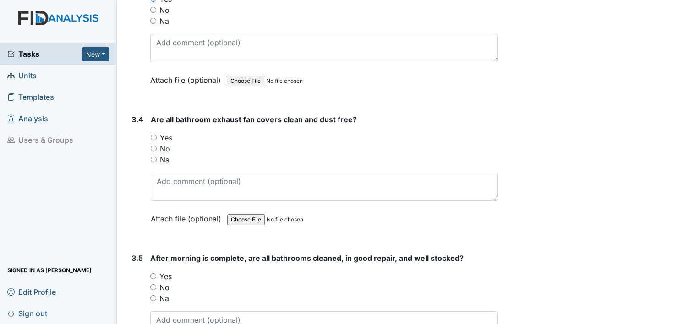
scroll to position [2794, 0]
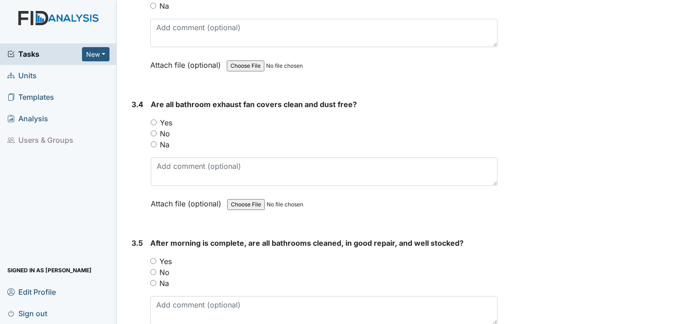
click at [154, 120] on input "Yes" at bounding box center [154, 123] width 6 height 6
radio input "true"
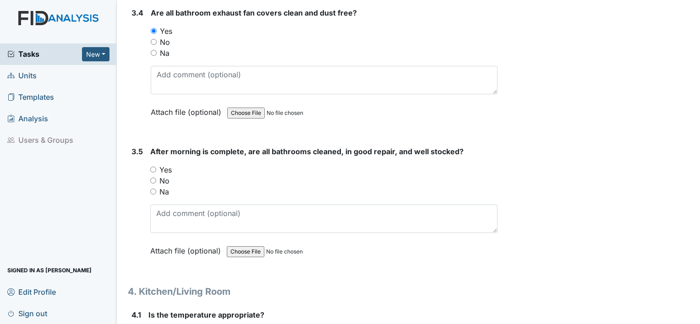
click at [152, 167] on input "Yes" at bounding box center [153, 170] width 6 height 6
radio input "true"
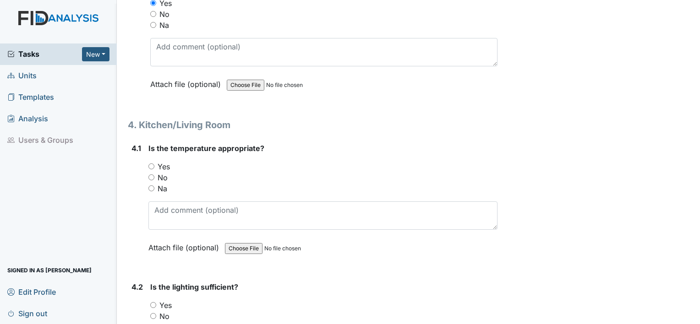
scroll to position [3068, 0]
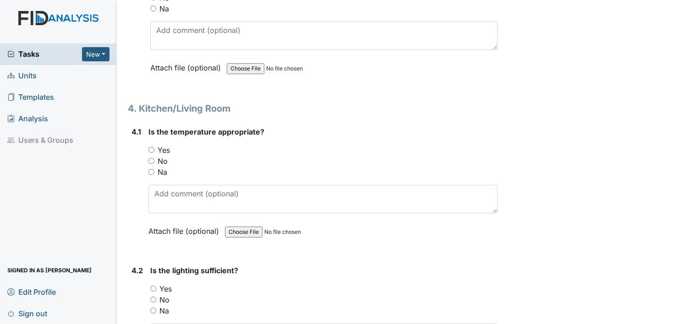
click at [153, 147] on input "Yes" at bounding box center [151, 150] width 6 height 6
radio input "true"
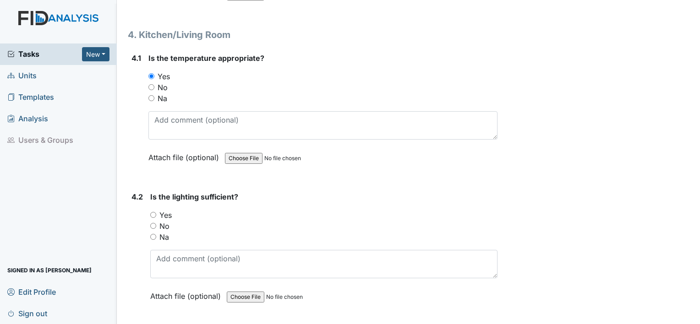
scroll to position [3160, 0]
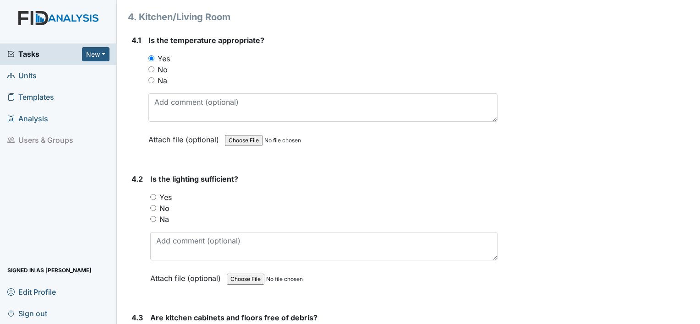
click at [154, 194] on input "Yes" at bounding box center [153, 197] width 6 height 6
radio input "true"
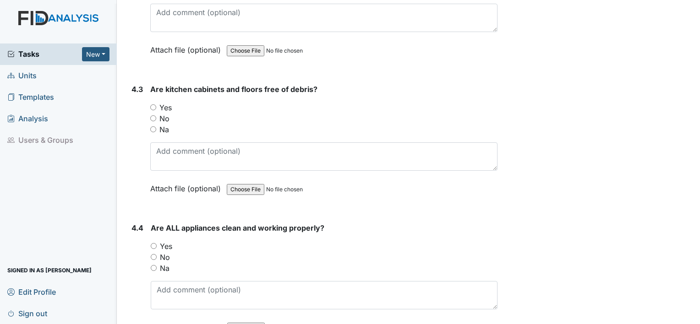
scroll to position [3389, 0]
click at [151, 104] on input "Yes" at bounding box center [153, 107] width 6 height 6
radio input "true"
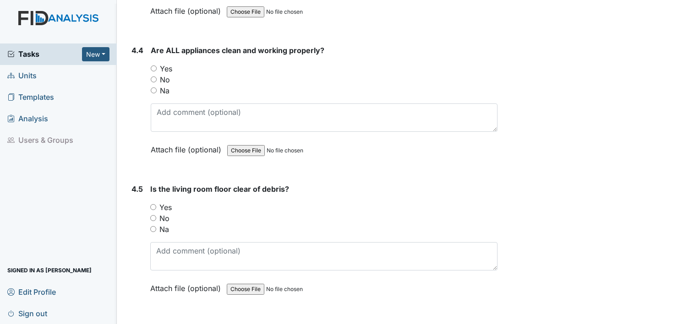
scroll to position [3572, 0]
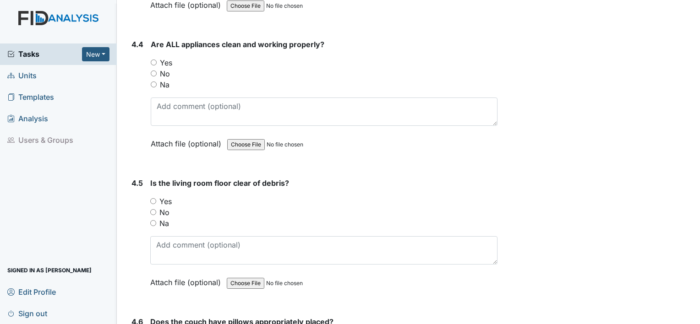
click at [152, 60] on input "Yes" at bounding box center [154, 63] width 6 height 6
radio input "true"
click at [151, 198] on input "Yes" at bounding box center [153, 201] width 6 height 6
radio input "true"
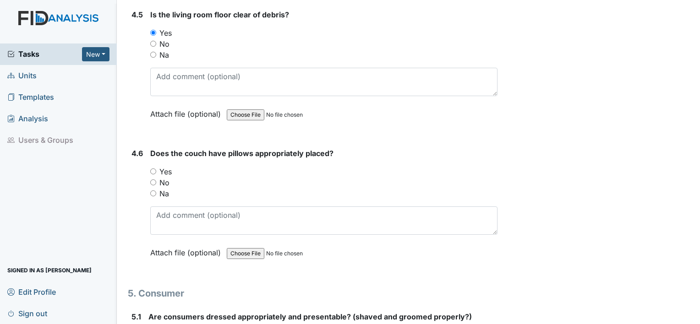
scroll to position [3755, 0]
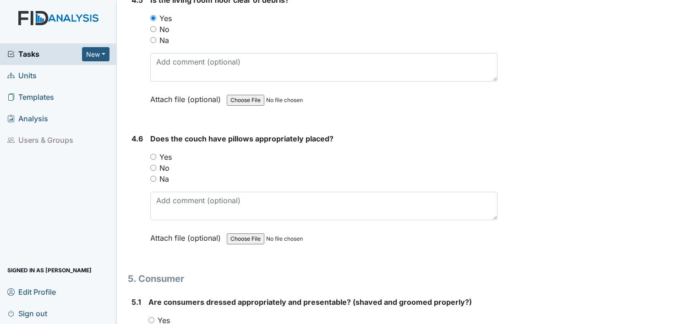
click at [153, 154] on input "Yes" at bounding box center [153, 157] width 6 height 6
radio input "true"
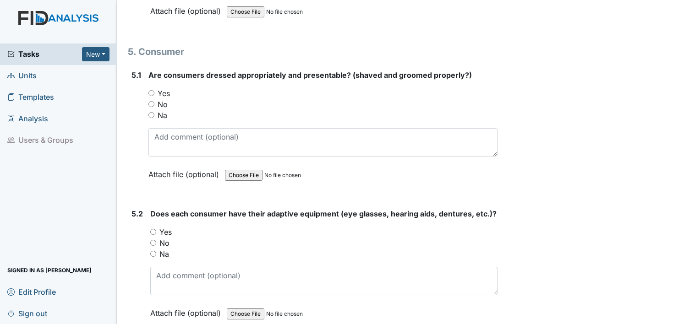
scroll to position [3984, 0]
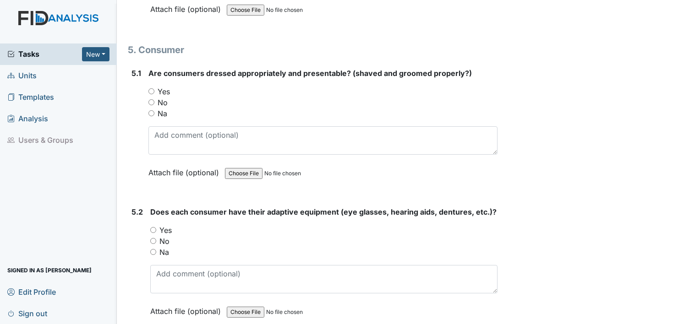
click at [149, 88] on input "Yes" at bounding box center [151, 91] width 6 height 6
radio input "true"
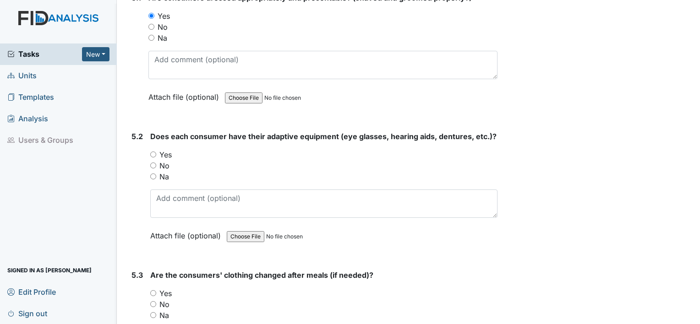
scroll to position [4076, 0]
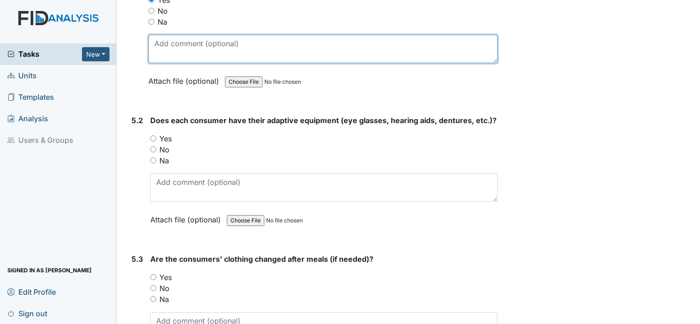
click at [225, 35] on textarea at bounding box center [322, 49] width 349 height 28
type textarea "Going to barbershop today."
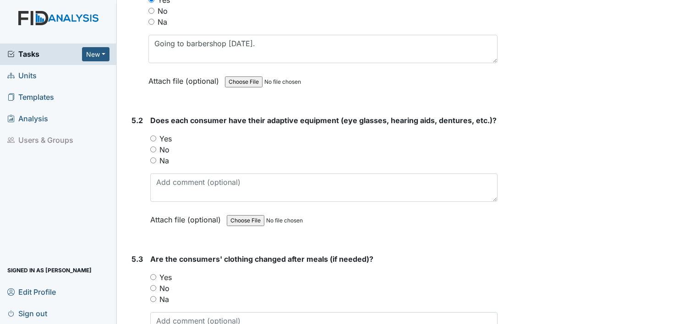
click at [152, 136] on input "Yes" at bounding box center [153, 139] width 6 height 6
radio input "true"
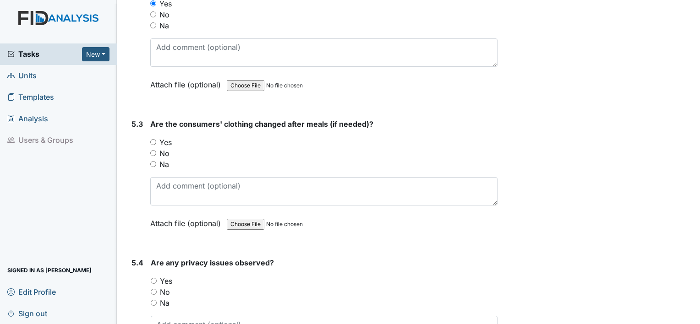
scroll to position [4259, 0]
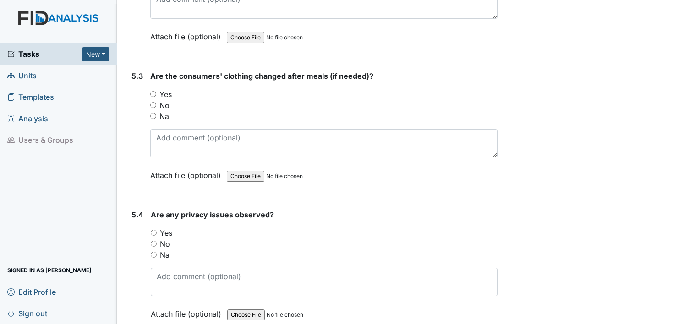
click at [150, 91] on input "Yes" at bounding box center [153, 94] width 6 height 6
radio input "true"
click at [152, 113] on input "Na" at bounding box center [153, 116] width 6 height 6
radio input "true"
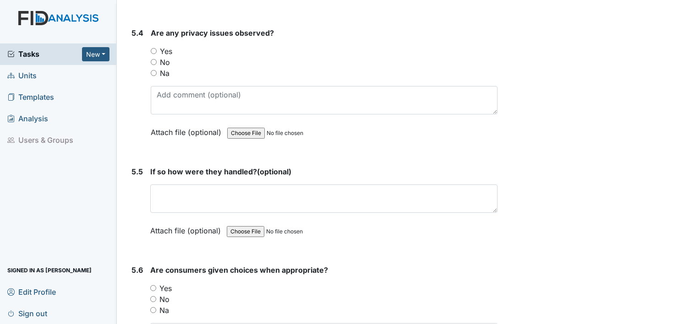
scroll to position [4442, 0]
click at [154, 58] on input "No" at bounding box center [154, 61] width 6 height 6
radio input "true"
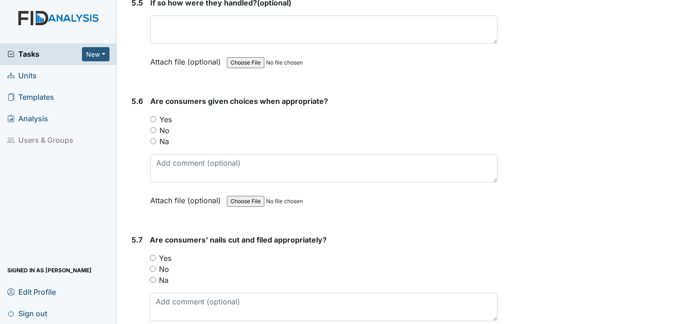
scroll to position [4625, 0]
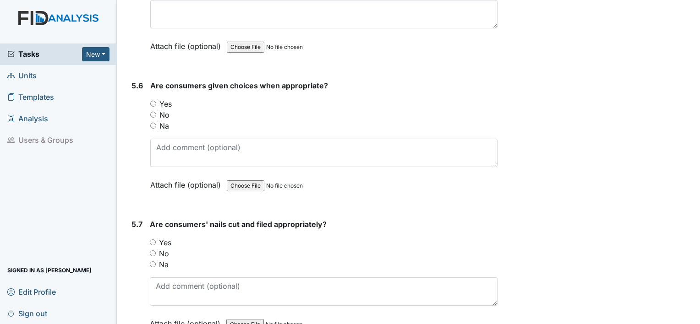
click at [152, 101] on input "Yes" at bounding box center [153, 104] width 6 height 6
radio input "true"
click at [151, 240] on input "Yes" at bounding box center [153, 243] width 6 height 6
radio input "true"
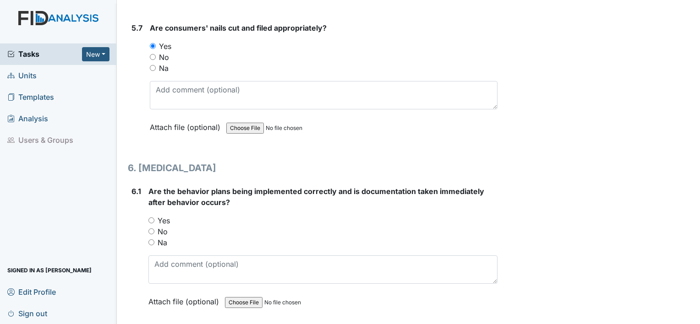
scroll to position [4854, 0]
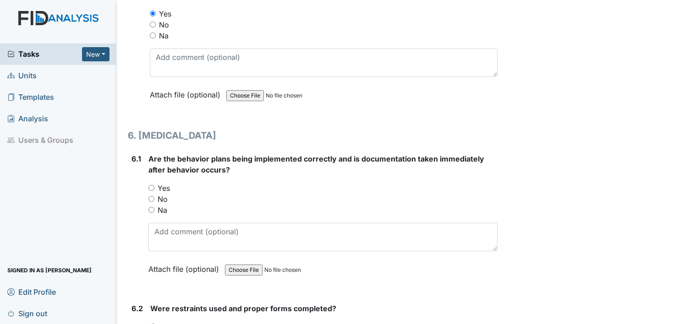
click at [152, 207] on input "Na" at bounding box center [151, 210] width 6 height 6
radio input "true"
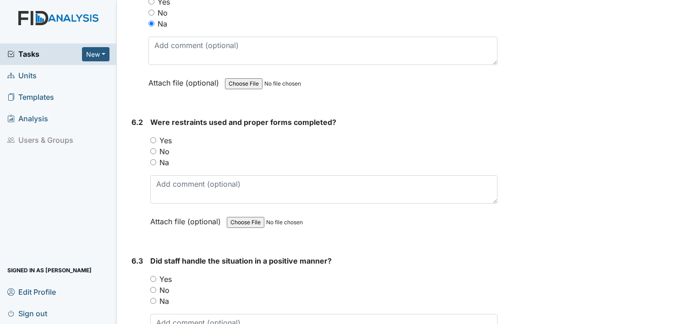
scroll to position [5083, 0]
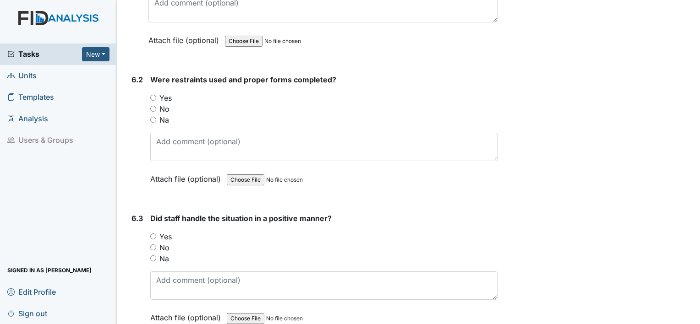
click at [150, 117] on input "Na" at bounding box center [153, 120] width 6 height 6
radio input "true"
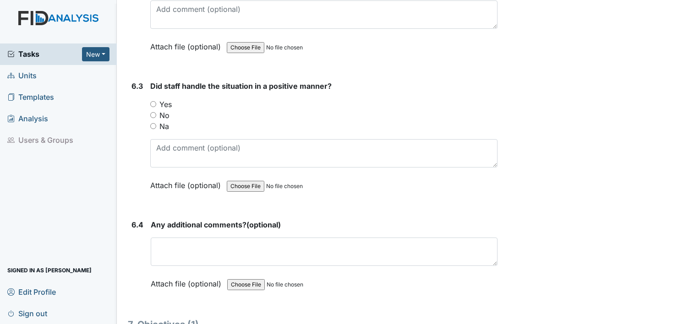
scroll to position [5221, 0]
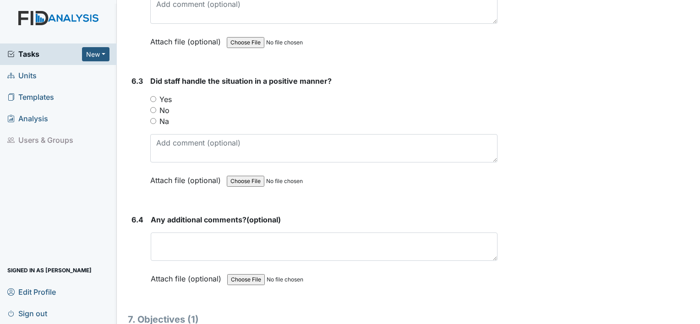
click at [153, 118] on input "Na" at bounding box center [153, 121] width 6 height 6
radio input "true"
drag, startPoint x: 210, startPoint y: 121, endPoint x: 402, endPoint y: 96, distance: 193.1
click at [402, 105] on div "No" at bounding box center [323, 110] width 347 height 11
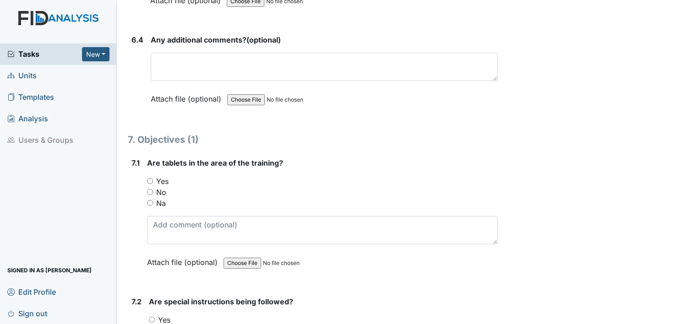
scroll to position [5404, 0]
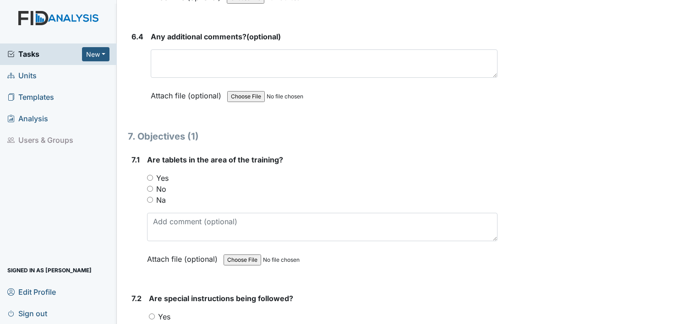
click at [150, 175] on input "Yes" at bounding box center [150, 178] width 6 height 6
radio input "true"
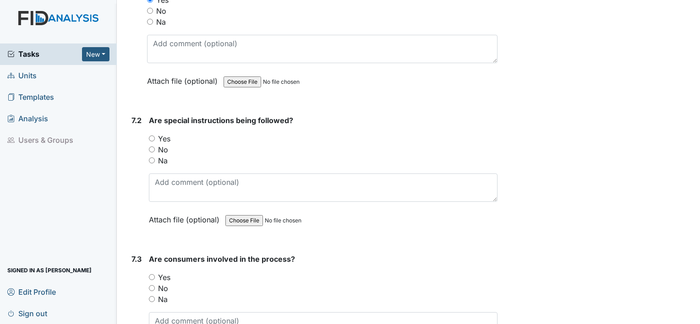
scroll to position [5587, 0]
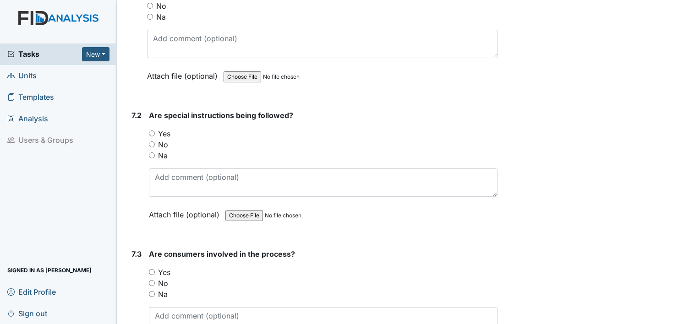
click at [152, 131] on input "Yes" at bounding box center [152, 134] width 6 height 6
radio input "true"
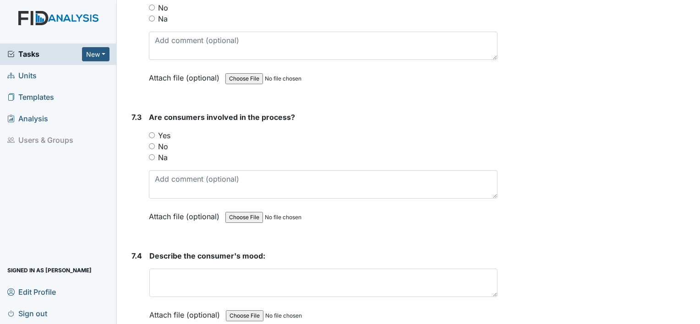
scroll to position [5725, 0]
click at [150, 132] on input "Yes" at bounding box center [152, 135] width 6 height 6
radio input "true"
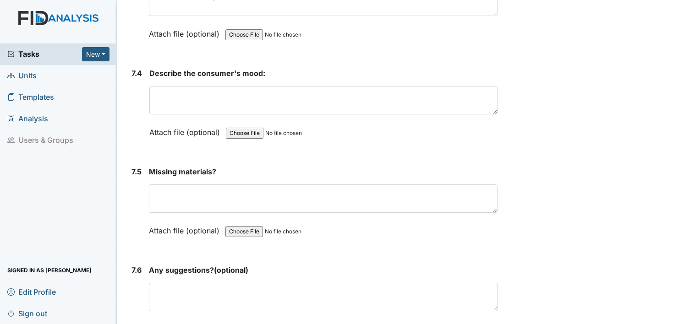
scroll to position [5908, 0]
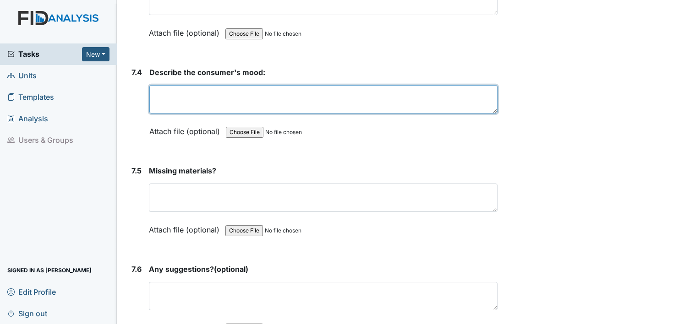
click at [176, 85] on textarea at bounding box center [323, 99] width 348 height 28
drag, startPoint x: 362, startPoint y: 74, endPoint x: 370, endPoint y: 72, distance: 8.9
click at [363, 85] on textarea "happy, excited about upcoming outing to Carolina Grill" at bounding box center [323, 99] width 348 height 28
type textarea "happy, excited about upcoming outing to Carolina Grill."
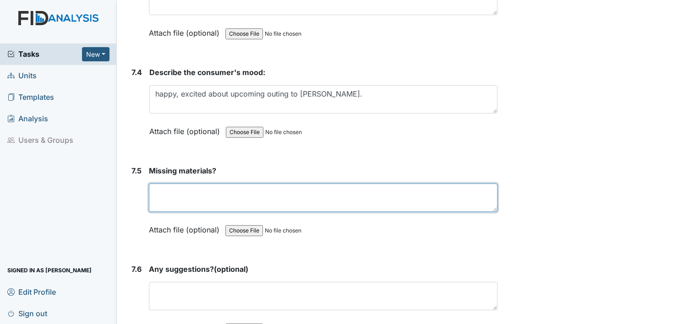
click at [187, 184] on textarea at bounding box center [323, 198] width 349 height 28
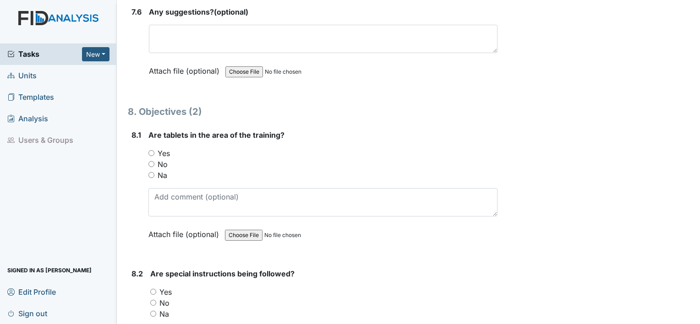
scroll to position [6183, 0]
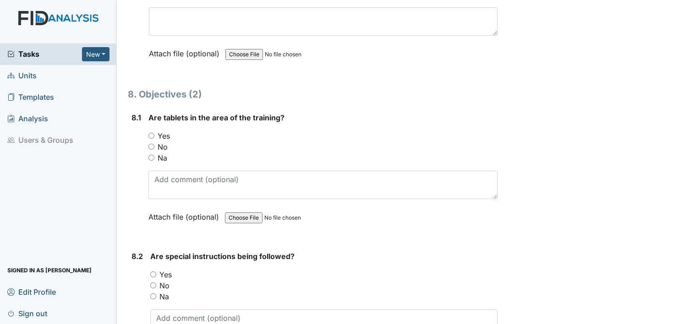
type textarea "n/a"
drag, startPoint x: 148, startPoint y: 137, endPoint x: 155, endPoint y: 139, distance: 7.5
click at [148, 155] on input "Na" at bounding box center [151, 158] width 6 height 6
radio input "true"
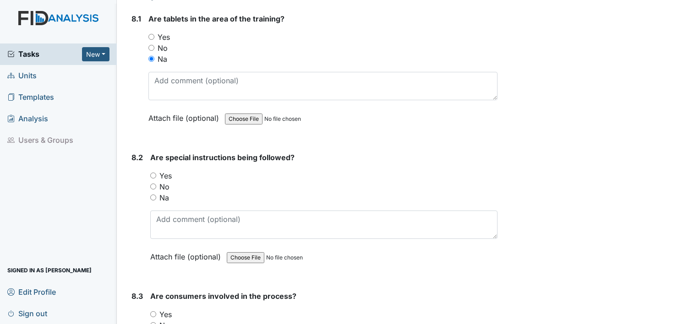
scroll to position [6320, 0]
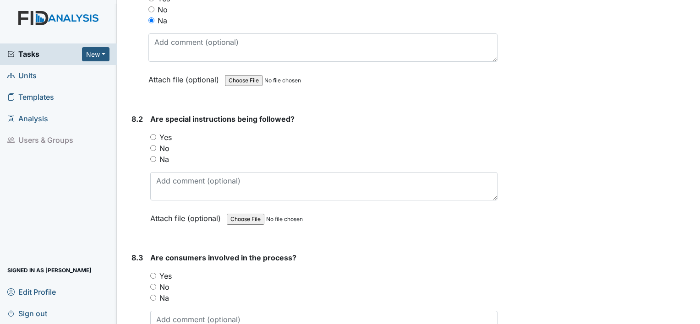
click at [153, 156] on input "Na" at bounding box center [153, 159] width 6 height 6
radio input "true"
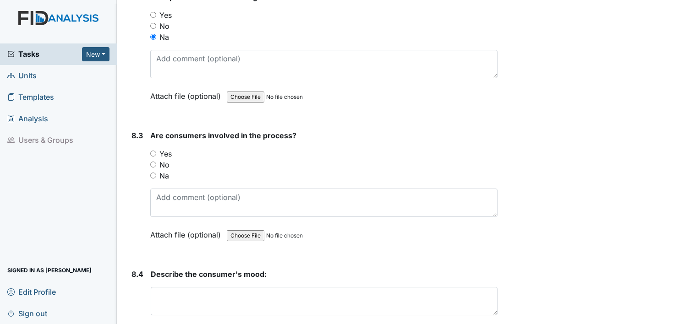
scroll to position [6457, 0]
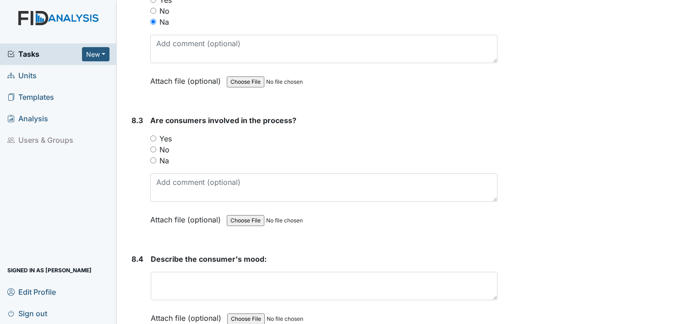
click at [153, 158] on input "Na" at bounding box center [153, 161] width 6 height 6
radio input "true"
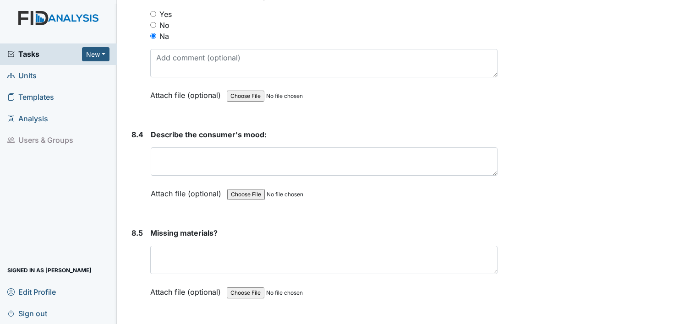
scroll to position [6595, 0]
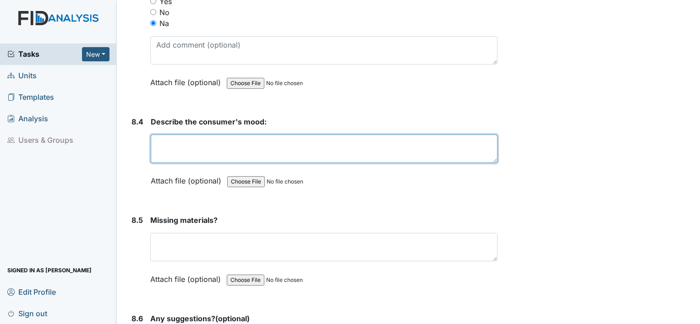
click at [212, 135] on textarea at bounding box center [324, 149] width 347 height 28
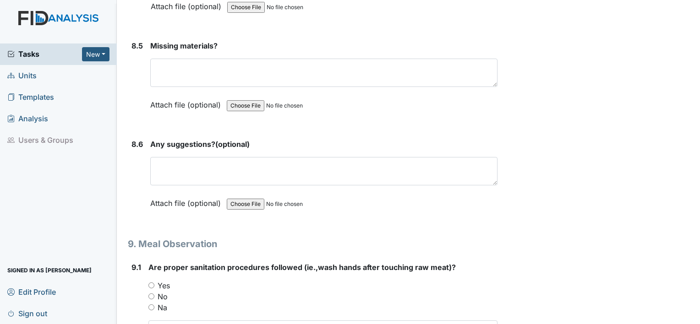
scroll to position [6778, 0]
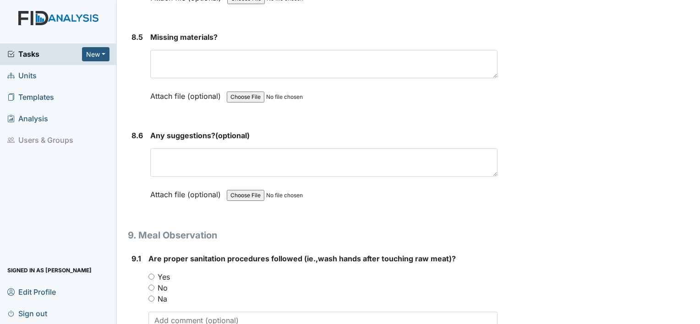
type textarea "n/a"
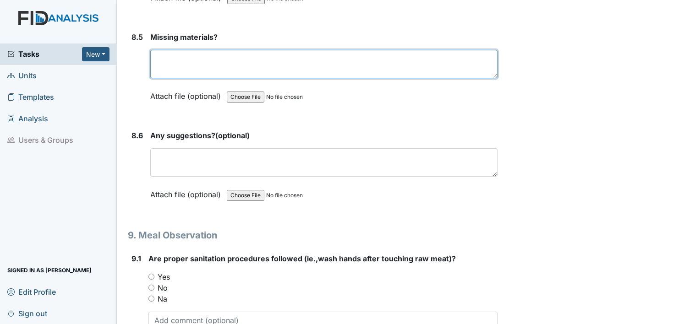
drag, startPoint x: 208, startPoint y: 38, endPoint x: 215, endPoint y: 34, distance: 7.9
click at [208, 50] on textarea at bounding box center [323, 64] width 347 height 28
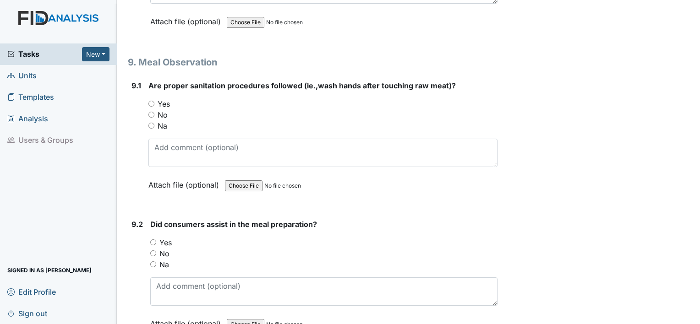
scroll to position [6961, 0]
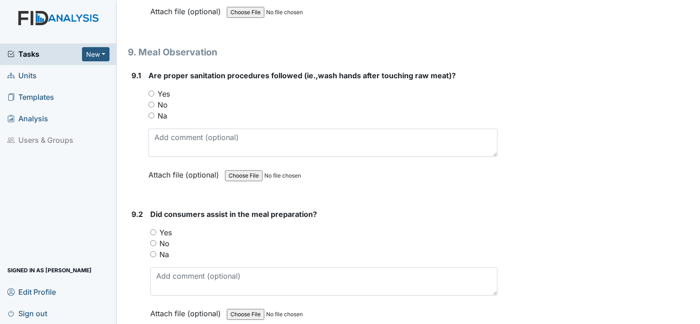
type textarea "n/a"
click at [150, 91] on input "Yes" at bounding box center [151, 94] width 6 height 6
radio input "true"
click at [152, 229] on input "Yes" at bounding box center [153, 232] width 6 height 6
radio input "true"
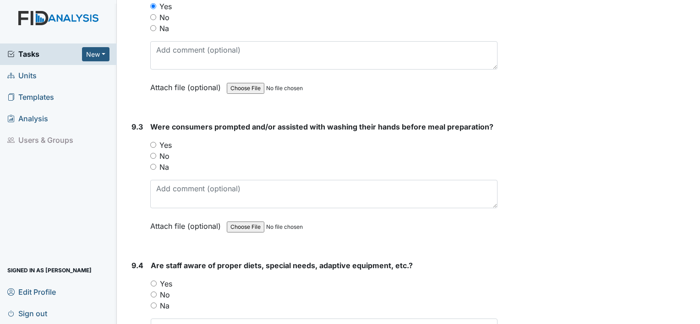
scroll to position [7190, 0]
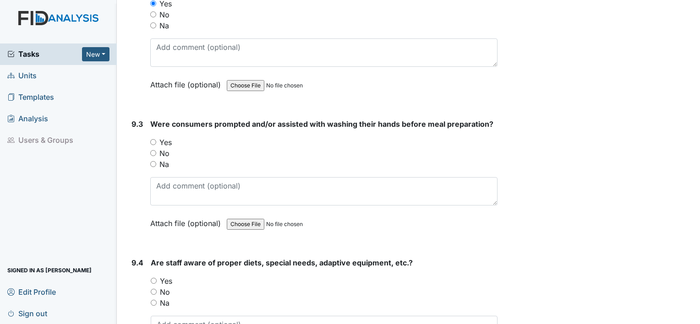
click at [153, 139] on input "Yes" at bounding box center [153, 142] width 6 height 6
radio input "true"
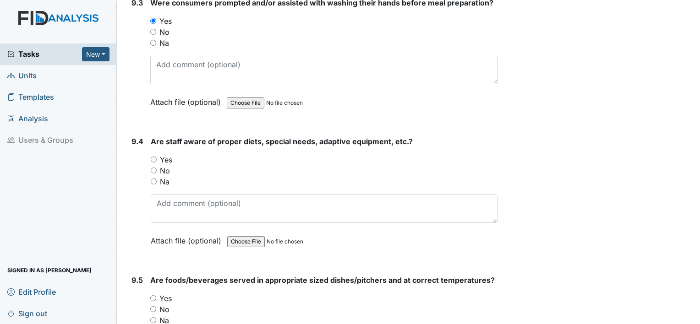
scroll to position [7327, 0]
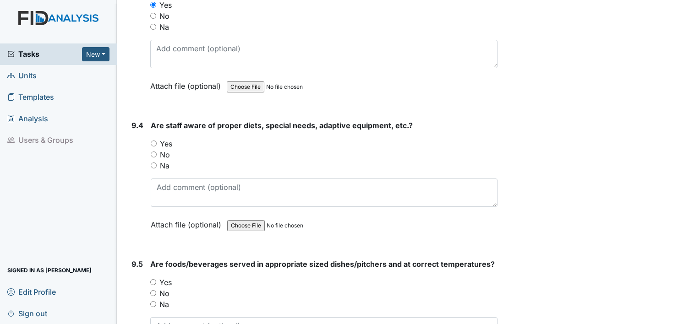
click at [152, 141] on input "Yes" at bounding box center [154, 144] width 6 height 6
radio input "true"
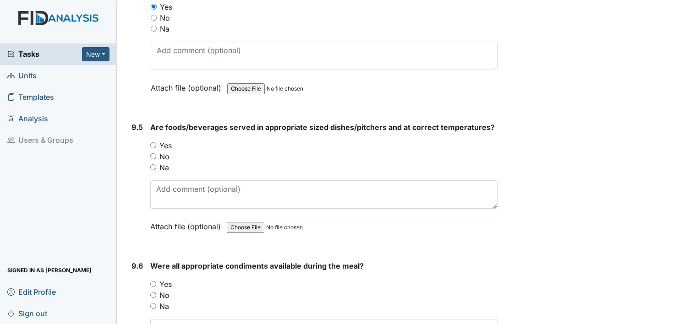
scroll to position [7511, 0]
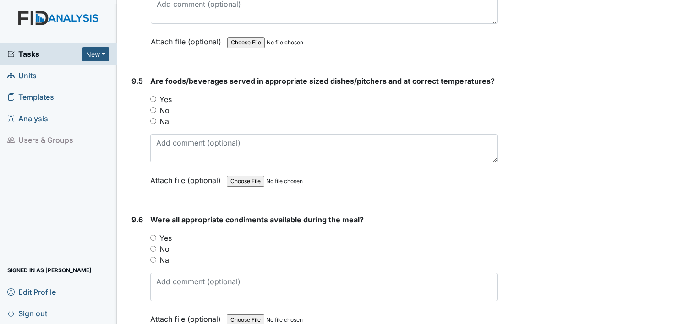
click at [153, 96] on input "Yes" at bounding box center [153, 99] width 6 height 6
radio input "true"
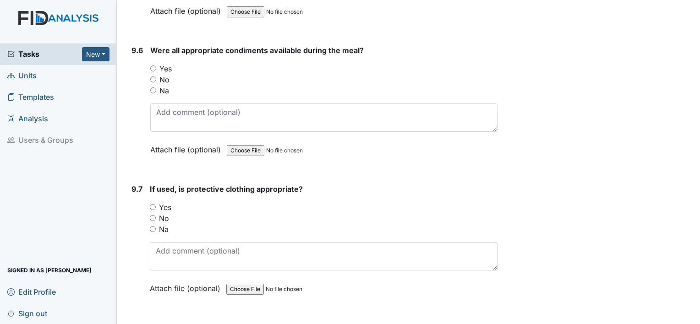
scroll to position [7694, 0]
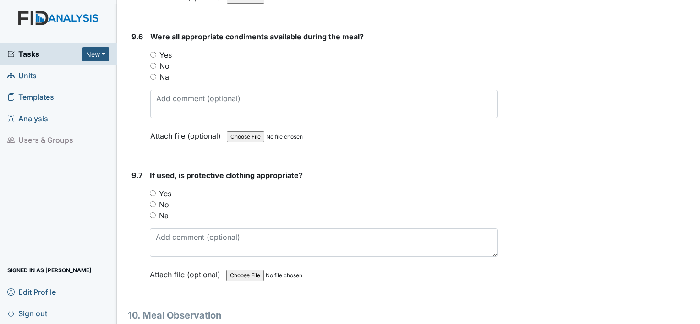
click at [152, 52] on input "Yes" at bounding box center [153, 55] width 6 height 6
radio input "true"
click at [154, 188] on div "Yes" at bounding box center [324, 193] width 348 height 11
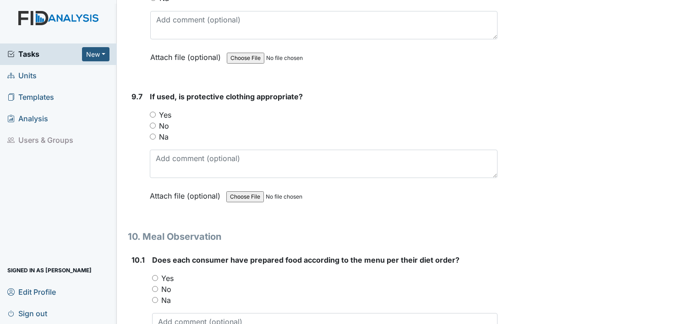
scroll to position [7785, 0]
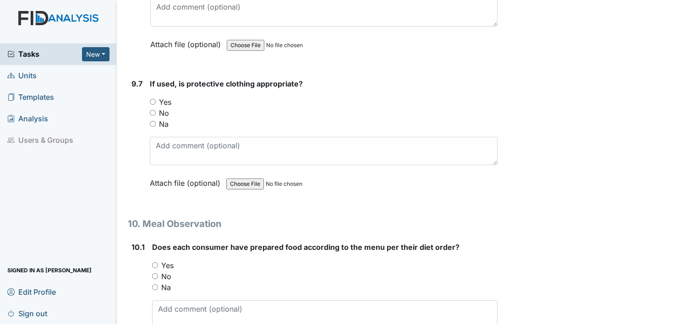
click at [152, 99] on input "Yes" at bounding box center [153, 102] width 6 height 6
radio input "true"
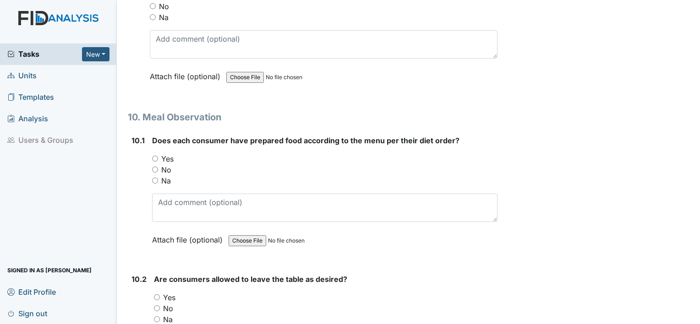
scroll to position [7877, 0]
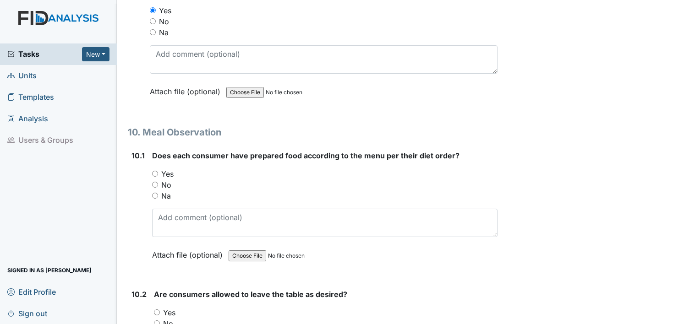
drag, startPoint x: 208, startPoint y: 122, endPoint x: 203, endPoint y: 124, distance: 5.4
drag, startPoint x: 203, startPoint y: 124, endPoint x: 487, endPoint y: 55, distance: 292.2
click at [487, 54] on div "If used, is protective clothing appropriate? You must select one of the below o…" at bounding box center [324, 45] width 348 height 117
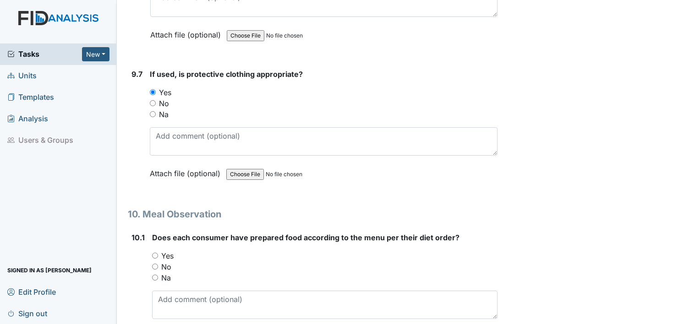
scroll to position [7785, 0]
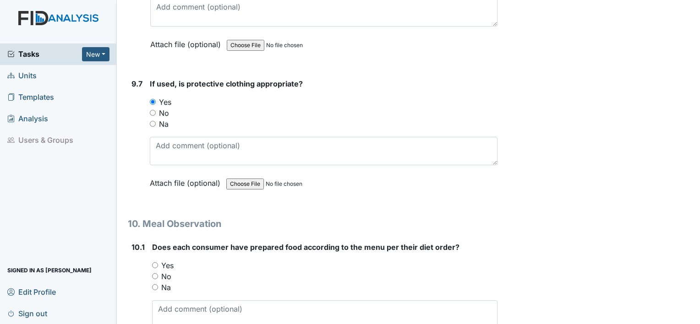
click at [152, 121] on input "Na" at bounding box center [153, 124] width 6 height 6
radio input "true"
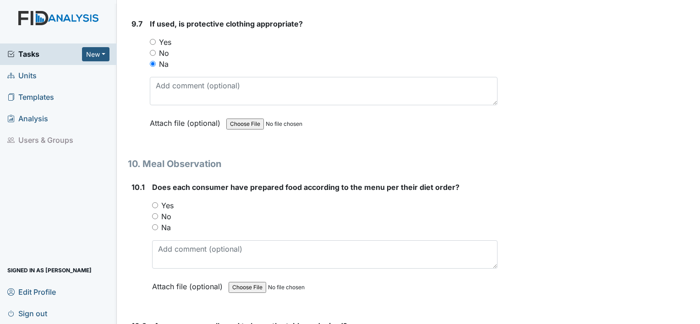
scroll to position [7923, 0]
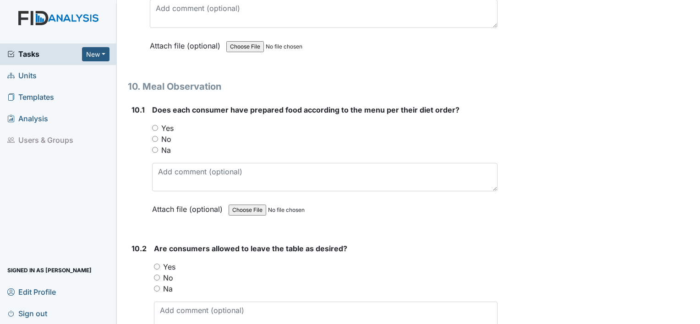
click at [154, 125] on input "Yes" at bounding box center [155, 128] width 6 height 6
radio input "true"
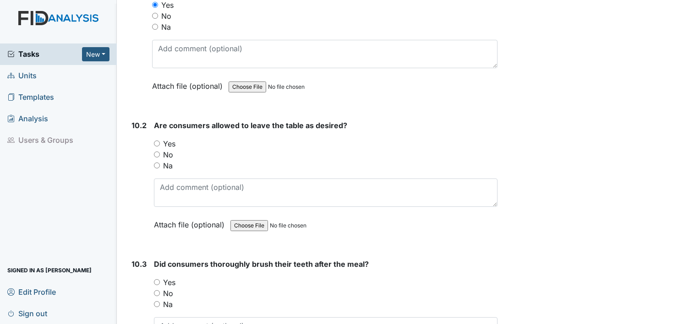
scroll to position [8060, 0]
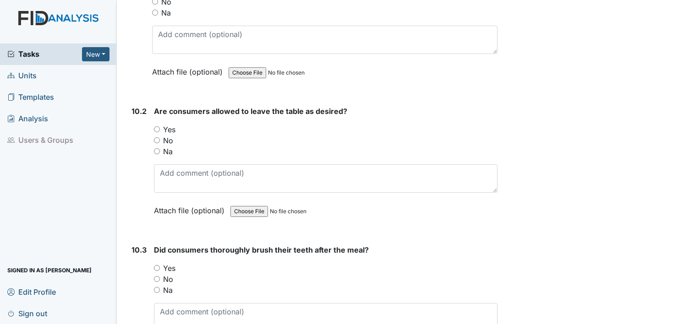
click at [158, 126] on input "Yes" at bounding box center [157, 129] width 6 height 6
radio input "true"
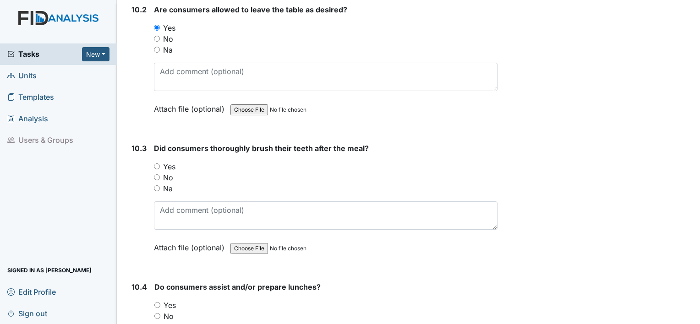
scroll to position [8198, 0]
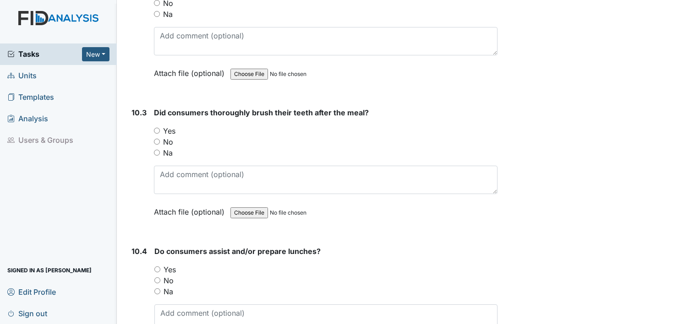
click at [156, 128] on input "Yes" at bounding box center [157, 131] width 6 height 6
radio input "true"
click at [160, 264] on div "Yes" at bounding box center [325, 269] width 343 height 11
click at [154, 289] on input "Na" at bounding box center [157, 292] width 6 height 6
radio input "true"
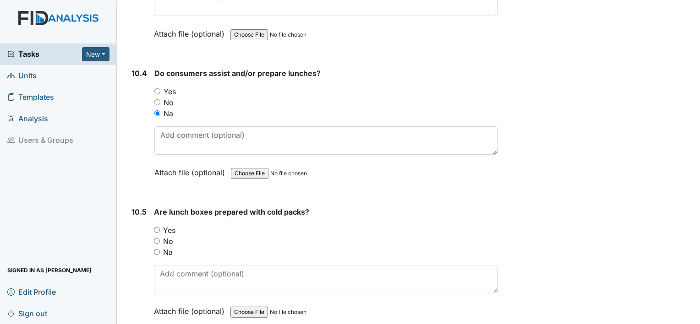
scroll to position [8427, 0]
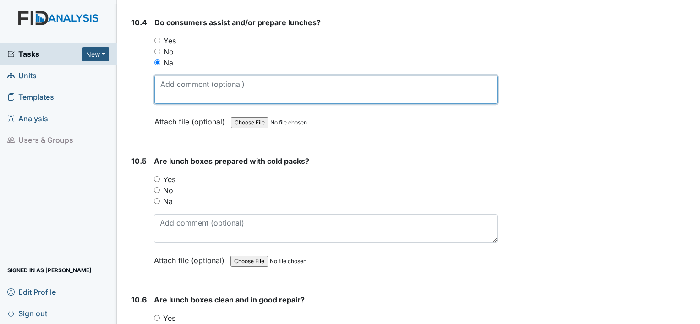
click at [262, 76] on textarea at bounding box center [325, 90] width 343 height 28
drag, startPoint x: 274, startPoint y: 56, endPoint x: 242, endPoint y: 62, distance: 33.1
click at [242, 76] on textarea "lunches were prepared yesterday evening." at bounding box center [325, 90] width 343 height 28
type textarea "lunches were prepared prior evening."
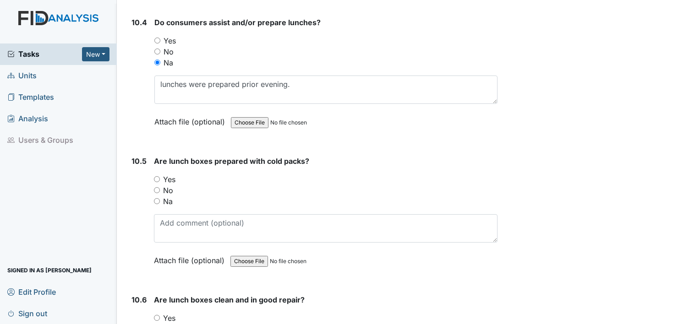
click at [157, 176] on input "Yes" at bounding box center [157, 179] width 6 height 6
radio input "true"
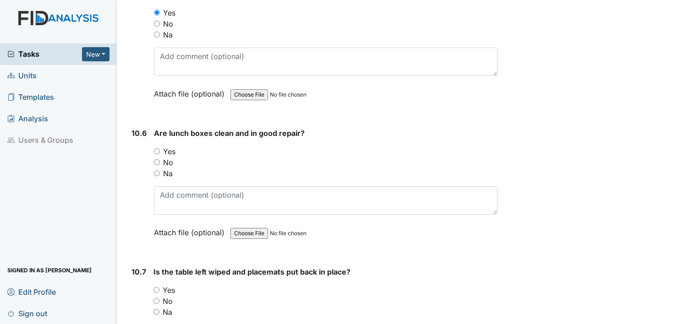
scroll to position [8610, 0]
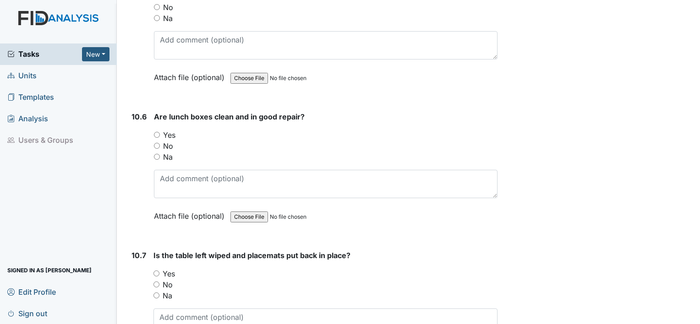
click at [154, 132] on input "Yes" at bounding box center [157, 135] width 6 height 6
radio input "true"
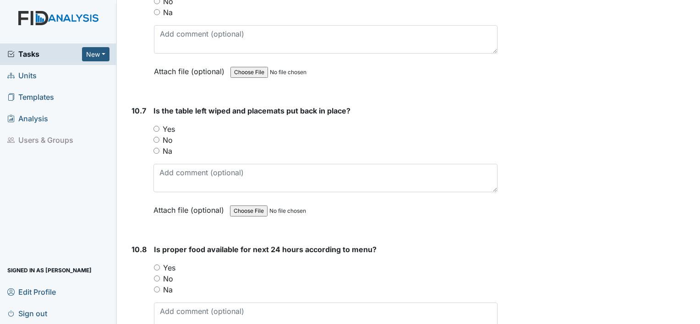
scroll to position [8793, 0]
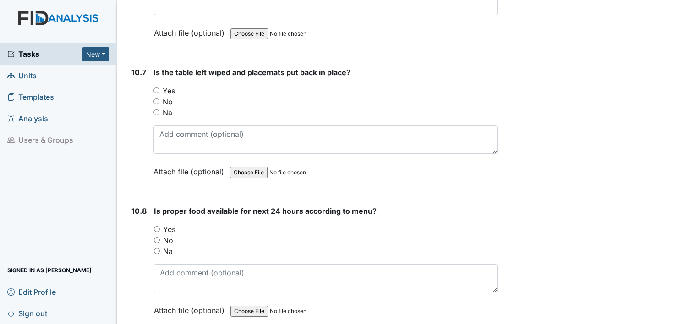
click at [157, 87] on input "Yes" at bounding box center [156, 90] width 6 height 6
radio input "true"
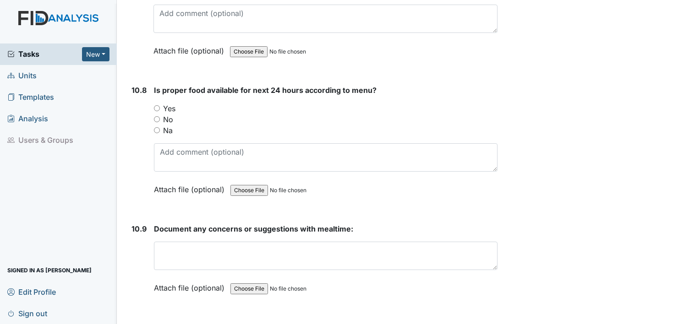
scroll to position [8930, 0]
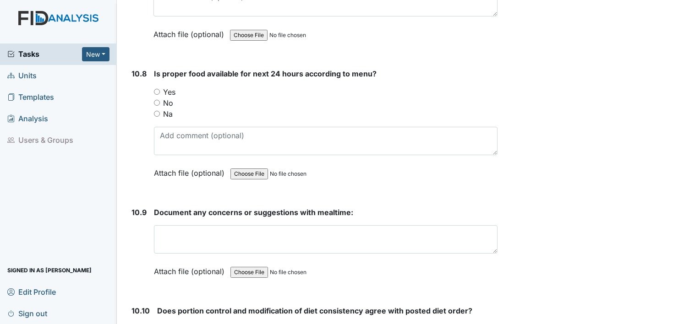
click at [154, 89] on input "Yes" at bounding box center [157, 92] width 6 height 6
radio input "true"
drag, startPoint x: 172, startPoint y: 114, endPoint x: 588, endPoint y: 115, distance: 415.8
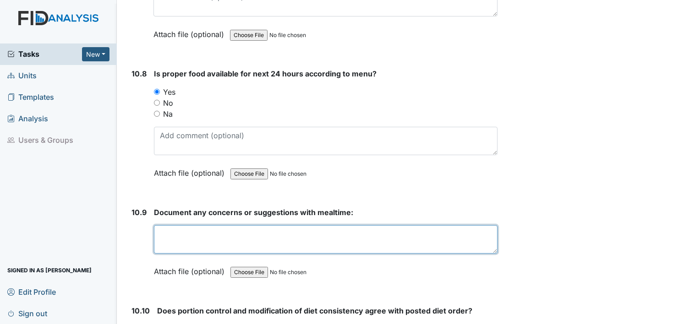
click at [211, 225] on textarea at bounding box center [325, 239] width 343 height 28
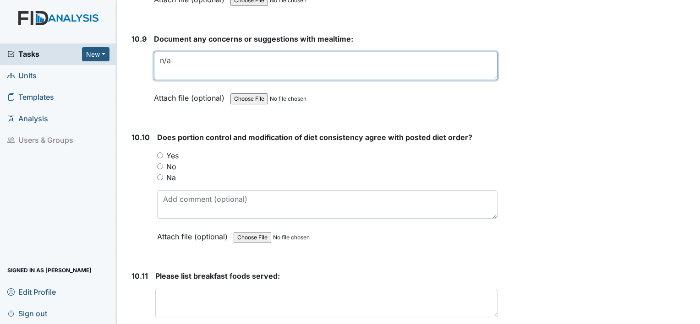
scroll to position [9113, 0]
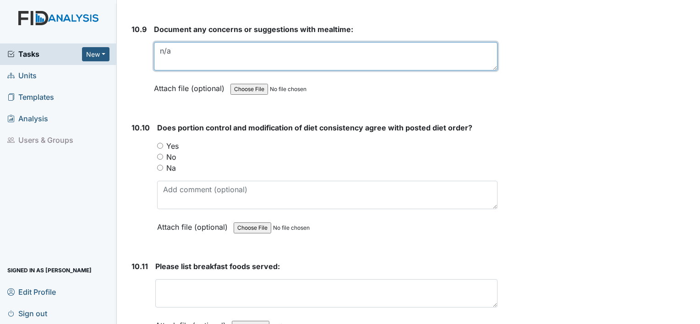
type textarea "n/a"
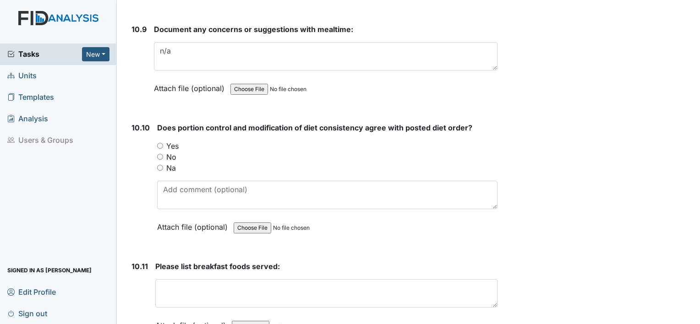
click at [160, 143] on input "Yes" at bounding box center [160, 146] width 6 height 6
radio input "true"
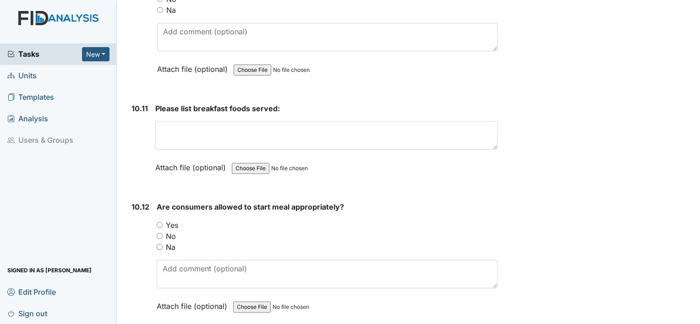
scroll to position [9297, 0]
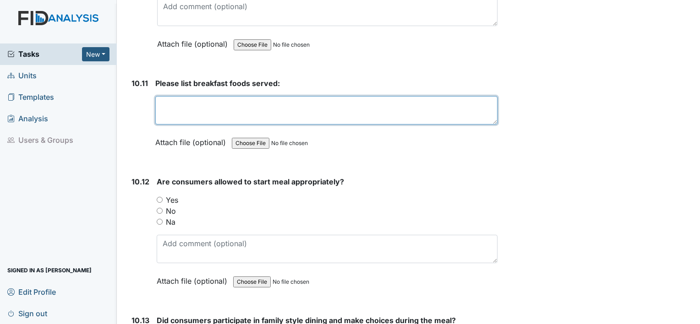
click at [205, 96] on textarea at bounding box center [326, 110] width 342 height 28
type textarea "bagel w/cream cheese or jelly, boiled egg, grape juice, milk, coffee, and water."
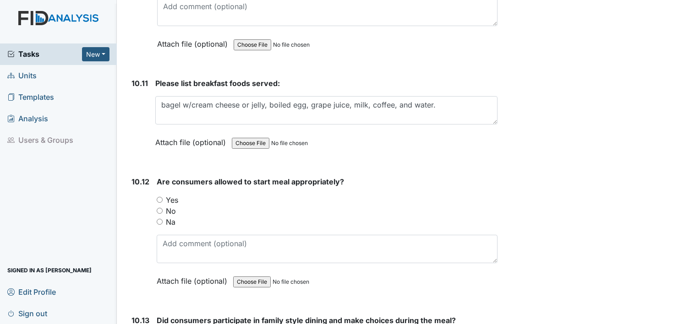
click at [157, 197] on input "Yes" at bounding box center [160, 200] width 6 height 6
radio input "true"
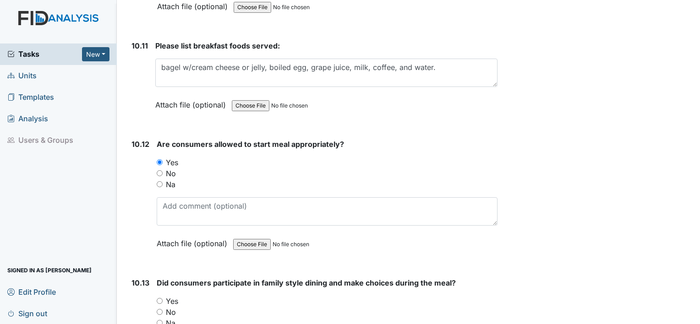
scroll to position [9388, 0]
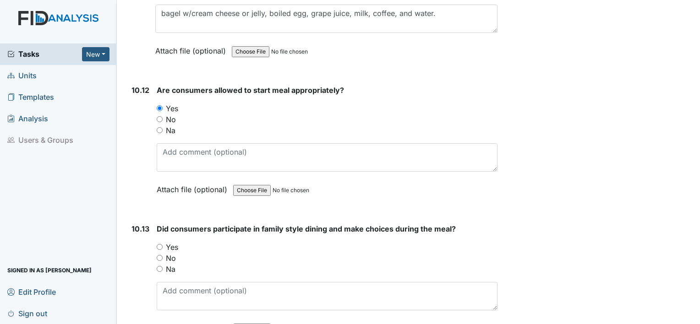
click at [158, 244] on input "Yes" at bounding box center [160, 247] width 6 height 6
radio input "true"
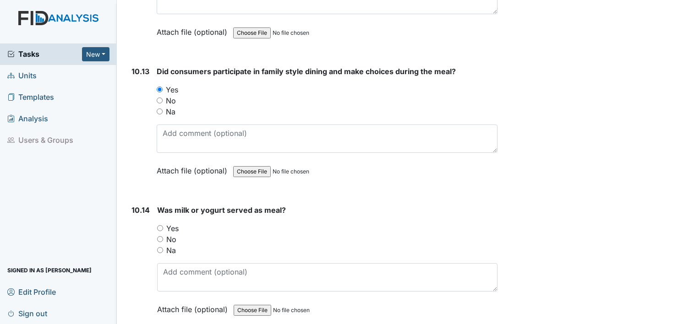
scroll to position [9571, 0]
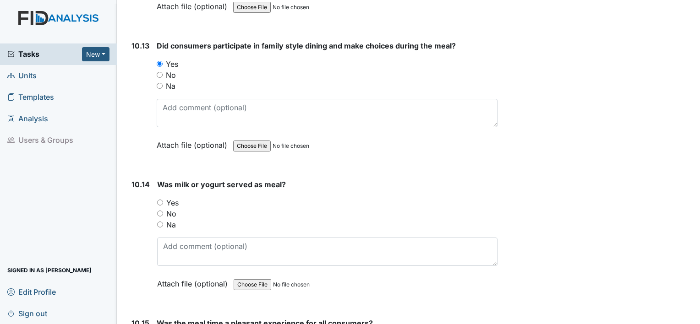
click at [158, 200] on input "Yes" at bounding box center [160, 203] width 6 height 6
radio input "true"
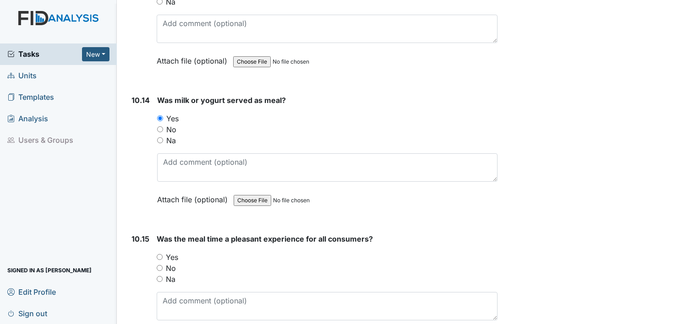
scroll to position [9663, 0]
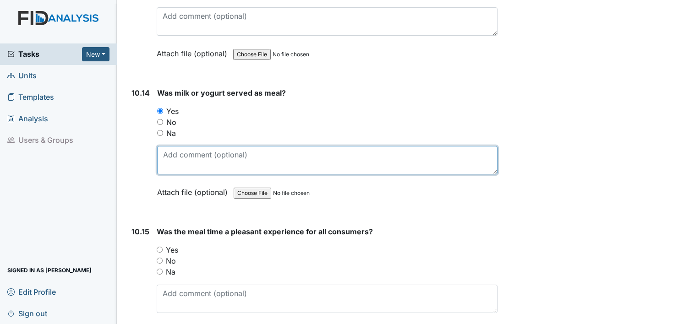
click at [227, 146] on textarea at bounding box center [327, 160] width 340 height 28
type textarea "milk"
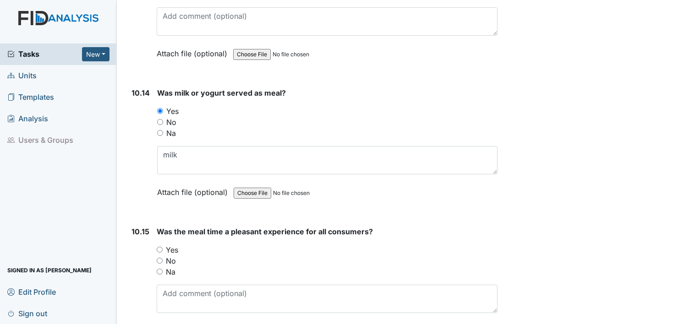
click at [158, 247] on input "Yes" at bounding box center [160, 250] width 6 height 6
radio input "true"
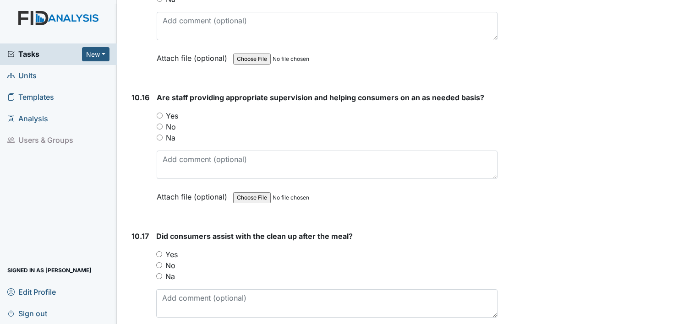
scroll to position [9938, 0]
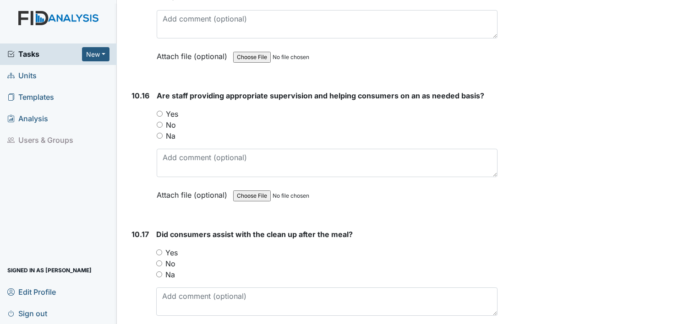
click at [159, 111] on input "Yes" at bounding box center [160, 114] width 6 height 6
radio input "true"
click at [156, 250] on input "Yes" at bounding box center [159, 253] width 6 height 6
radio input "true"
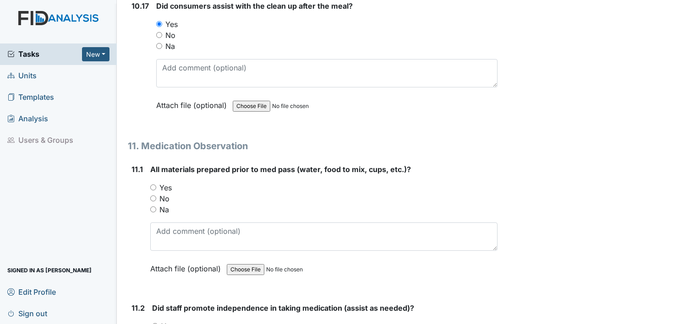
scroll to position [10167, 0]
click at [150, 184] on input "Yes" at bounding box center [153, 187] width 6 height 6
radio input "true"
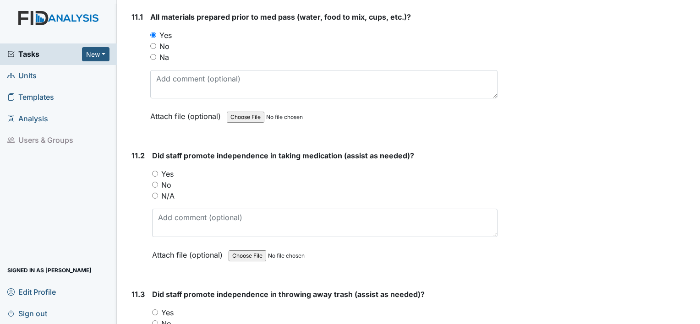
scroll to position [10350, 0]
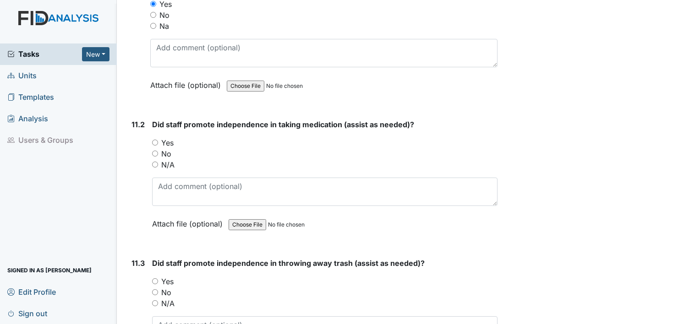
click at [156, 140] on input "Yes" at bounding box center [155, 143] width 6 height 6
radio input "true"
click at [153, 278] on input "Yes" at bounding box center [155, 281] width 6 height 6
radio input "true"
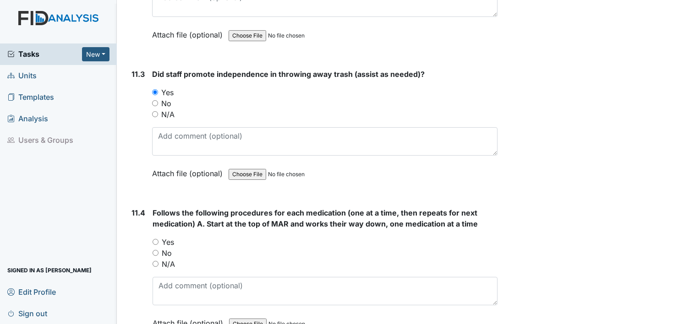
scroll to position [10579, 0]
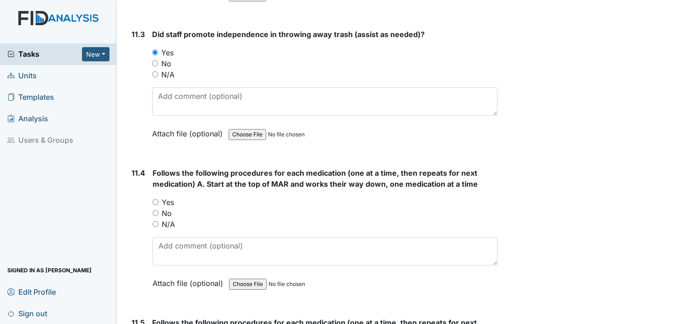
click at [152, 168] on div "11.4 Follows the following procedures for each medication (one at a time, then …" at bounding box center [313, 235] width 370 height 135
click at [156, 199] on input "Yes" at bounding box center [156, 202] width 6 height 6
radio input "true"
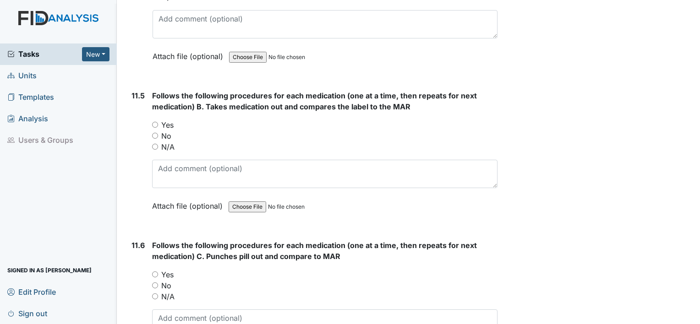
scroll to position [10808, 0]
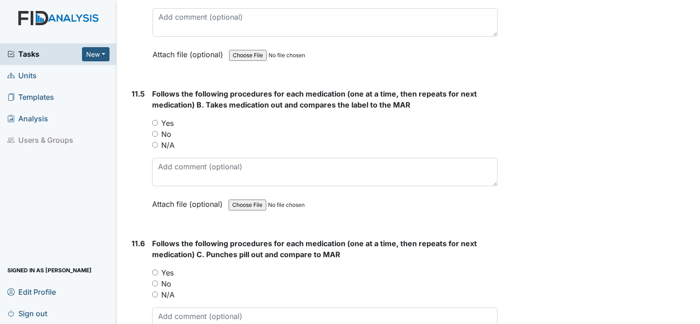
click at [154, 120] on input "Yes" at bounding box center [155, 123] width 6 height 6
radio input "true"
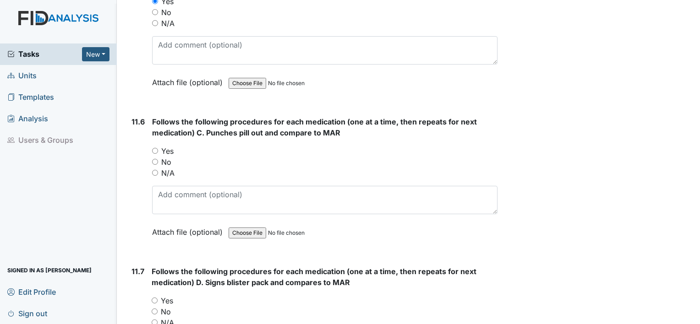
scroll to position [10945, 0]
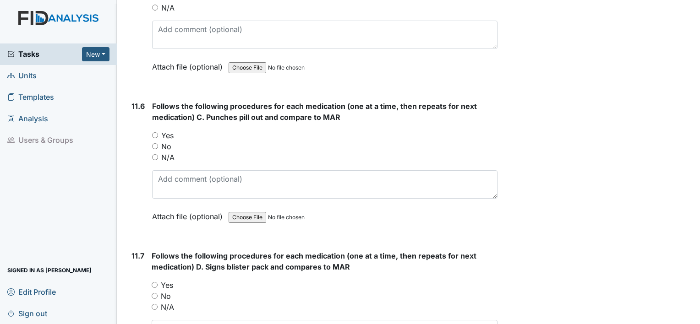
click at [151, 101] on div "11.6 Follows the following procedures for each medication (one at a time, then …" at bounding box center [313, 168] width 370 height 135
click at [153, 132] on input "Yes" at bounding box center [155, 135] width 6 height 6
radio input "true"
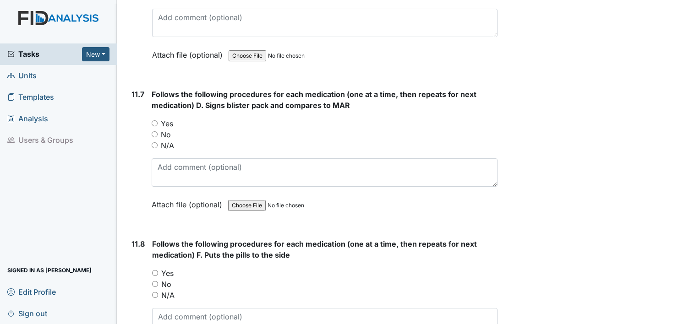
scroll to position [11129, 0]
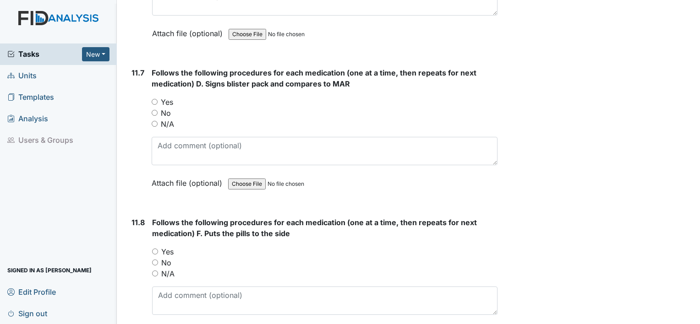
click at [154, 99] on input "Yes" at bounding box center [155, 102] width 6 height 6
radio input "true"
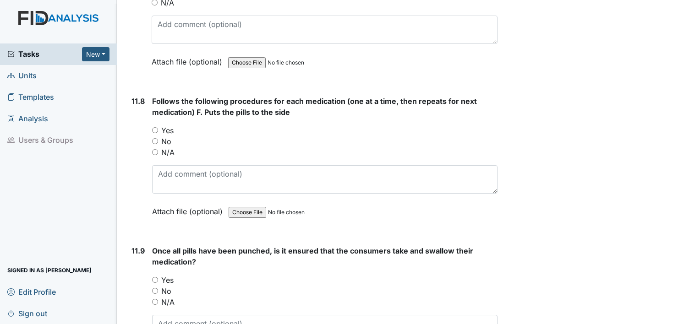
scroll to position [11266, 0]
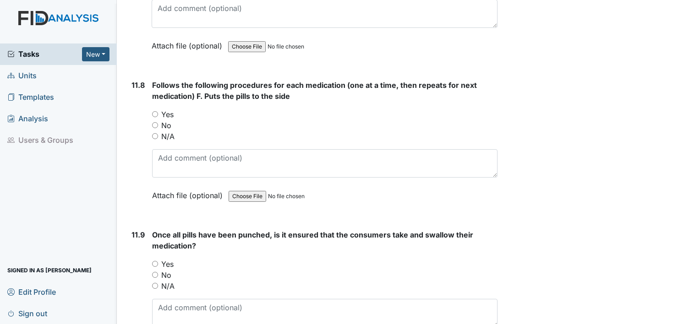
click at [154, 111] on input "Yes" at bounding box center [155, 114] width 6 height 6
radio input "true"
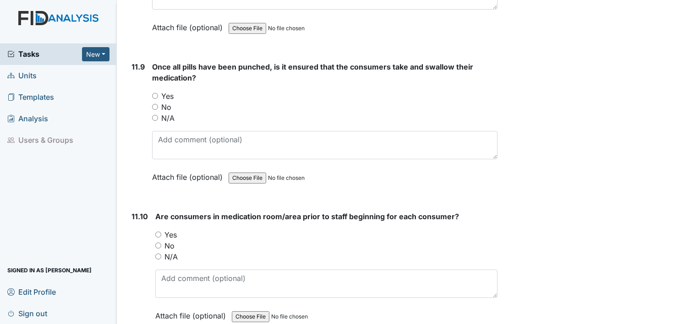
scroll to position [11449, 0]
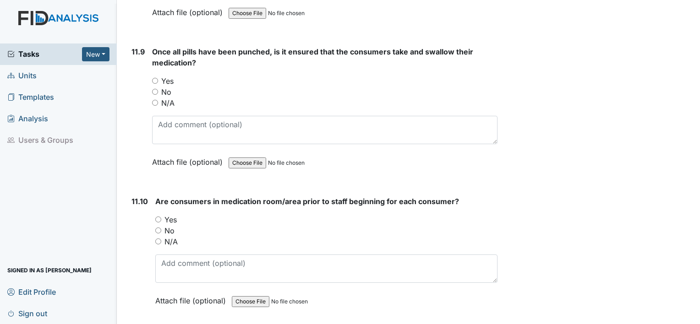
click at [156, 78] on input "Yes" at bounding box center [155, 81] width 6 height 6
radio input "true"
click at [156, 196] on div "11.10 Are consumers in medication room/area prior to staff beginning for each c…" at bounding box center [313, 258] width 370 height 124
click at [160, 217] on input "Yes" at bounding box center [158, 220] width 6 height 6
radio input "true"
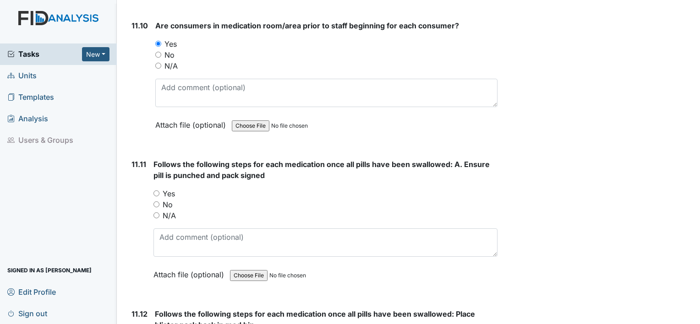
scroll to position [11632, 0]
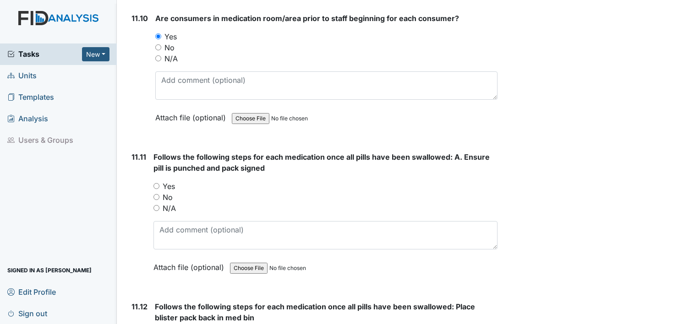
click at [156, 183] on input "Yes" at bounding box center [156, 186] width 6 height 6
radio input "true"
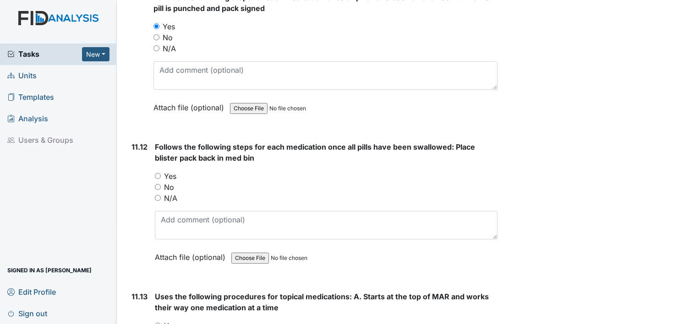
scroll to position [11815, 0]
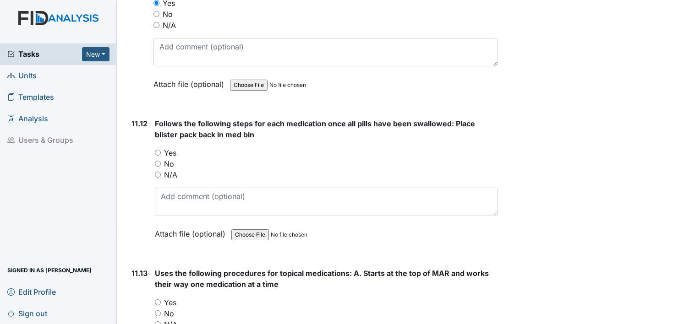
click at [156, 150] on input "Yes" at bounding box center [158, 153] width 6 height 6
radio input "true"
drag, startPoint x: 168, startPoint y: 201, endPoint x: 509, endPoint y: 121, distance: 350.4
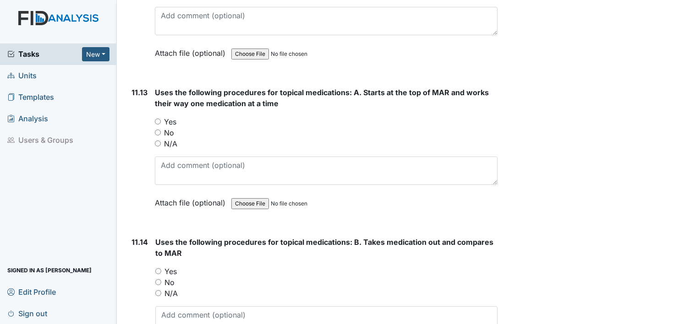
scroll to position [11999, 0]
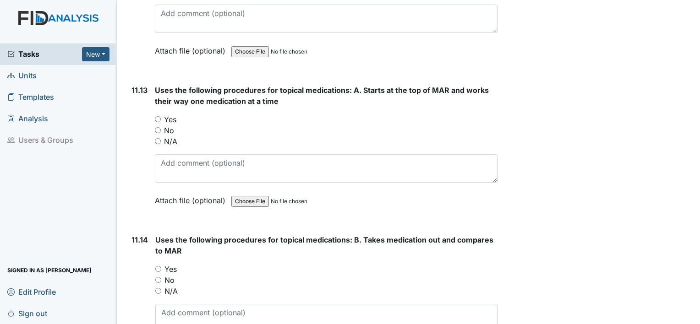
click at [156, 116] on input "Yes" at bounding box center [158, 119] width 6 height 6
radio input "true"
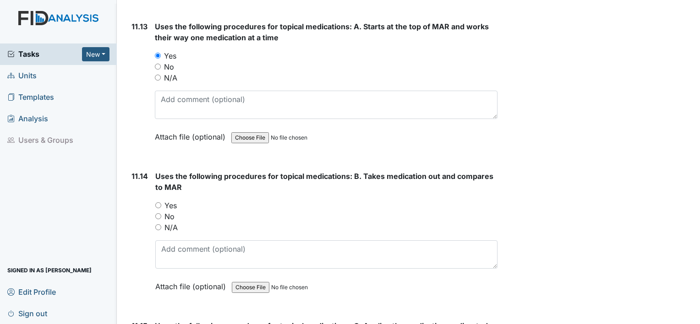
scroll to position [12090, 0]
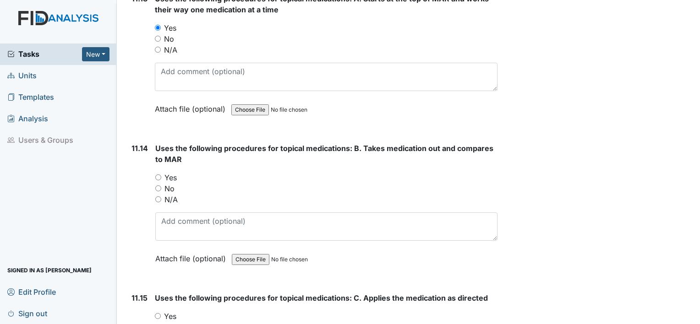
click at [155, 174] on input "Yes" at bounding box center [158, 177] width 6 height 6
radio input "true"
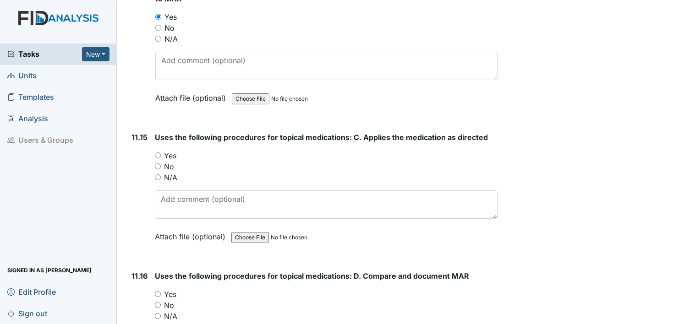
scroll to position [12273, 0]
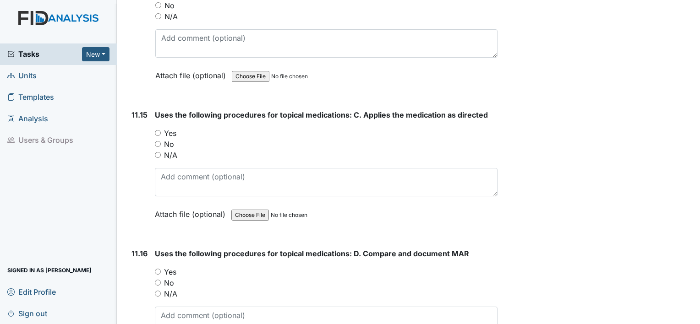
click at [156, 130] on input "Yes" at bounding box center [158, 133] width 6 height 6
radio input "true"
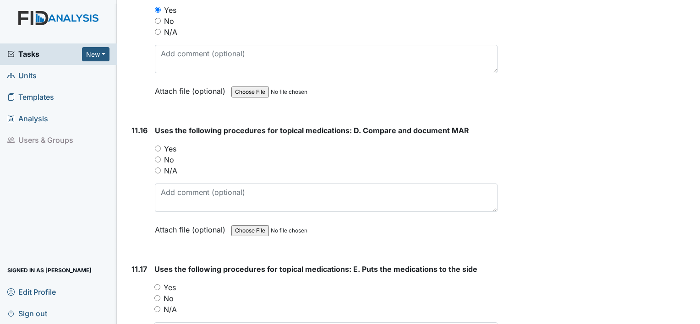
scroll to position [12411, 0]
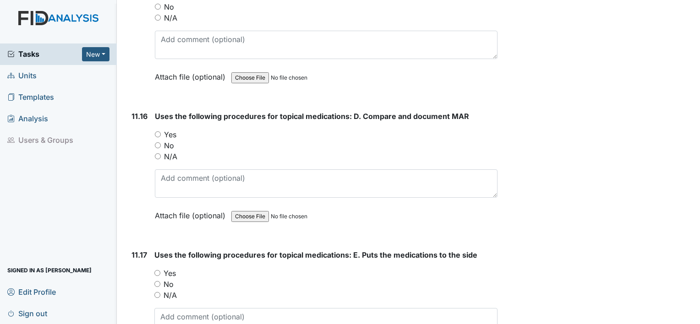
click at [158, 131] on input "Yes" at bounding box center [158, 134] width 6 height 6
radio input "true"
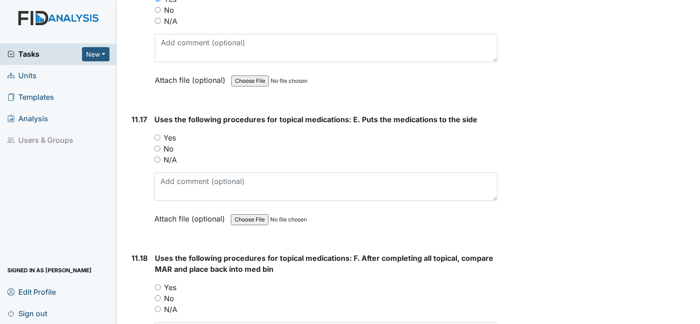
scroll to position [12548, 0]
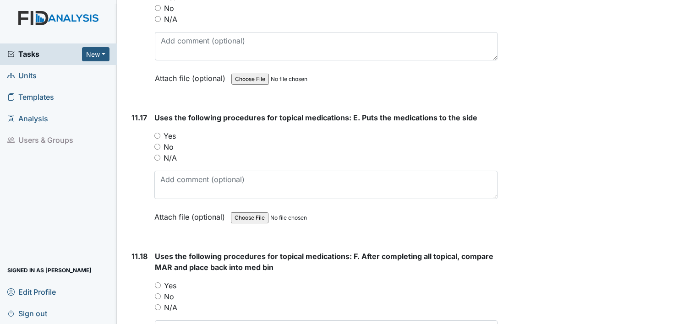
click at [158, 133] on input "Yes" at bounding box center [157, 136] width 6 height 6
radio input "true"
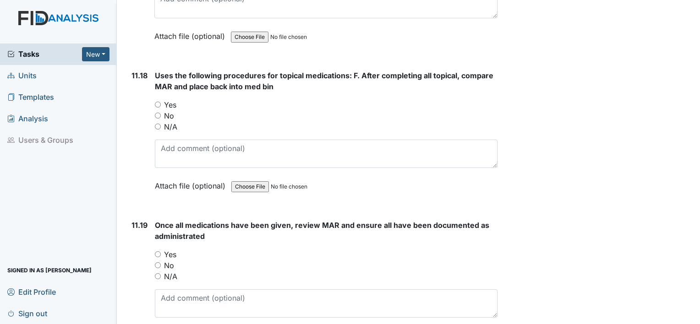
scroll to position [12731, 0]
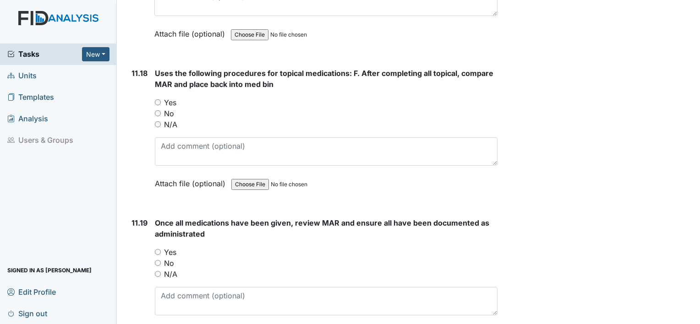
click at [157, 99] on input "Yes" at bounding box center [158, 102] width 6 height 6
radio input "true"
click at [155, 249] on input "Yes" at bounding box center [158, 252] width 6 height 6
radio input "true"
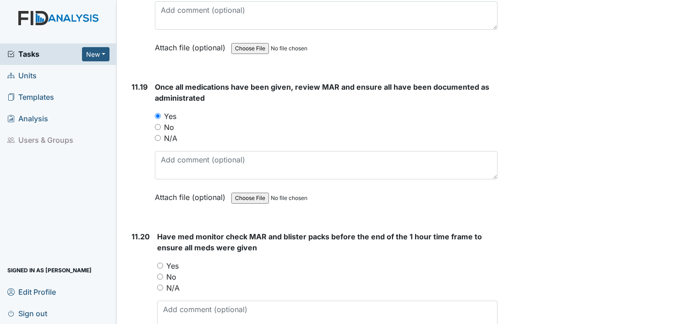
scroll to position [12915, 0]
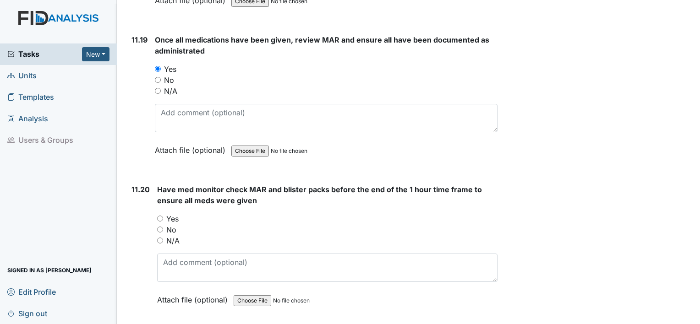
click at [162, 216] on input "Yes" at bounding box center [160, 219] width 6 height 6
radio input "true"
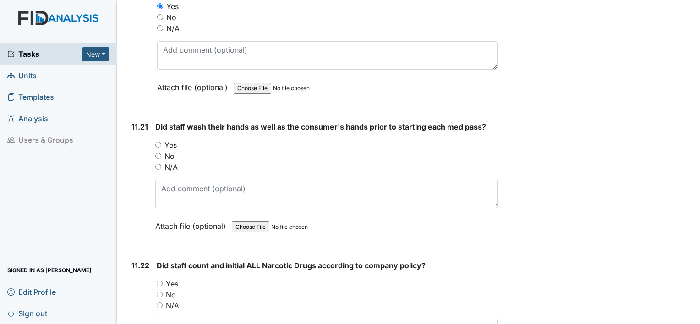
scroll to position [13144, 0]
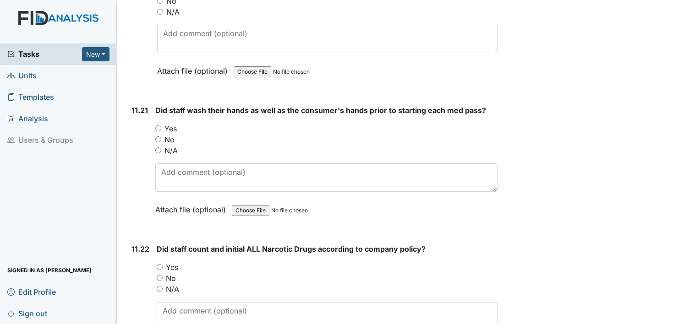
click at [158, 125] on input "Yes" at bounding box center [158, 128] width 6 height 6
radio input "true"
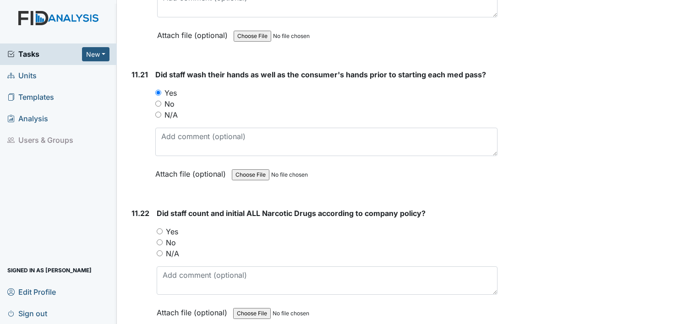
scroll to position [13281, 0]
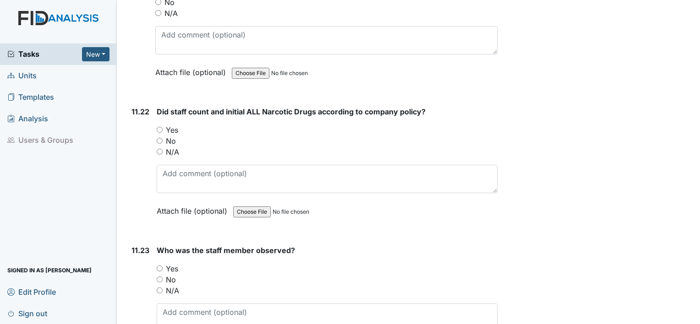
click at [158, 127] on input "Yes" at bounding box center [160, 130] width 6 height 6
radio input "true"
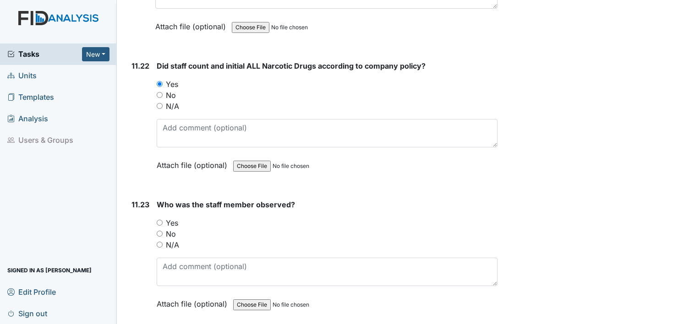
click at [158, 220] on input "Yes" at bounding box center [160, 223] width 6 height 6
radio input "true"
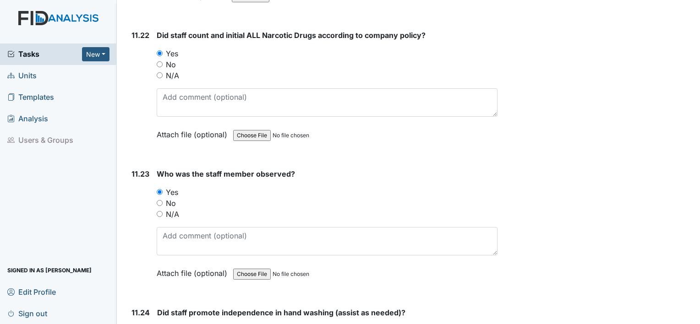
scroll to position [13373, 0]
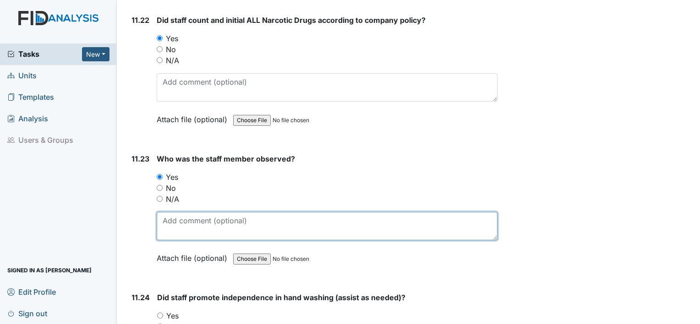
click at [233, 212] on textarea at bounding box center [327, 226] width 341 height 28
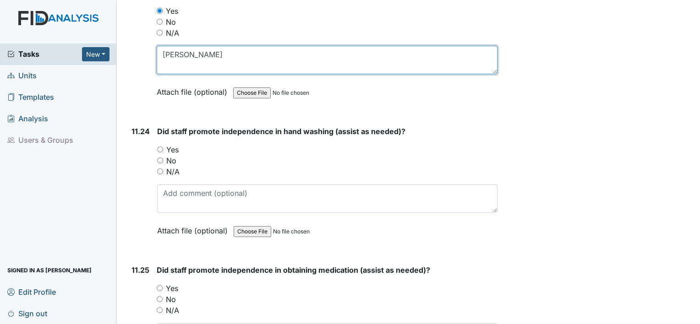
scroll to position [13556, 0]
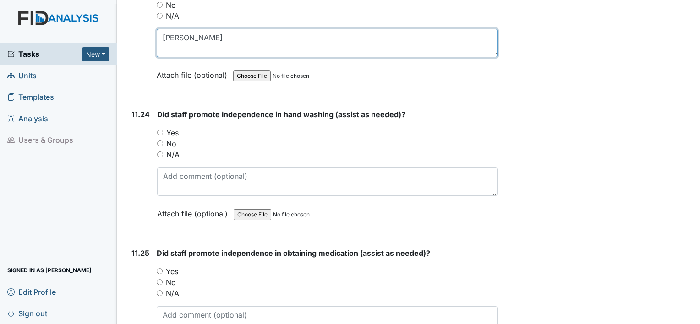
type textarea "Diondria Courman"
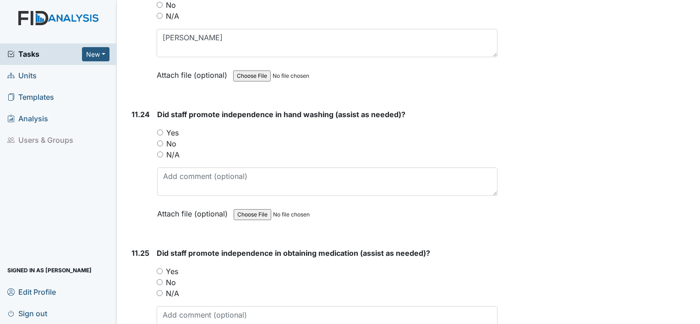
click at [156, 109] on div "11.24 Did staff promote independence in hand washing (assist as needed)? You mu…" at bounding box center [313, 171] width 370 height 124
click at [157, 130] on input "Yes" at bounding box center [160, 133] width 6 height 6
radio input "true"
click at [159, 268] on input "Yes" at bounding box center [160, 271] width 6 height 6
radio input "true"
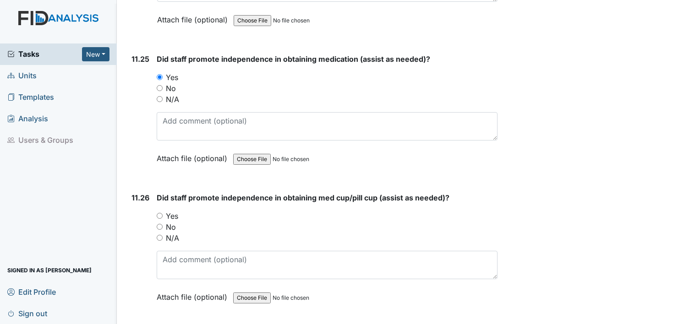
scroll to position [13785, 0]
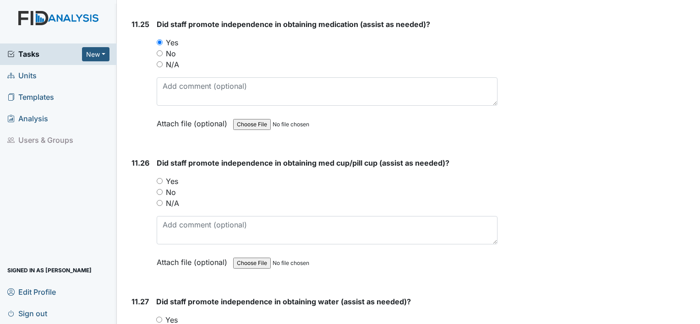
click at [160, 178] on input "Yes" at bounding box center [160, 181] width 6 height 6
radio input "true"
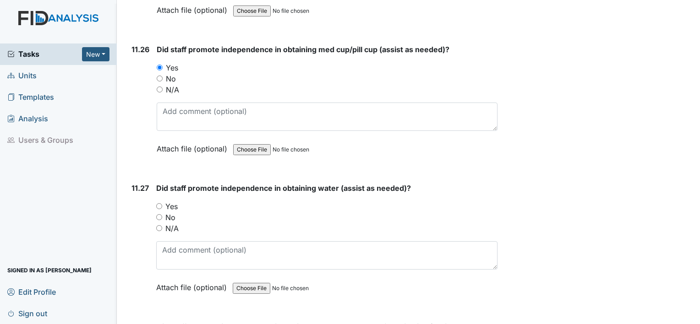
scroll to position [13922, 0]
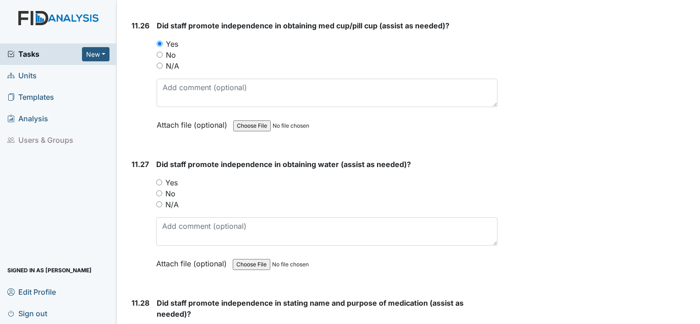
click at [158, 180] on input "Yes" at bounding box center [159, 183] width 6 height 6
radio input "true"
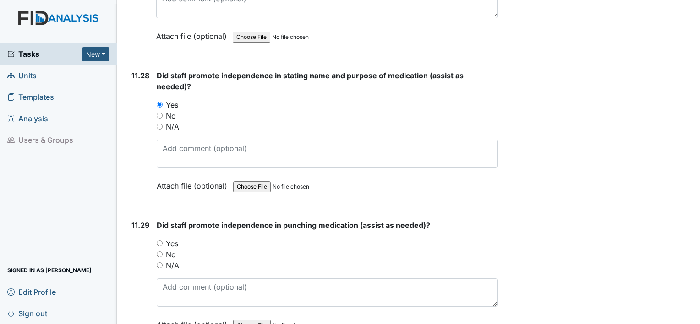
scroll to position [14151, 0]
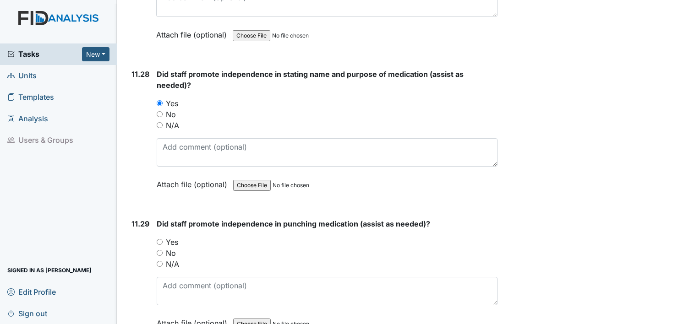
click at [157, 239] on input "Yes" at bounding box center [160, 242] width 6 height 6
radio input "true"
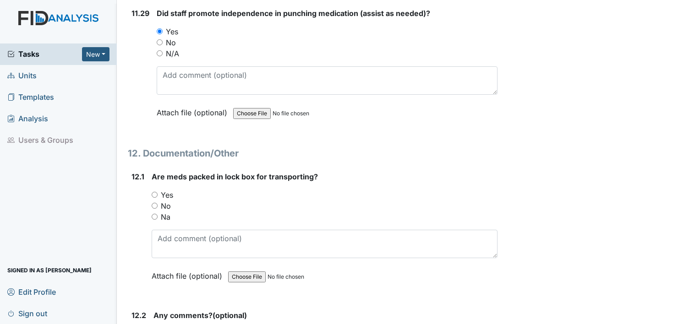
scroll to position [14380, 0]
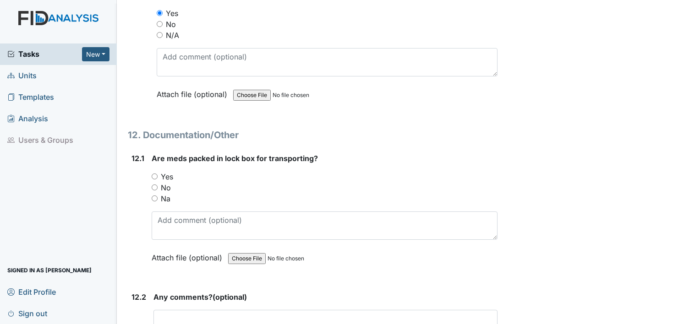
click at [153, 174] on input "Yes" at bounding box center [155, 177] width 6 height 6
radio input "true"
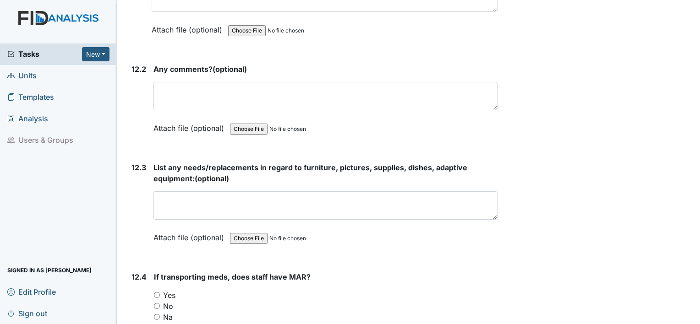
scroll to position [14655, 0]
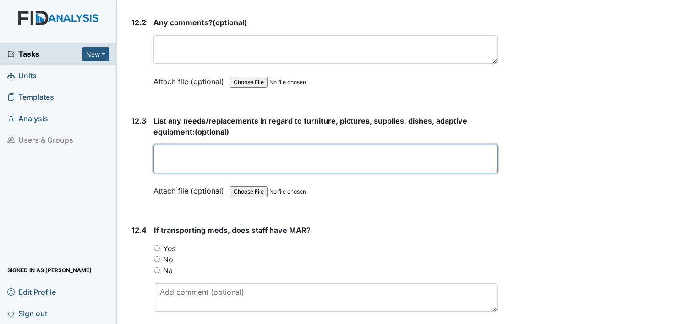
click at [249, 145] on textarea at bounding box center [325, 159] width 344 height 28
type textarea "Chair arm covers."
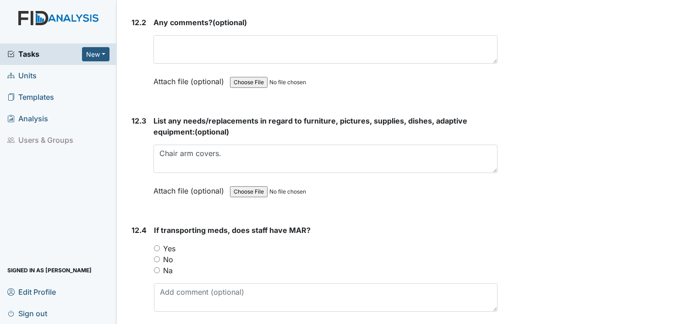
click at [156, 245] on input "Yes" at bounding box center [157, 248] width 6 height 6
radio input "true"
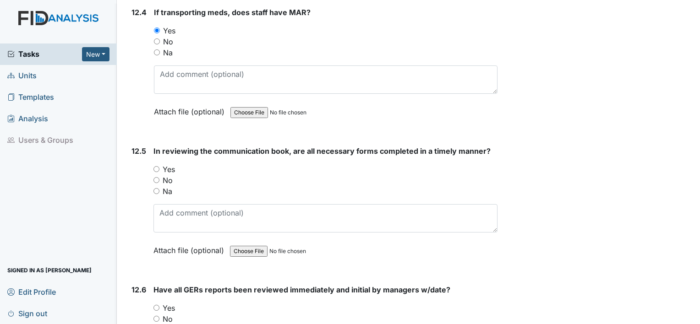
scroll to position [14884, 0]
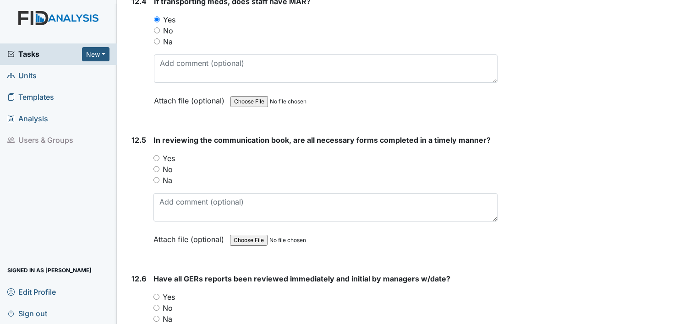
drag, startPoint x: 447, startPoint y: 98, endPoint x: 429, endPoint y: 97, distance: 17.9
drag, startPoint x: 429, startPoint y: 97, endPoint x: 643, endPoint y: 73, distance: 214.8
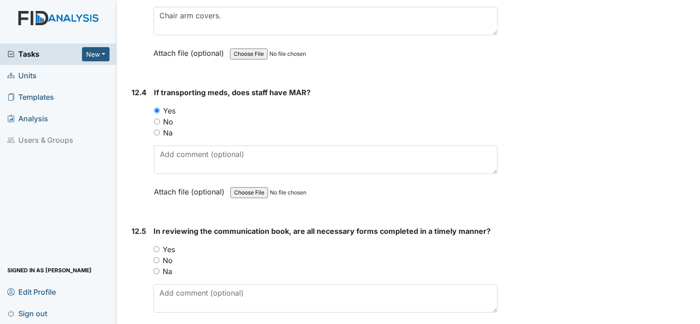
scroll to position [14792, 0]
drag, startPoint x: 133, startPoint y: 191, endPoint x: 637, endPoint y: 183, distance: 504.3
click at [158, 247] on input "Yes" at bounding box center [156, 250] width 6 height 6
radio input "true"
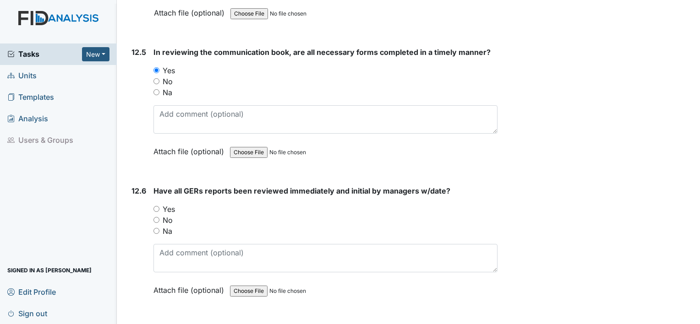
scroll to position [14975, 0]
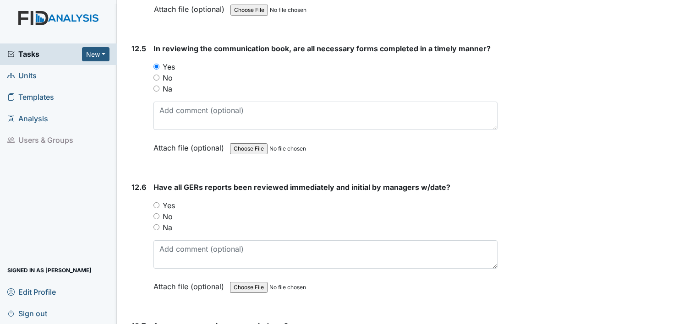
click at [155, 202] on input "Yes" at bounding box center [156, 205] width 6 height 6
radio input "true"
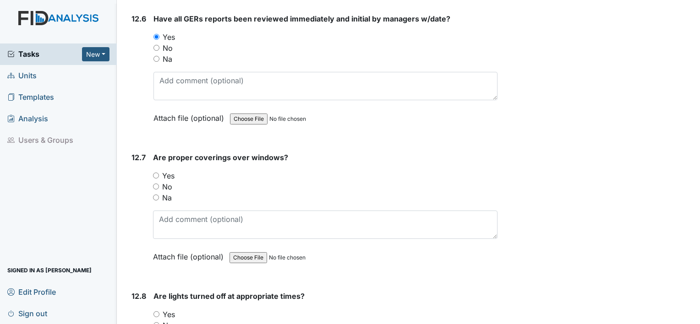
scroll to position [15159, 0]
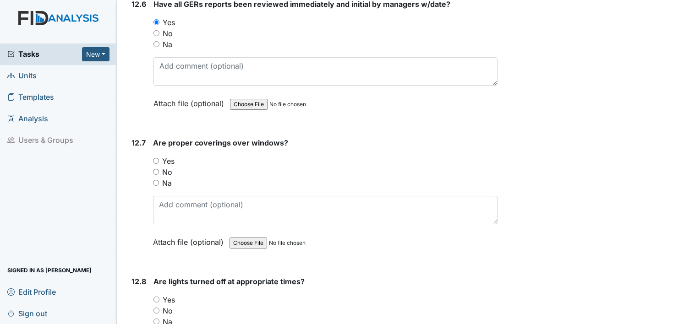
click at [155, 158] on input "Yes" at bounding box center [156, 161] width 6 height 6
radio input "true"
click at [158, 297] on input "Yes" at bounding box center [156, 300] width 6 height 6
radio input "true"
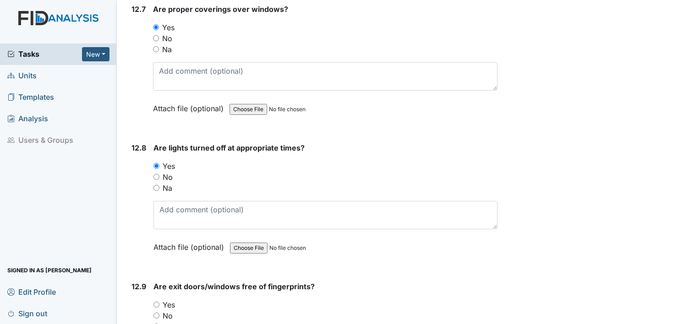
scroll to position [15388, 0]
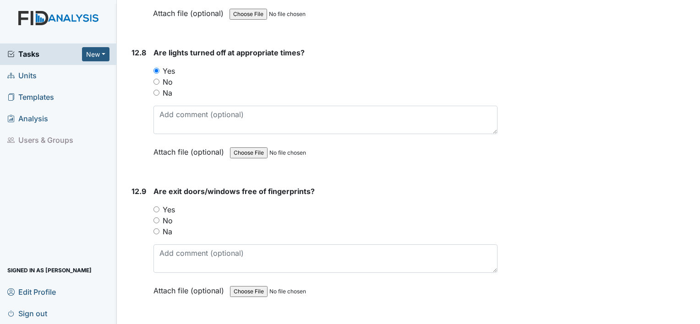
click at [158, 207] on input "Yes" at bounding box center [156, 210] width 6 height 6
radio input "true"
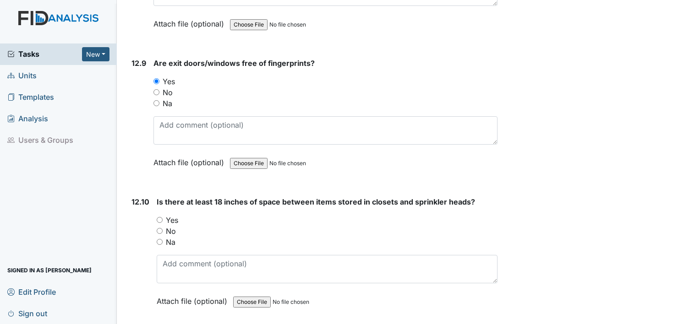
scroll to position [15571, 0]
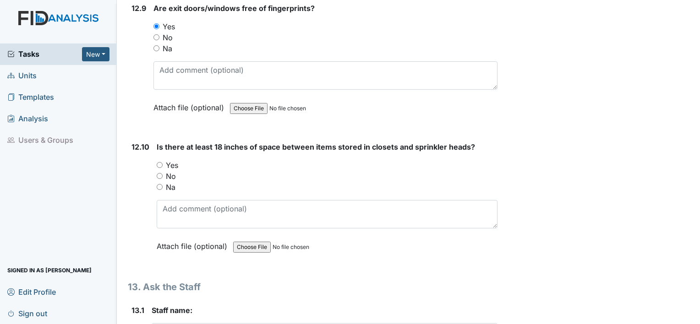
click at [158, 184] on input "Na" at bounding box center [160, 187] width 6 height 6
radio input "true"
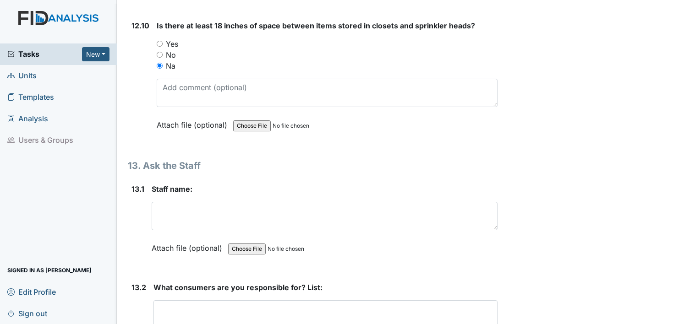
scroll to position [15708, 0]
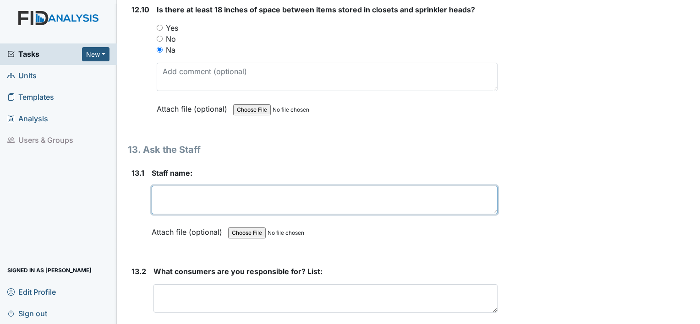
click at [221, 186] on textarea at bounding box center [325, 200] width 346 height 28
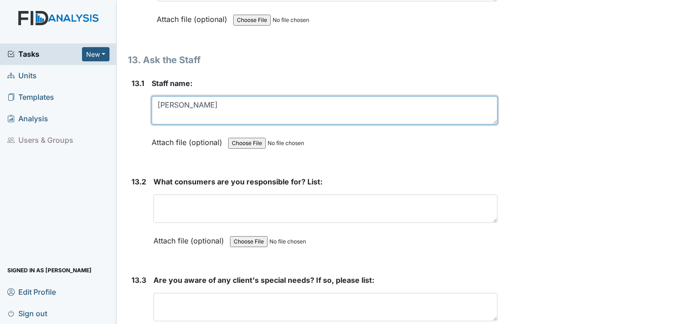
scroll to position [15800, 0]
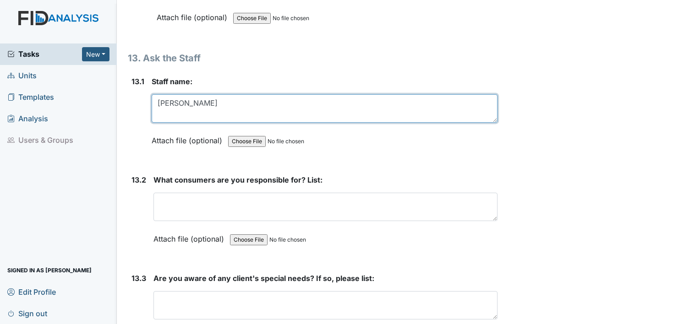
type textarea "Jamar Skinner"
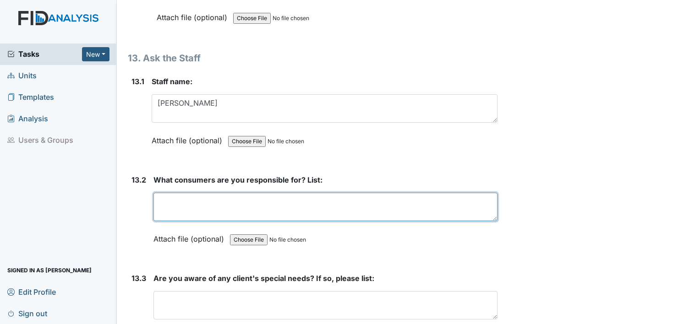
click at [222, 193] on textarea at bounding box center [325, 207] width 344 height 28
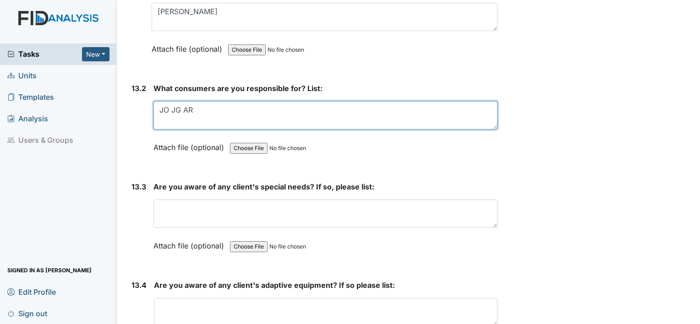
type textarea "JO JG AR"
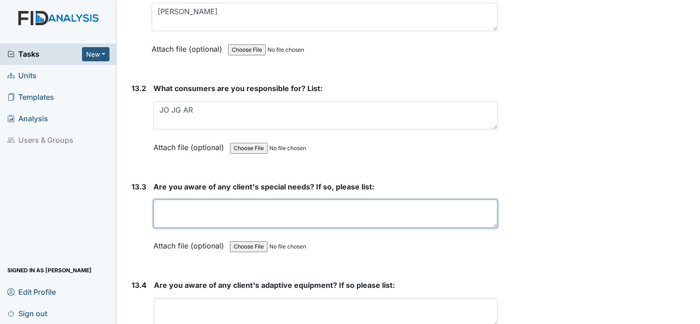
click at [205, 200] on textarea at bounding box center [325, 214] width 344 height 28
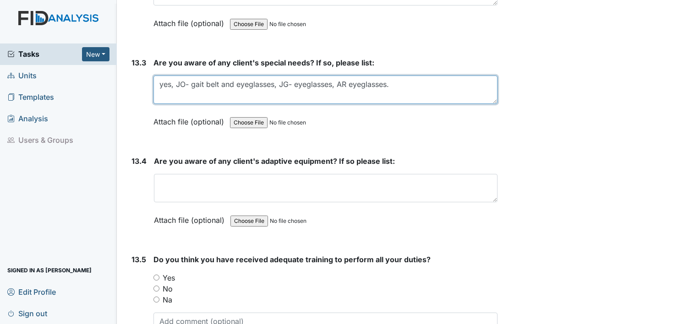
scroll to position [16029, 0]
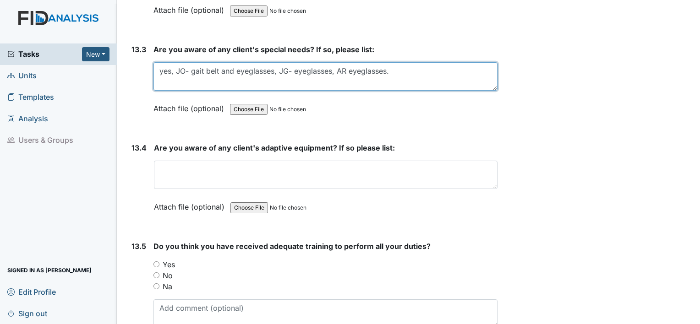
type textarea "yes, JO- gait belt and eyeglasses, JG- eyeglasses, AR eyeglasses."
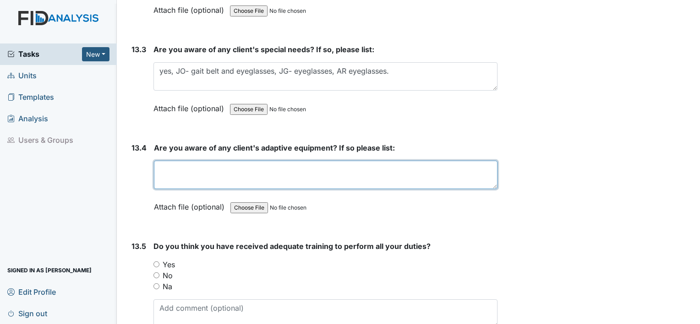
click at [236, 161] on textarea at bounding box center [325, 175] width 343 height 28
type textarea "J"
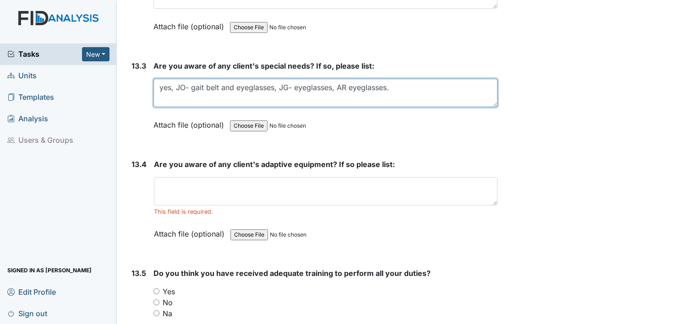
scroll to position [16008, 0]
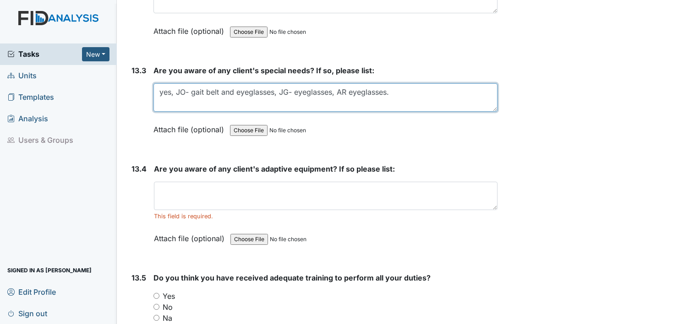
drag, startPoint x: 387, startPoint y: 16, endPoint x: 139, endPoint y: 9, distance: 247.4
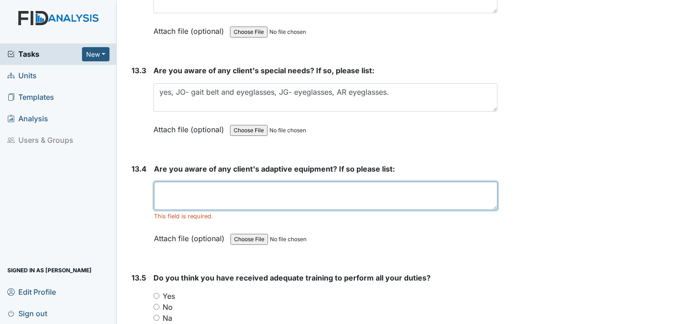
click at [208, 182] on textarea at bounding box center [325, 196] width 343 height 28
paste textarea "yes, JO- gait belt and eyeglasses, JG- eyeglasses, AR eyeglasses."
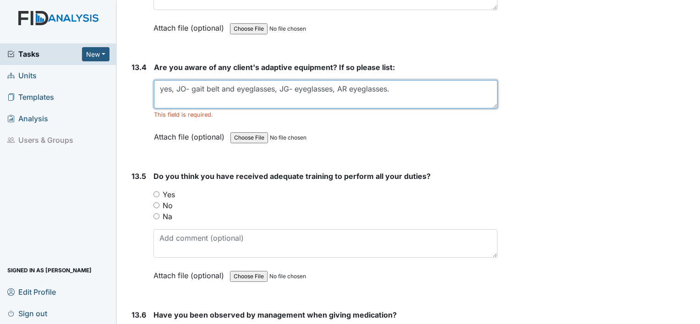
scroll to position [16145, 0]
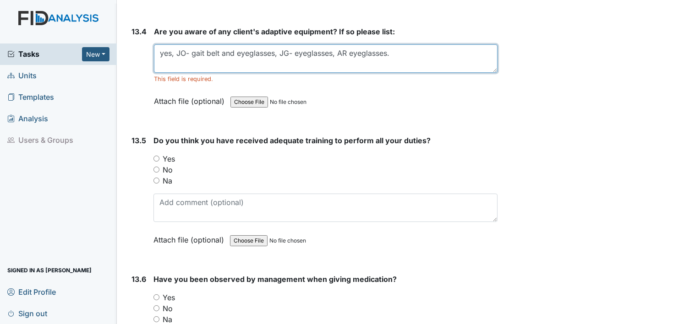
type textarea "yes, JO- gait belt and eyeglasses, JG- eyeglasses, AR eyeglasses."
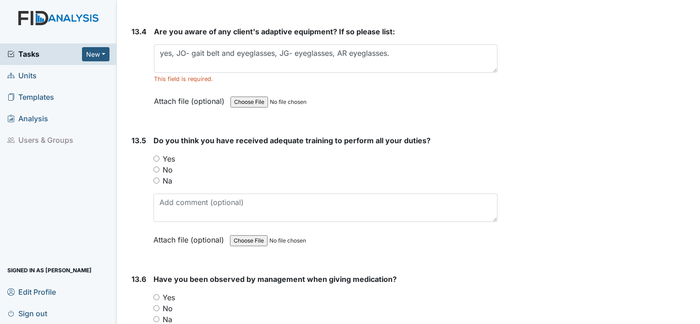
click at [155, 156] on input "Yes" at bounding box center [156, 159] width 6 height 6
radio input "true"
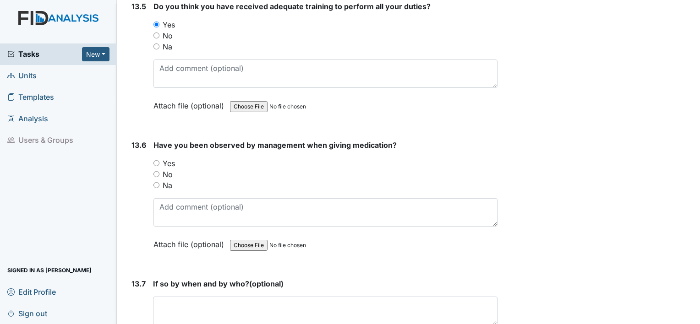
scroll to position [16282, 0]
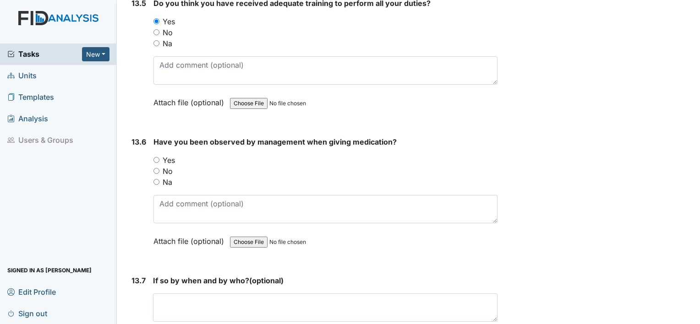
click at [154, 157] on input "Yes" at bounding box center [156, 160] width 6 height 6
radio input "true"
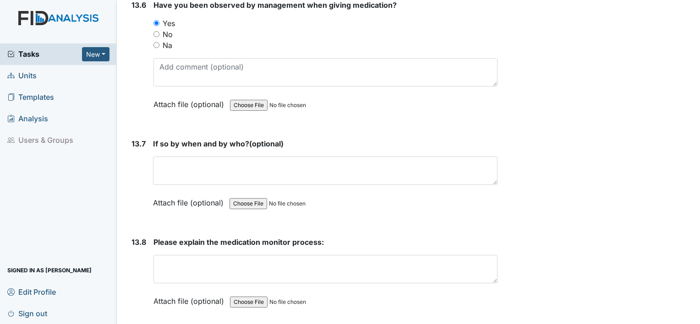
scroll to position [16420, 0]
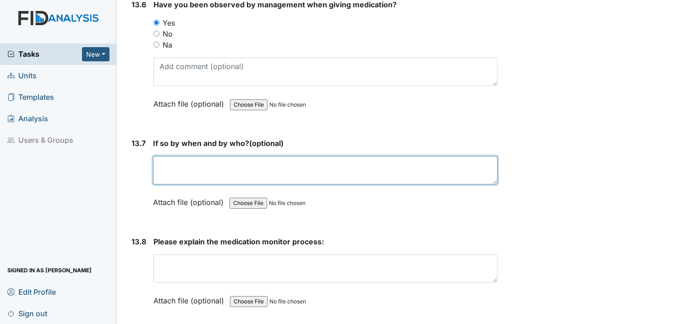
click at [188, 156] on textarea at bounding box center [325, 170] width 344 height 28
type textarea "Y"
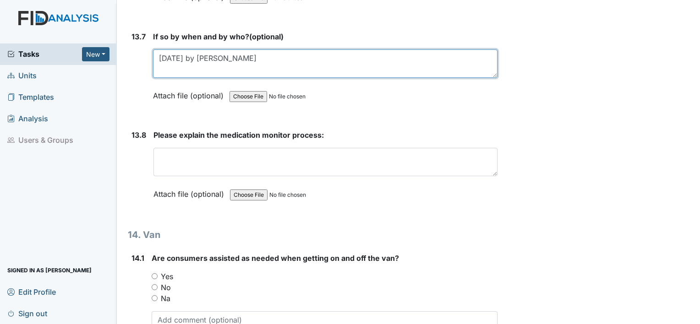
scroll to position [16557, 0]
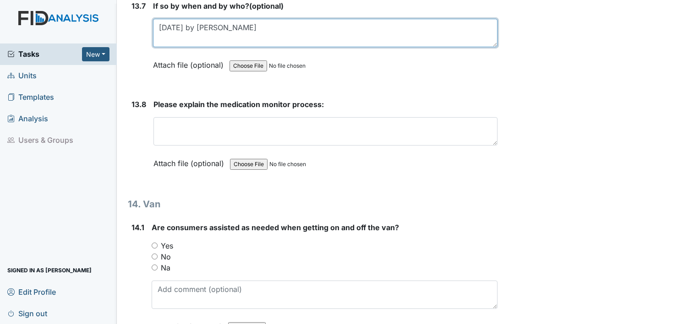
type textarea "8.13.25 by William Montague"
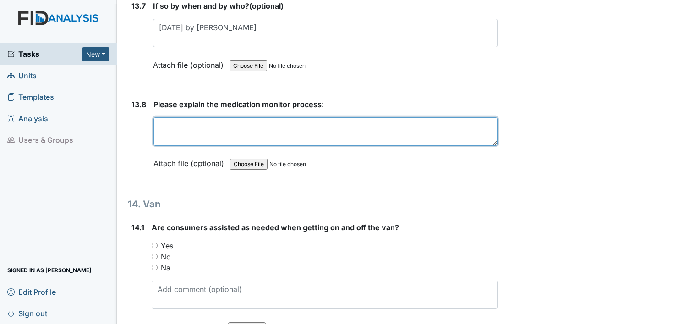
click at [203, 117] on textarea at bounding box center [325, 131] width 344 height 28
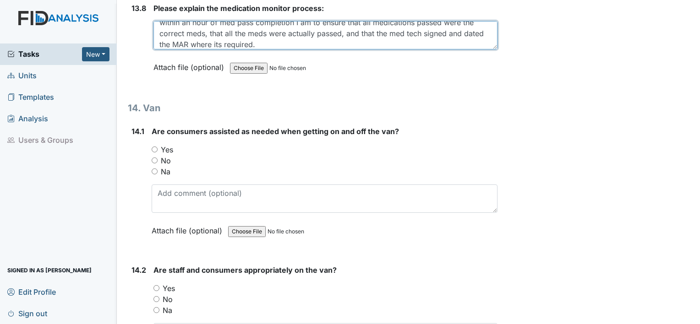
scroll to position [16649, 0]
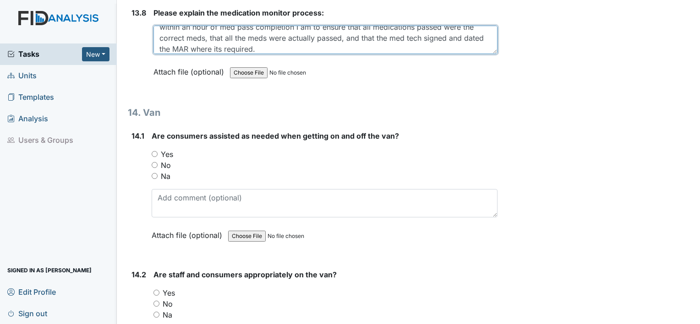
type textarea "within an hour of med pass completion I am to ensure that all medications passe…"
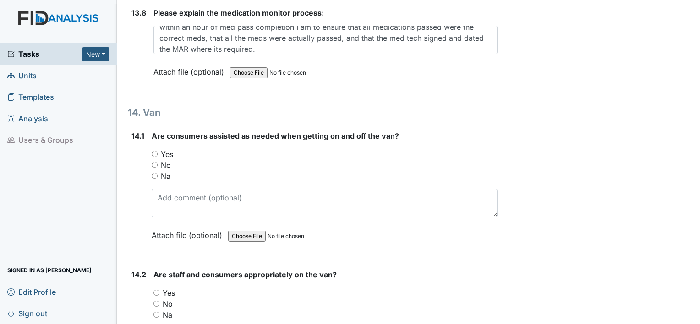
click at [152, 151] on input "Yes" at bounding box center [155, 154] width 6 height 6
radio input "true"
click at [157, 290] on input "Yes" at bounding box center [156, 293] width 6 height 6
radio input "true"
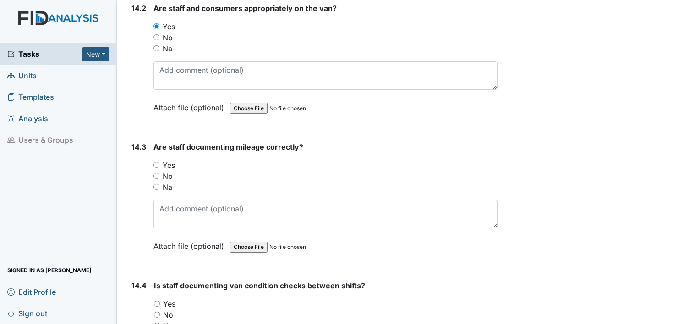
scroll to position [16924, 0]
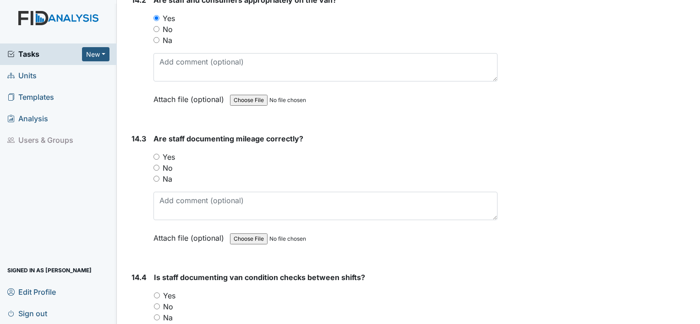
click at [156, 154] on input "Yes" at bounding box center [156, 157] width 6 height 6
radio input "true"
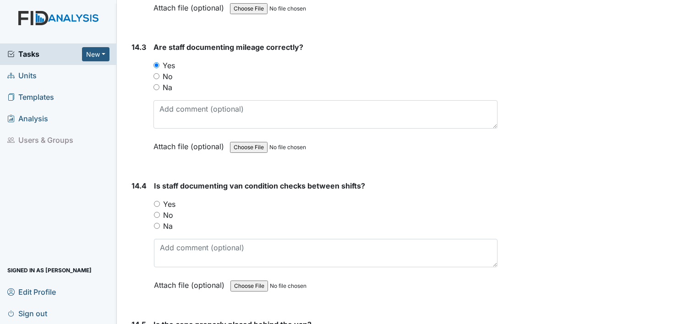
scroll to position [17061, 0]
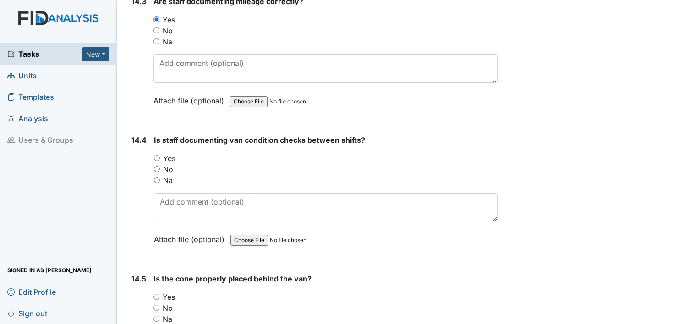
click at [155, 155] on input "Yes" at bounding box center [157, 158] width 6 height 6
radio input "true"
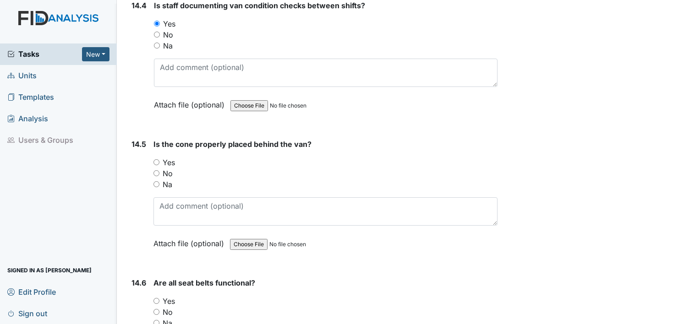
scroll to position [17198, 0]
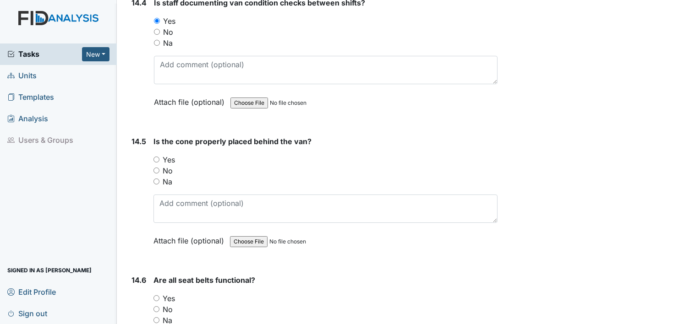
click at [155, 157] on input "Yes" at bounding box center [156, 160] width 6 height 6
radio input "true"
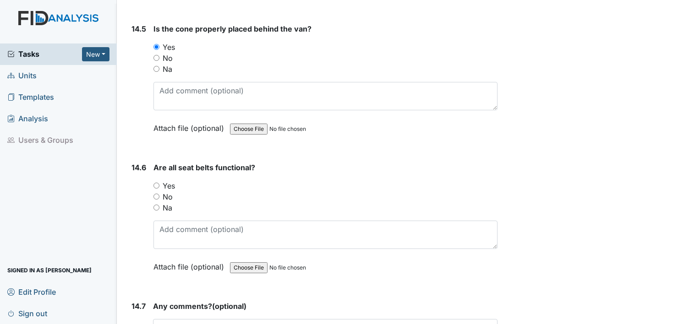
scroll to position [17336, 0]
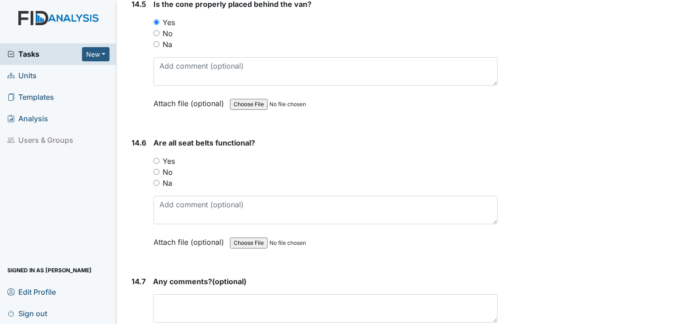
click at [154, 158] on input "Yes" at bounding box center [156, 161] width 6 height 6
radio input "true"
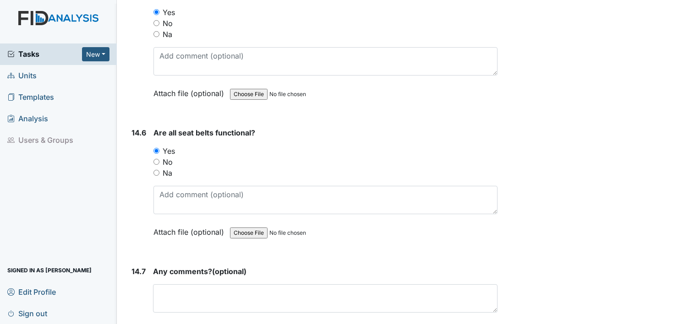
scroll to position [17351, 0]
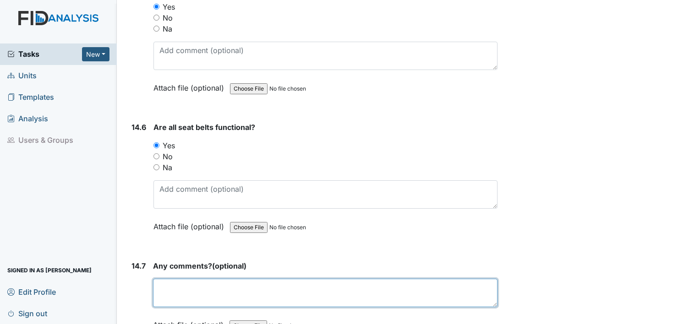
click at [218, 279] on textarea at bounding box center [325, 293] width 344 height 28
type textarea "n/a"
